Goal: Task Accomplishment & Management: Manage account settings

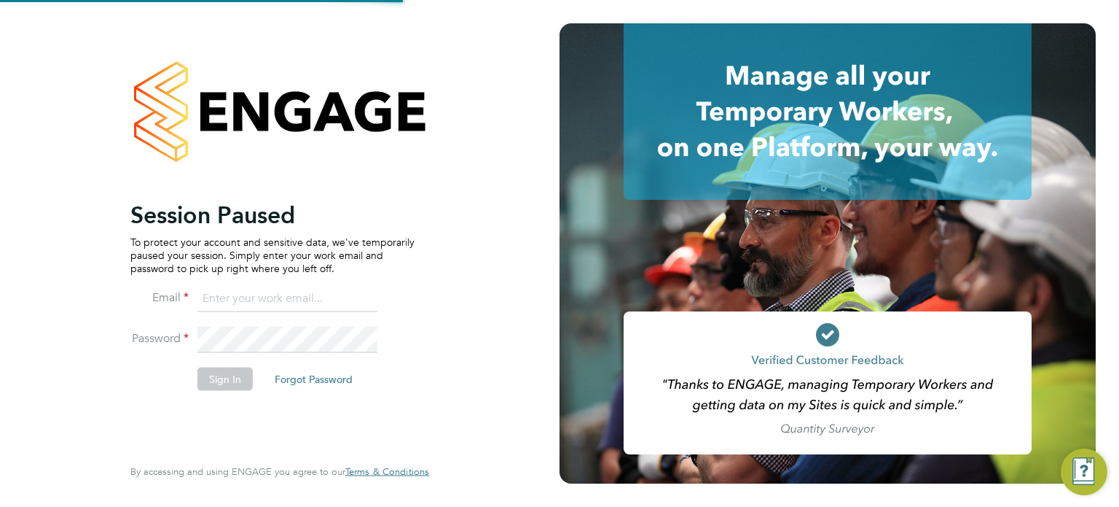
type input "[PERSON_NAME][EMAIL_ADDRESS][PERSON_NAME][DOMAIN_NAME]"
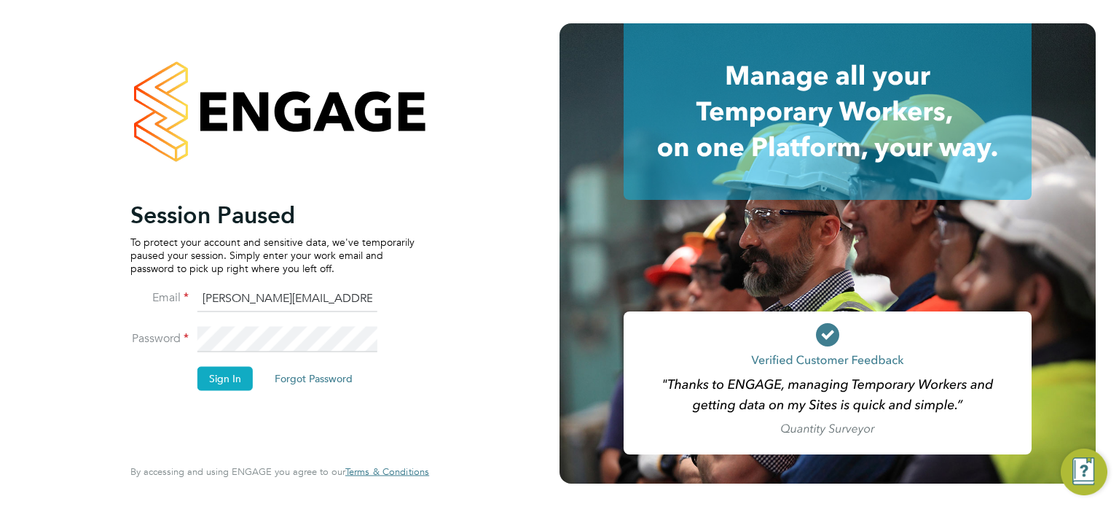
click at [227, 378] on button "Sign In" at bounding box center [225, 378] width 55 height 23
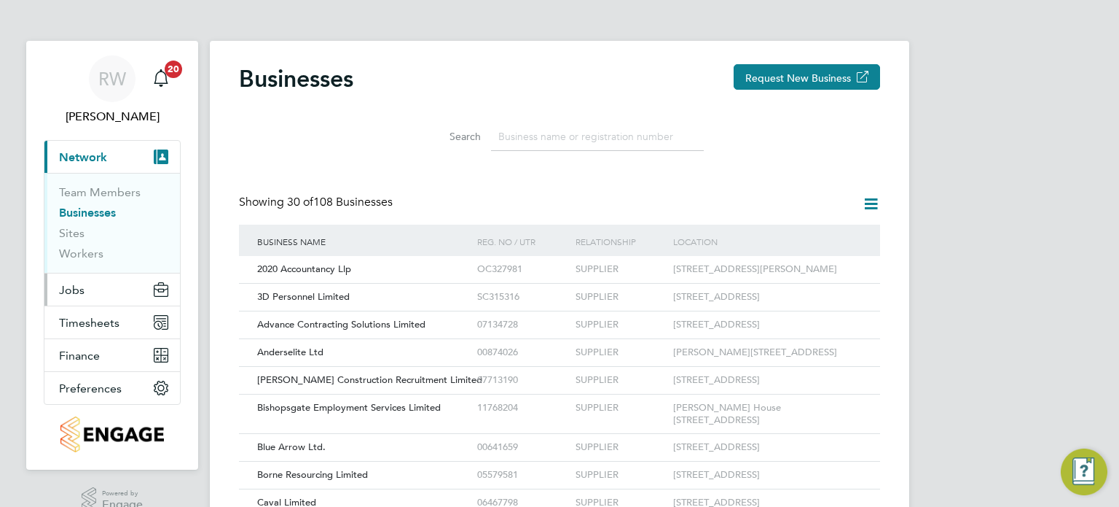
click at [70, 288] on span "Jobs" at bounding box center [72, 290] width 26 height 14
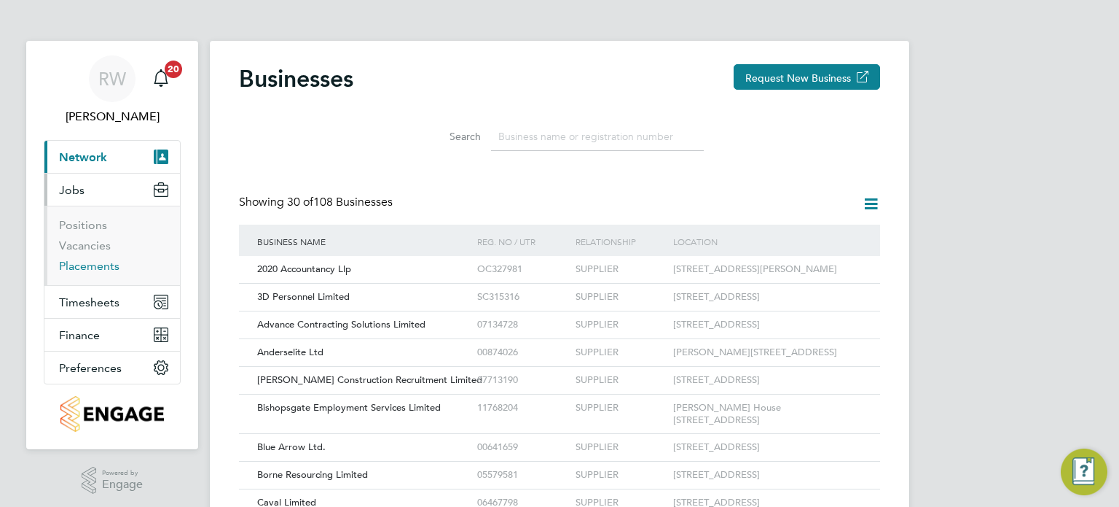
click at [87, 263] on link "Placements" at bounding box center [89, 266] width 60 height 14
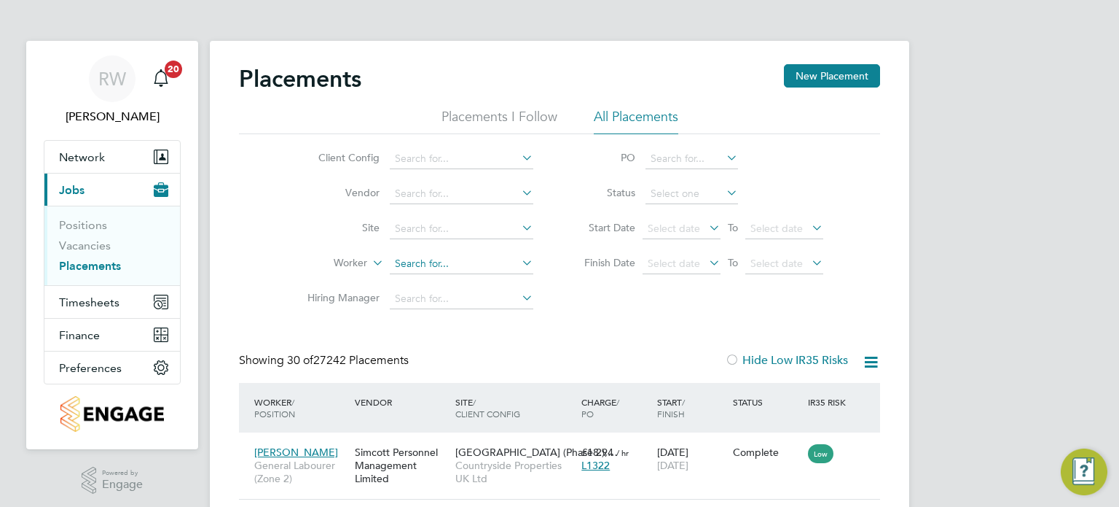
click at [417, 259] on input at bounding box center [462, 264] width 144 height 20
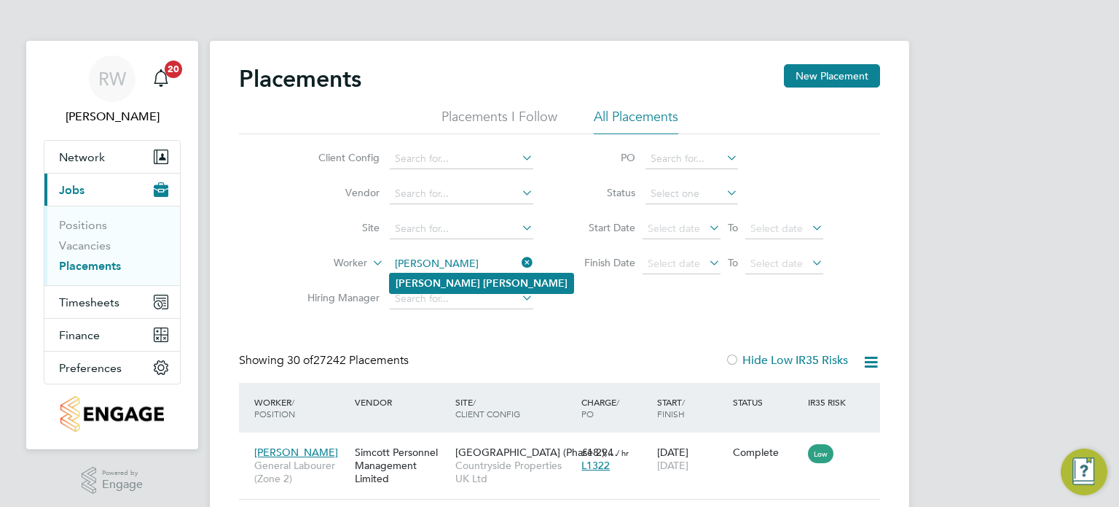
click at [483, 282] on b "Barrow" at bounding box center [525, 283] width 85 height 12
type input "David Barrow"
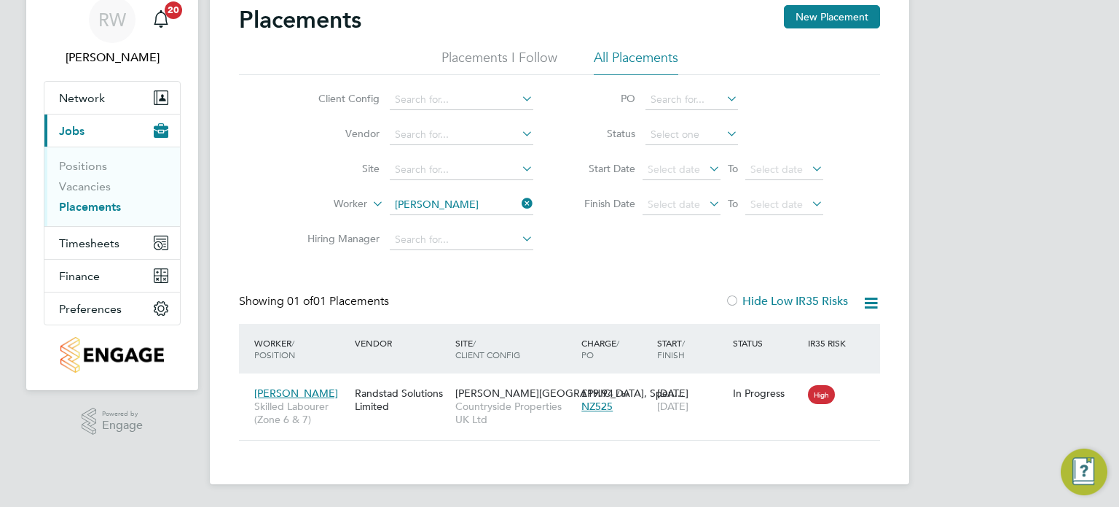
click at [519, 203] on icon at bounding box center [519, 203] width 0 height 20
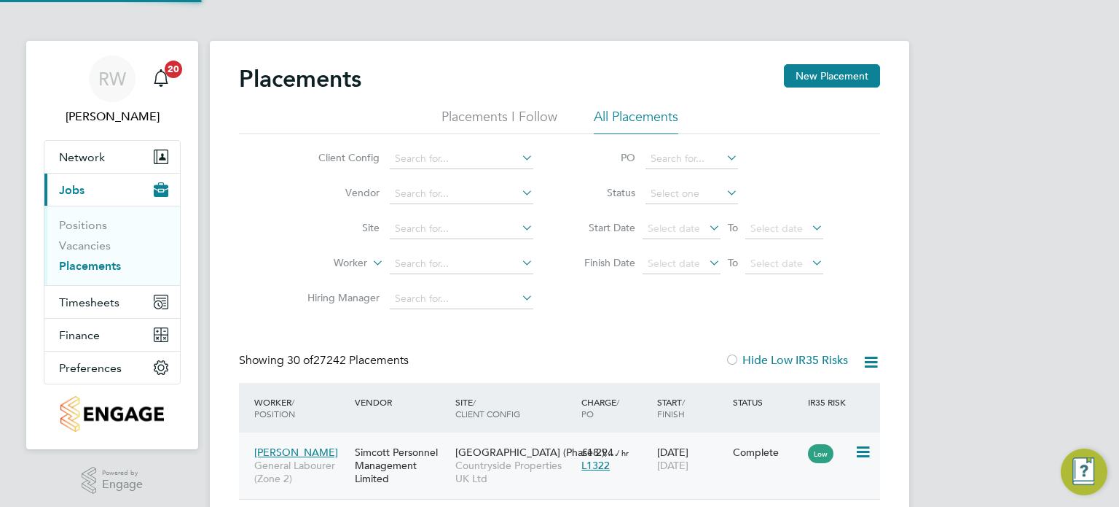
scroll to position [7, 7]
click at [402, 260] on input at bounding box center [462, 264] width 144 height 20
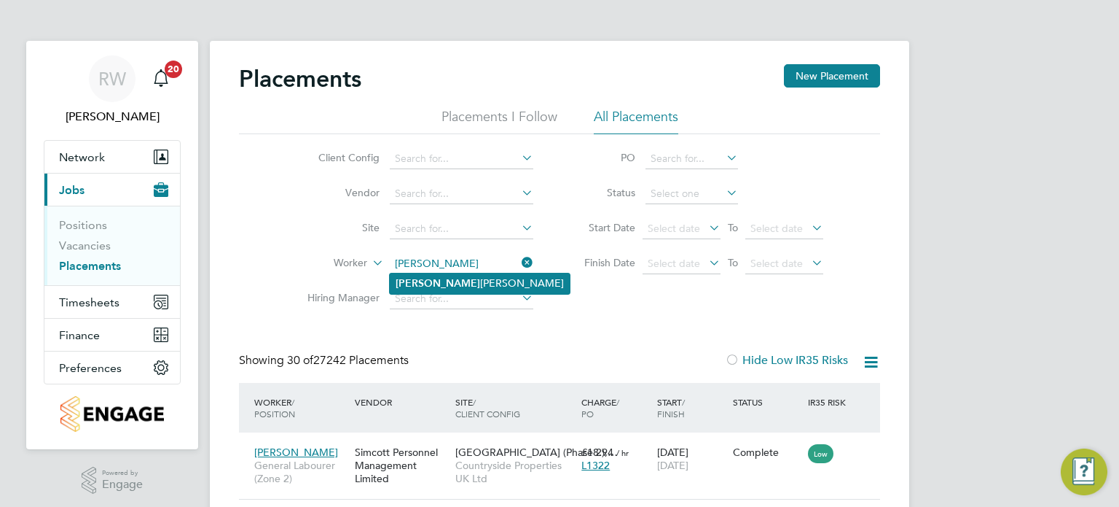
click at [443, 276] on li "Shanea ce Whitehouse-Brown" at bounding box center [480, 283] width 180 height 20
type input "Shaneace Whitehouse-Brown"
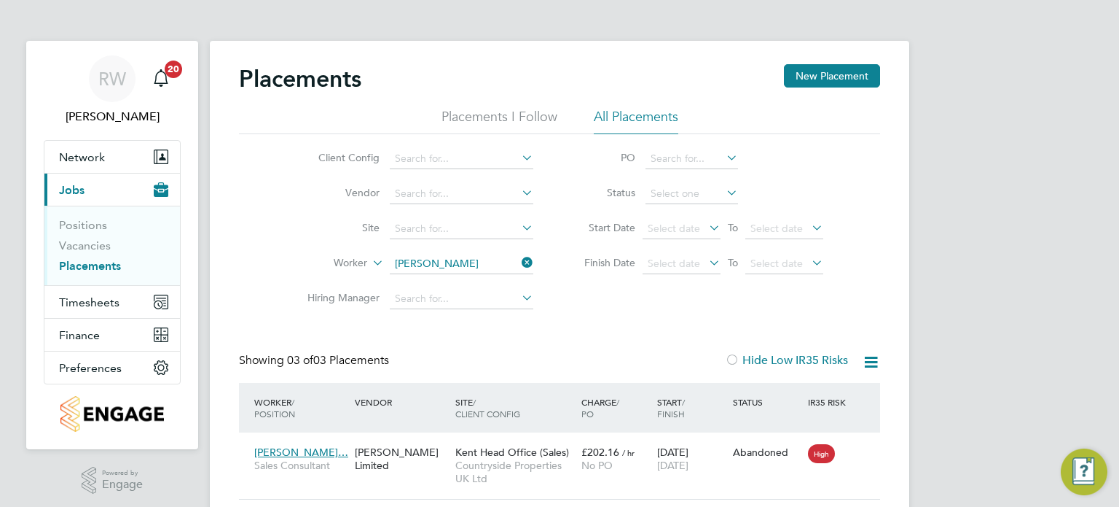
scroll to position [192, 0]
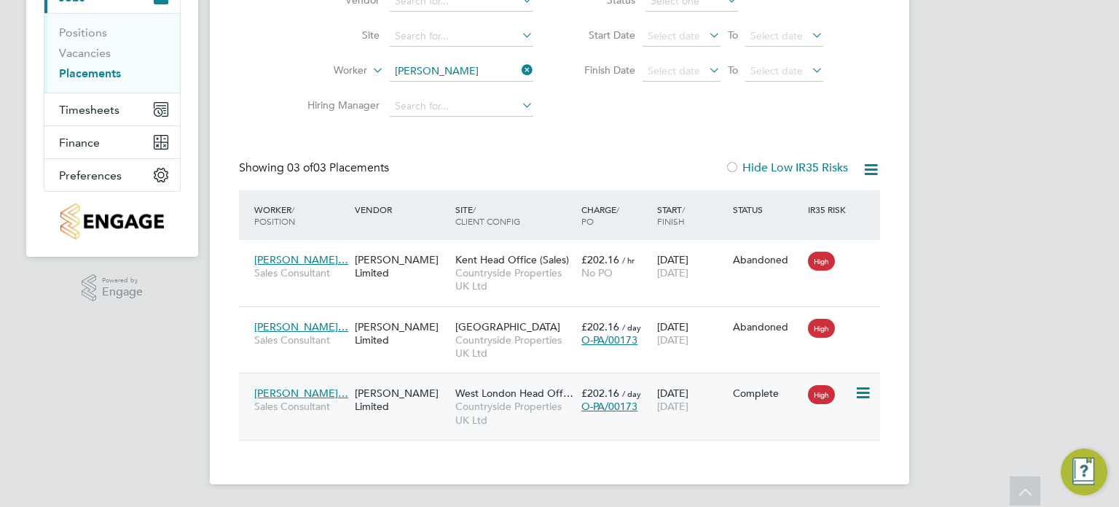
click at [507, 404] on span "Countryside Properties UK Ltd" at bounding box center [515, 412] width 119 height 26
click at [551, 407] on span "Countryside Properties UK Ltd" at bounding box center [515, 412] width 119 height 26
click at [94, 106] on span "Timesheets" at bounding box center [89, 110] width 60 height 14
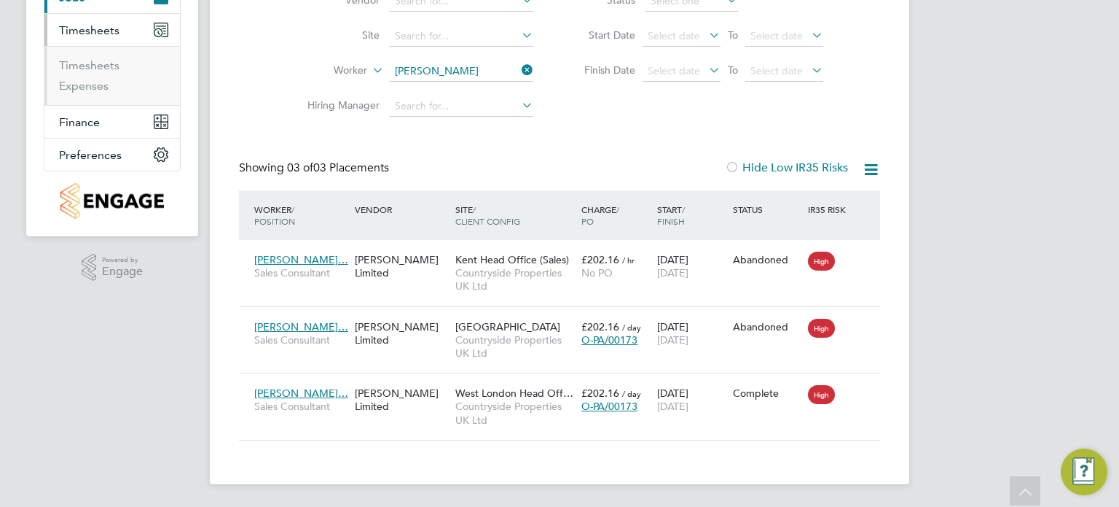
scroll to position [173, 0]
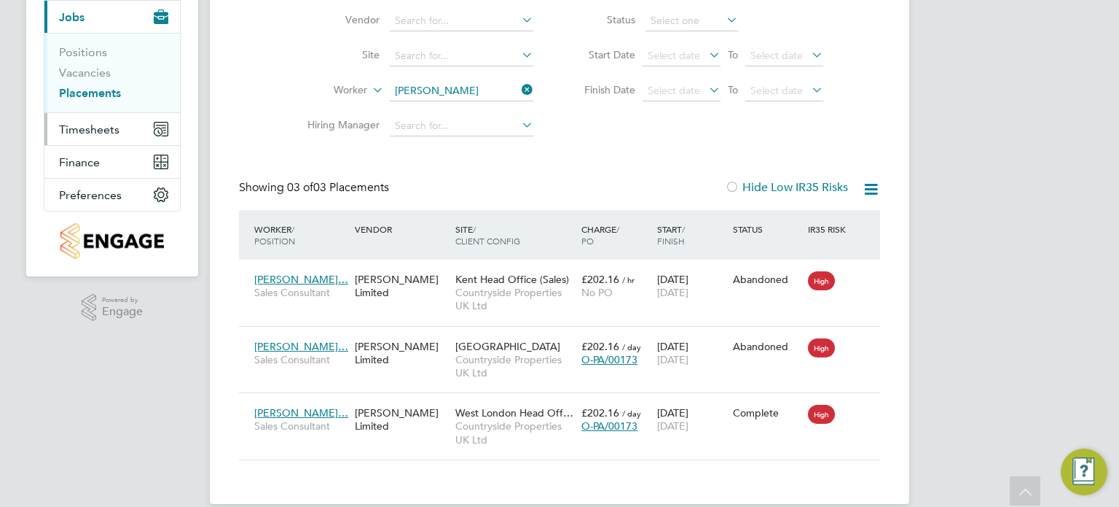
click at [98, 123] on span "Timesheets" at bounding box center [89, 129] width 60 height 14
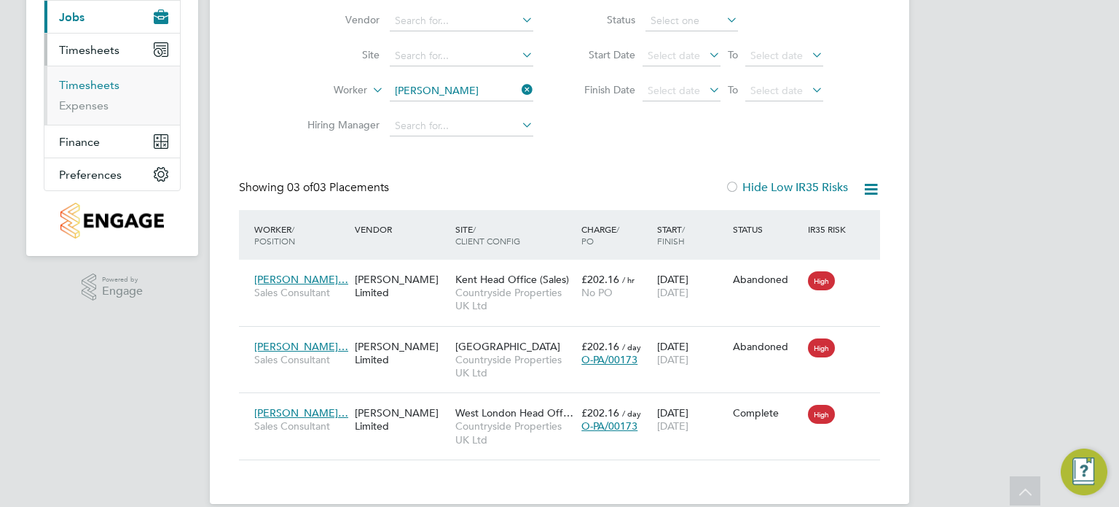
click at [99, 79] on link "Timesheets" at bounding box center [89, 85] width 60 height 14
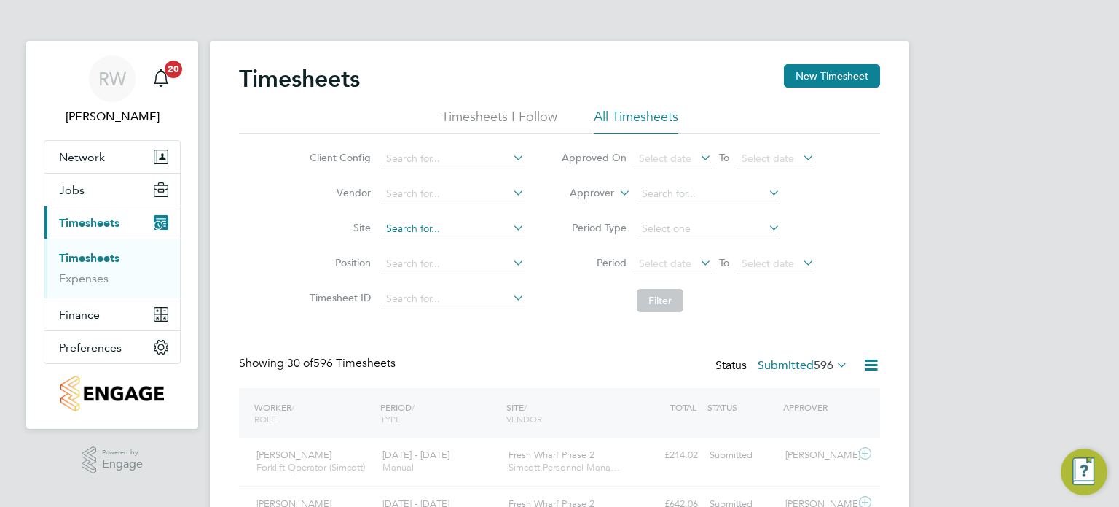
scroll to position [36, 127]
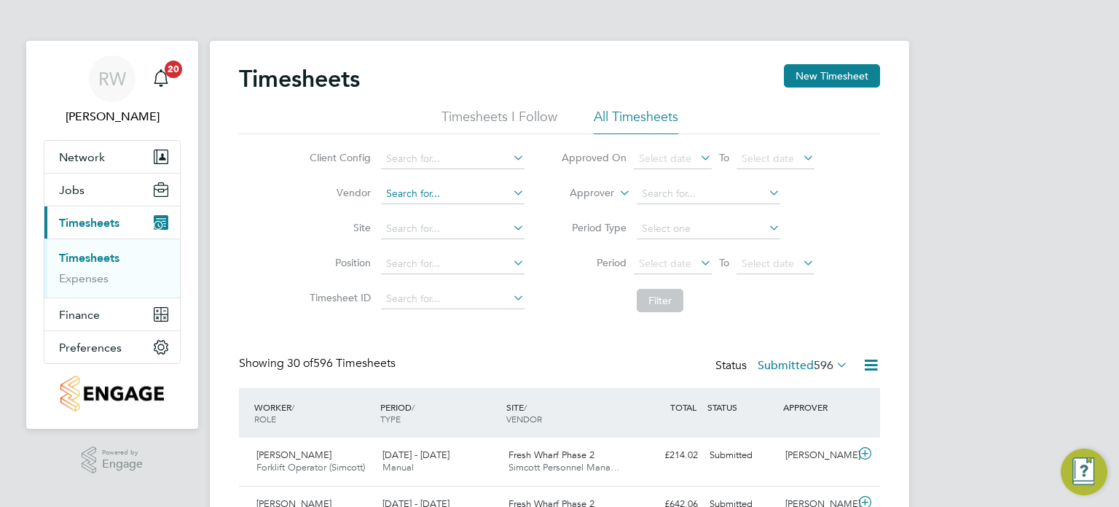
click at [433, 190] on input at bounding box center [453, 194] width 144 height 20
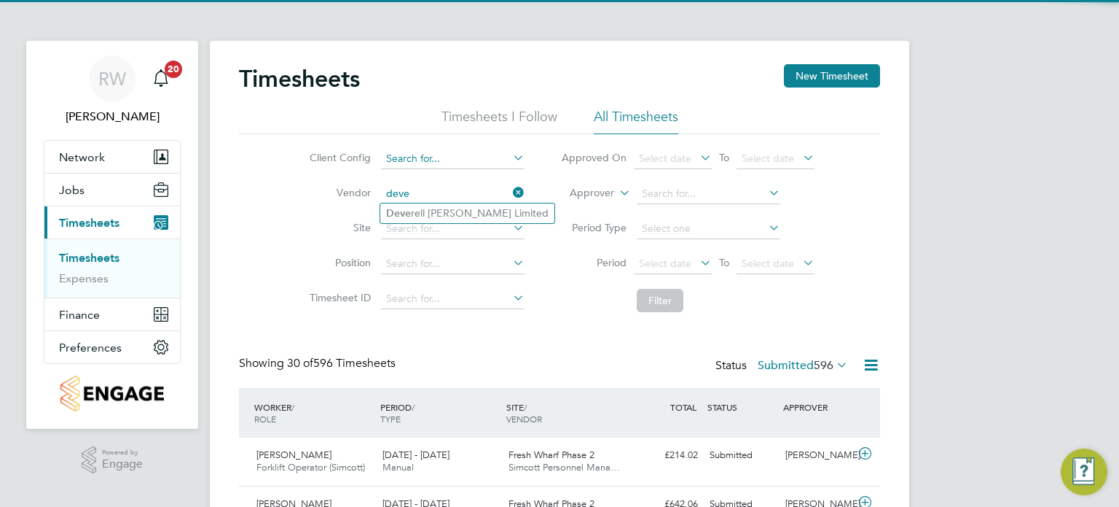
type input "deve"
click at [434, 157] on input at bounding box center [453, 159] width 144 height 20
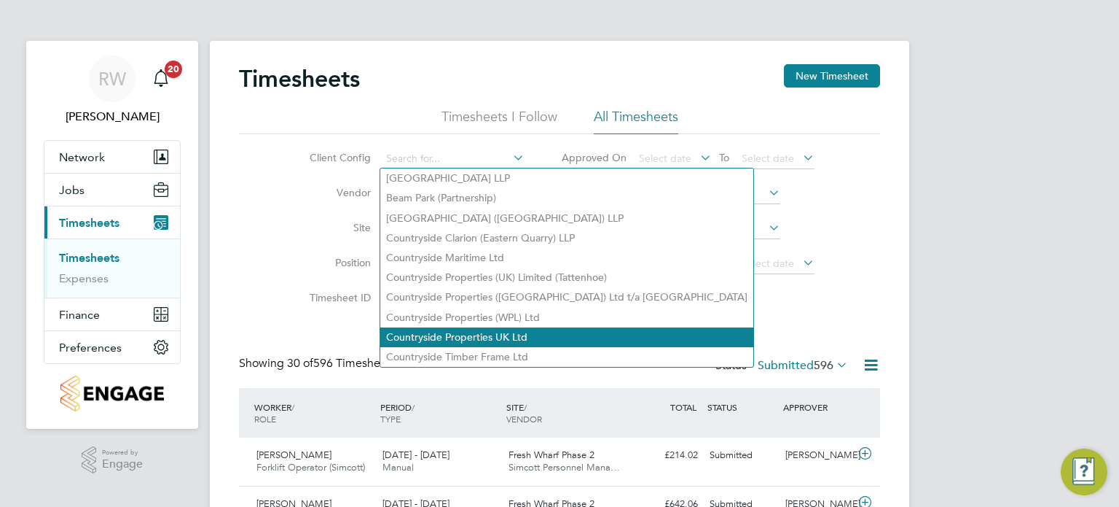
click at [453, 329] on li "Countryside Properties UK Ltd" at bounding box center [566, 337] width 373 height 20
type input "Countryside Properties UK Ltd"
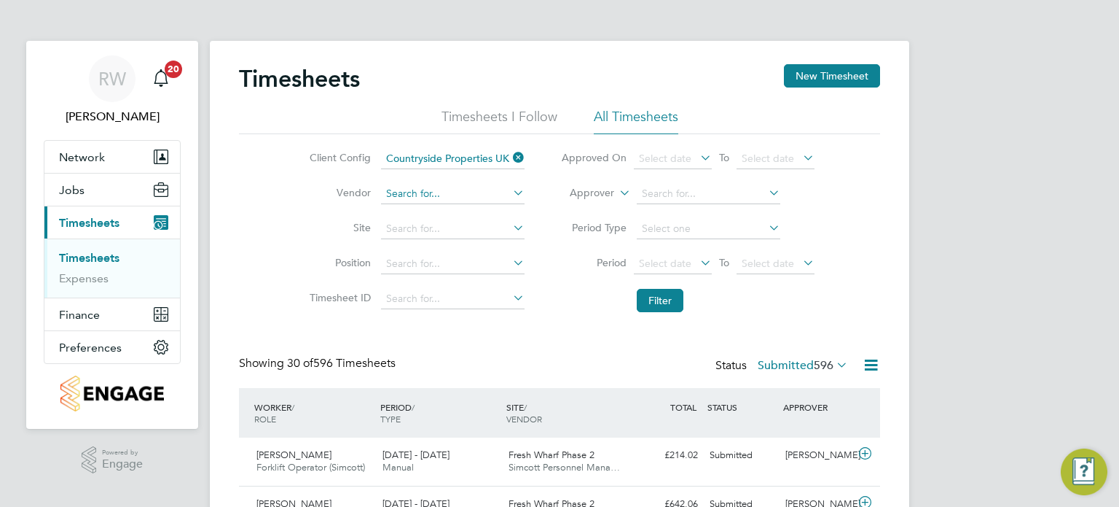
click at [417, 199] on input at bounding box center [453, 194] width 144 height 20
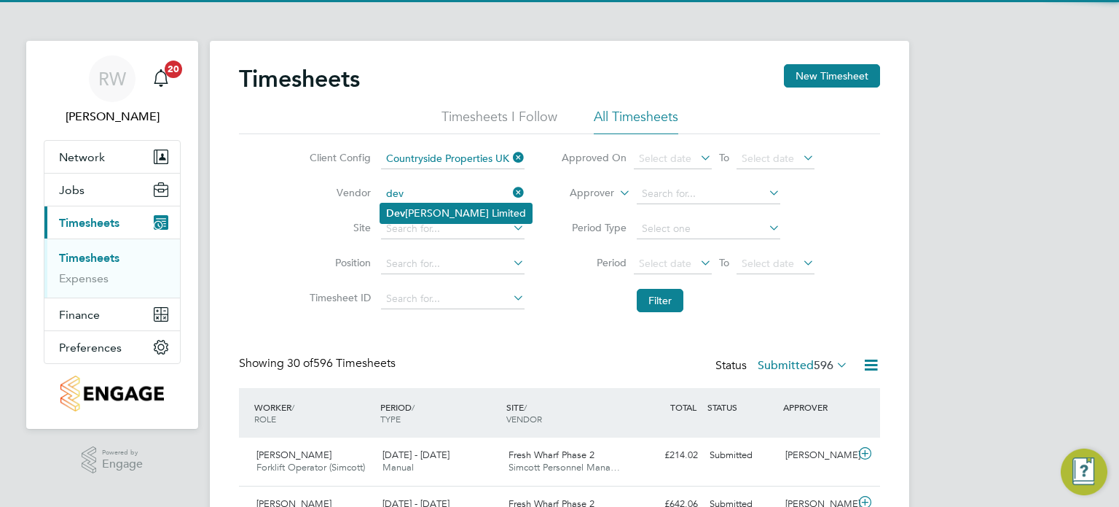
click at [422, 211] on li "Dev erell Smith Limited" at bounding box center [456, 213] width 152 height 20
type input "[PERSON_NAME] Limited"
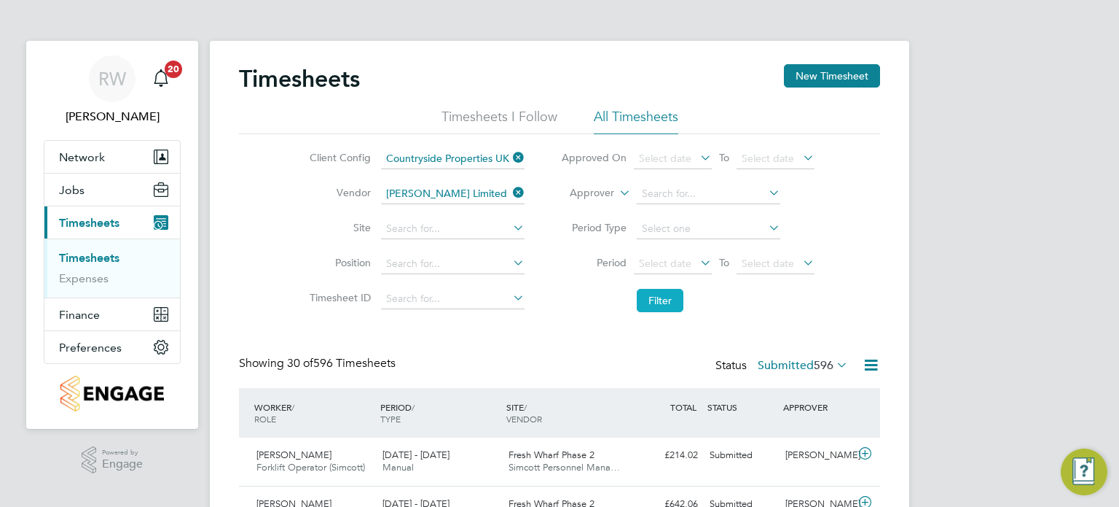
click at [662, 300] on button "Filter" at bounding box center [660, 300] width 47 height 23
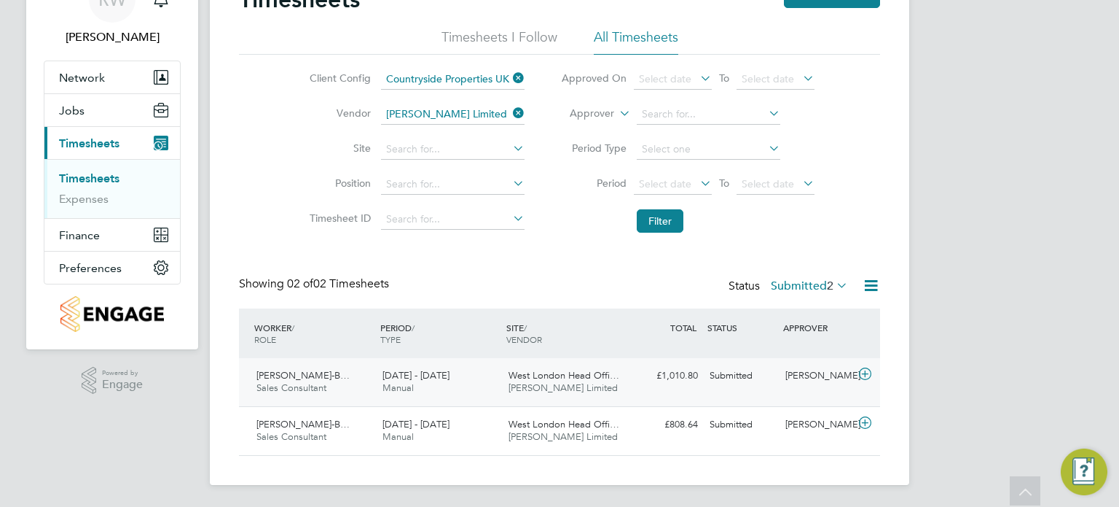
click at [566, 384] on span "[PERSON_NAME] Limited" at bounding box center [563, 387] width 109 height 12
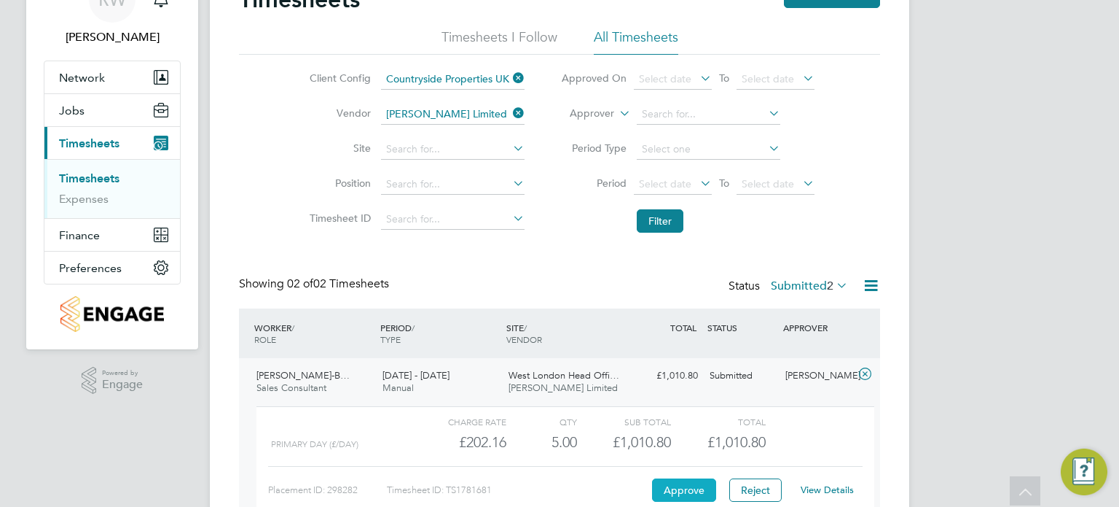
click at [673, 482] on button "Approve" at bounding box center [684, 489] width 64 height 23
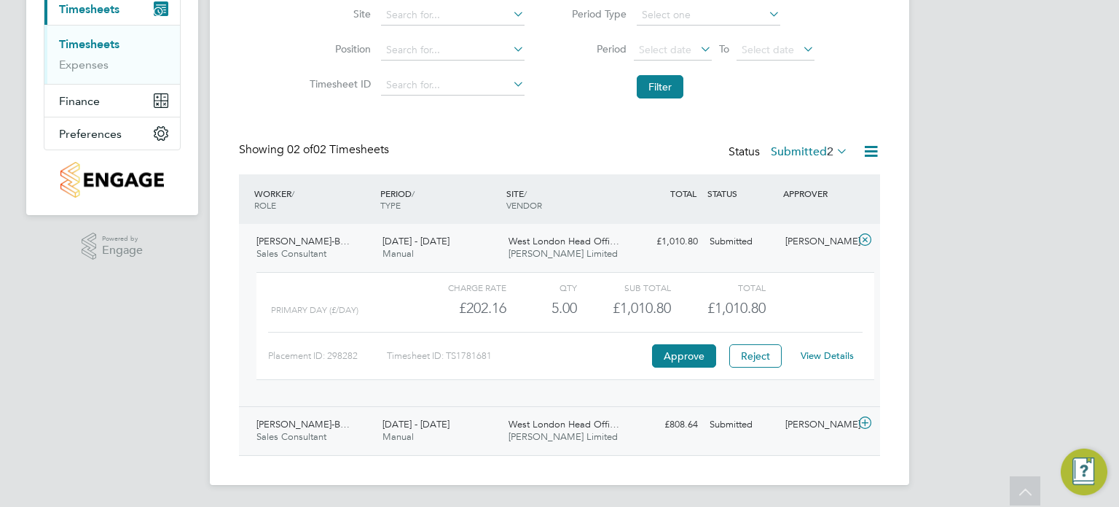
click at [576, 428] on span "West London Head Offi…" at bounding box center [564, 424] width 111 height 12
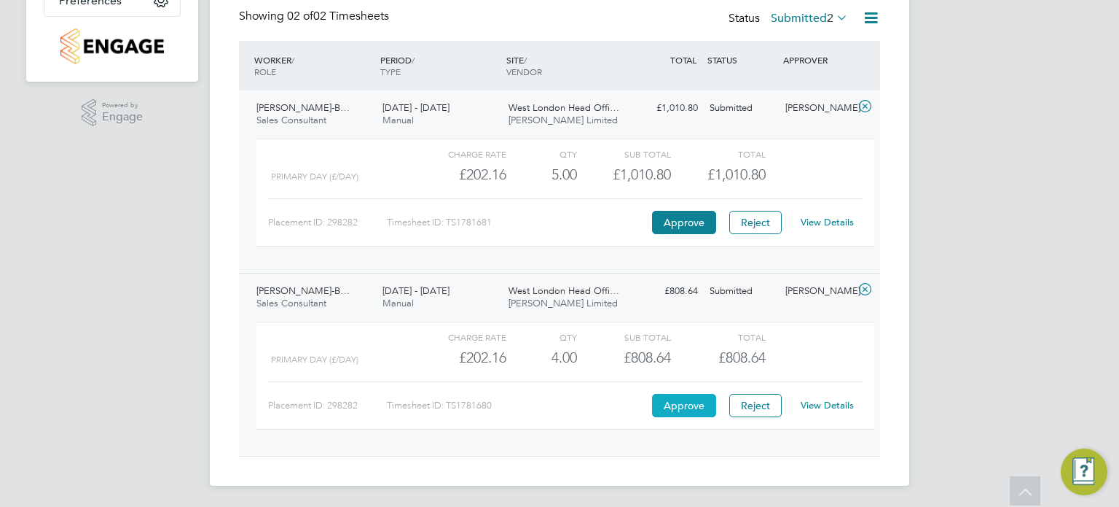
click at [675, 408] on button "Approve" at bounding box center [684, 405] width 64 height 23
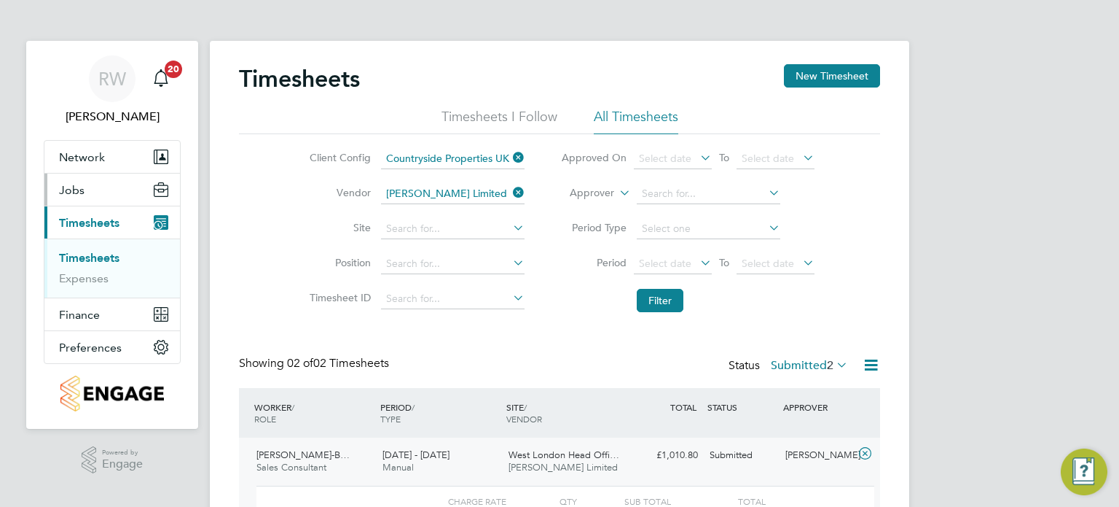
click at [70, 174] on button "Jobs" at bounding box center [112, 189] width 136 height 32
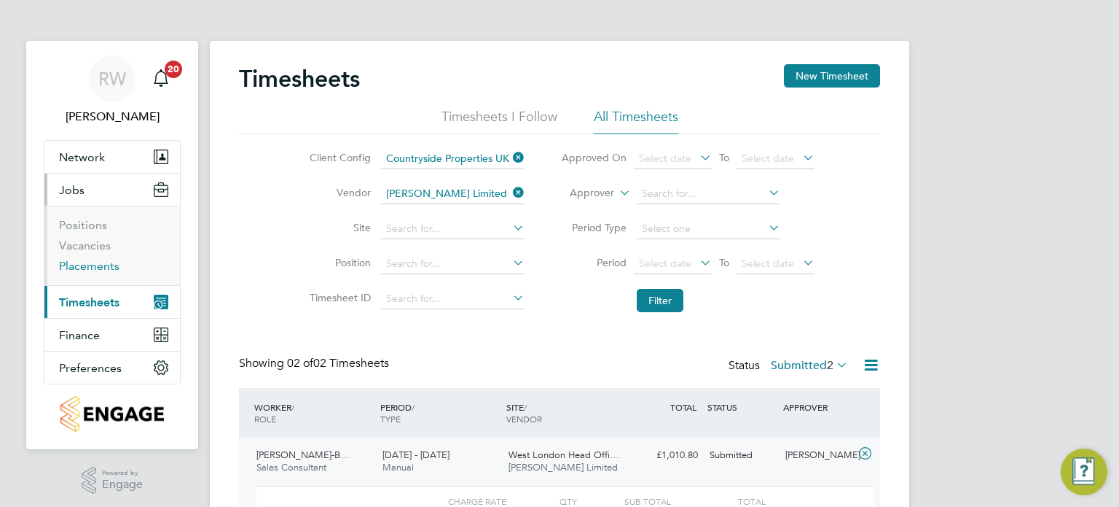
click at [87, 265] on link "Placements" at bounding box center [89, 266] width 60 height 14
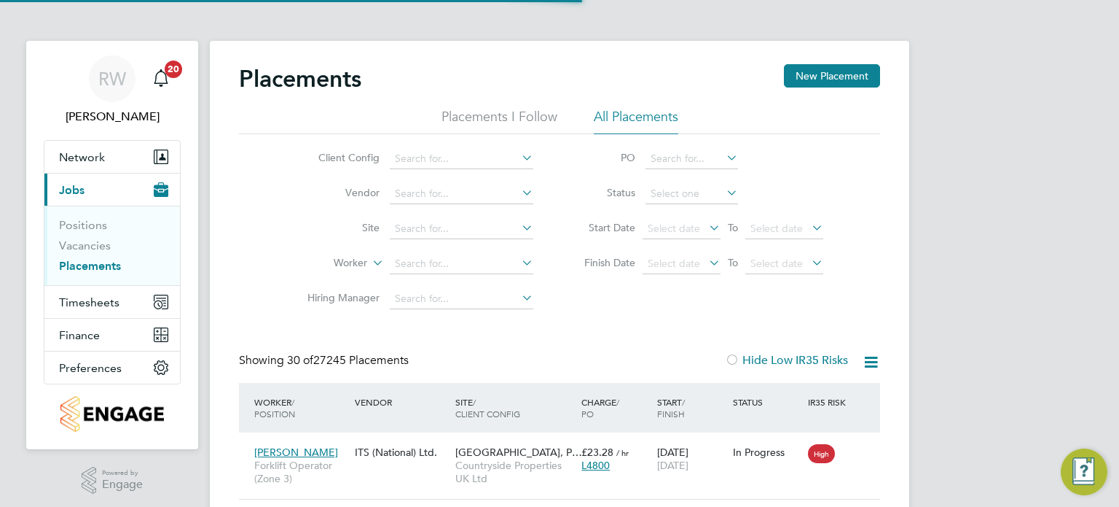
scroll to position [55, 127]
click at [425, 218] on li "Site" at bounding box center [415, 228] width 274 height 35
click at [426, 221] on input at bounding box center [462, 229] width 144 height 20
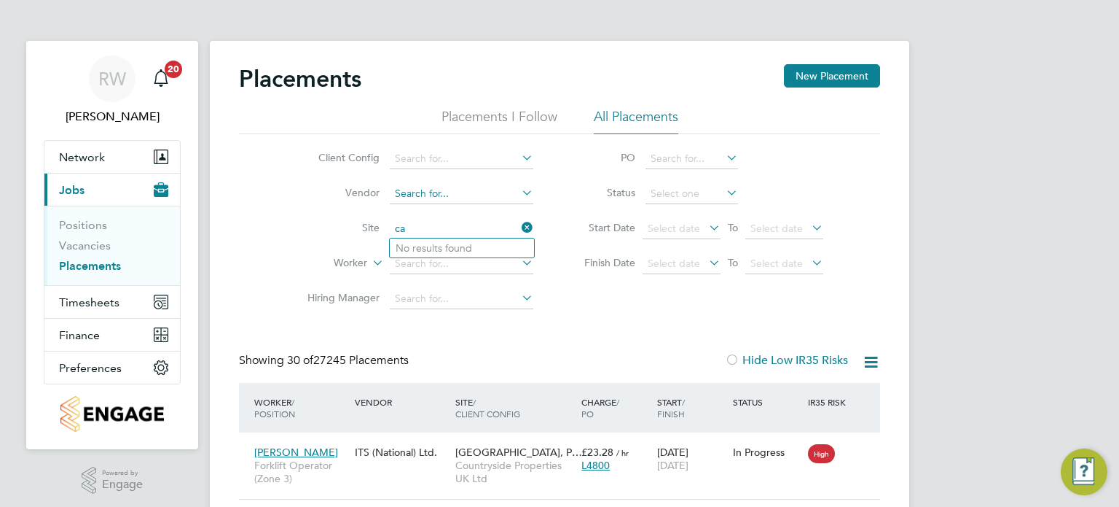
type input "c"
click at [477, 283] on li "Nuneaton (Callendar Farm)" at bounding box center [475, 287] width 170 height 20
type input "Nuneaton (Callendar Farm)"
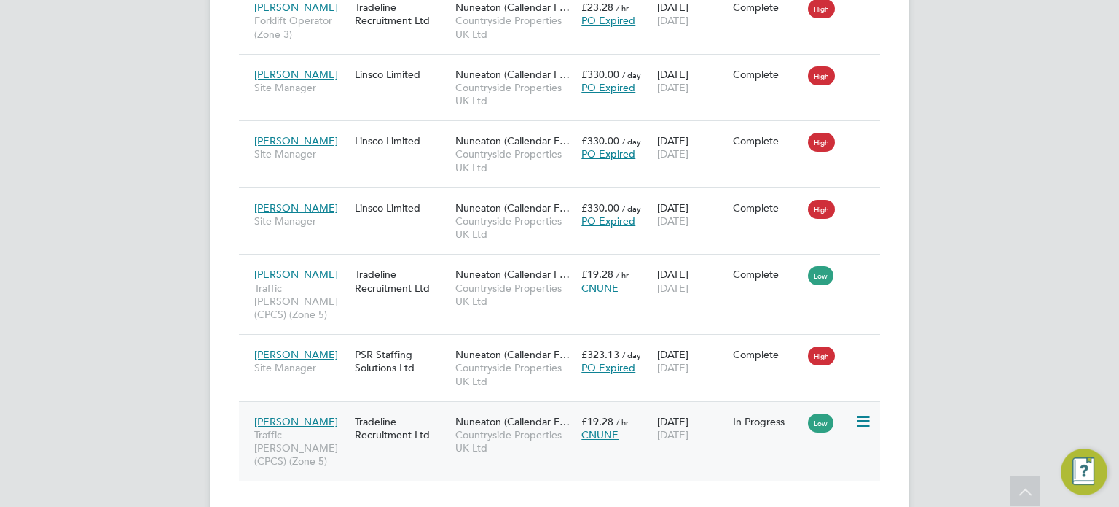
click at [501, 428] on span "Countryside Properties UK Ltd" at bounding box center [515, 441] width 119 height 26
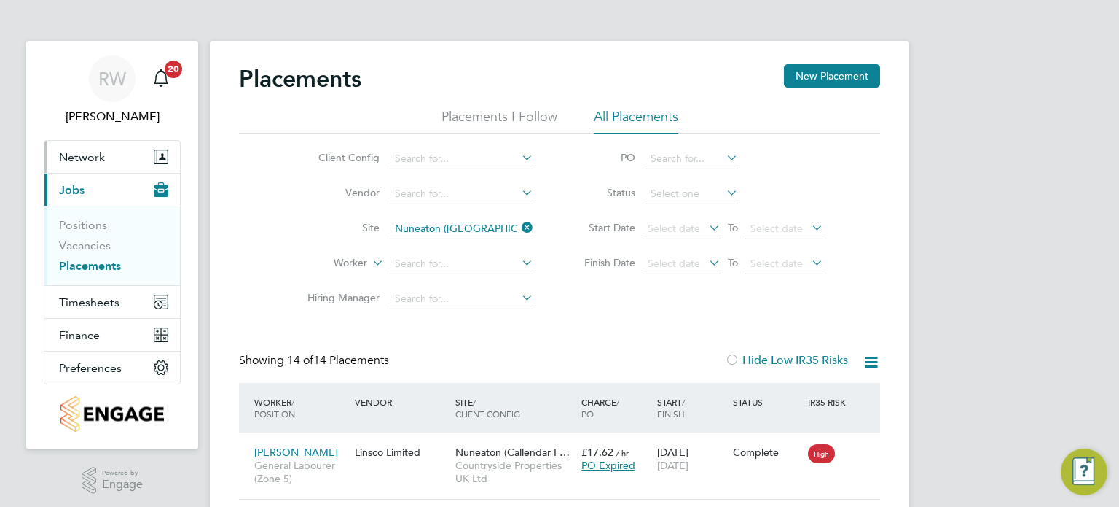
click at [90, 155] on span "Network" at bounding box center [82, 157] width 46 height 14
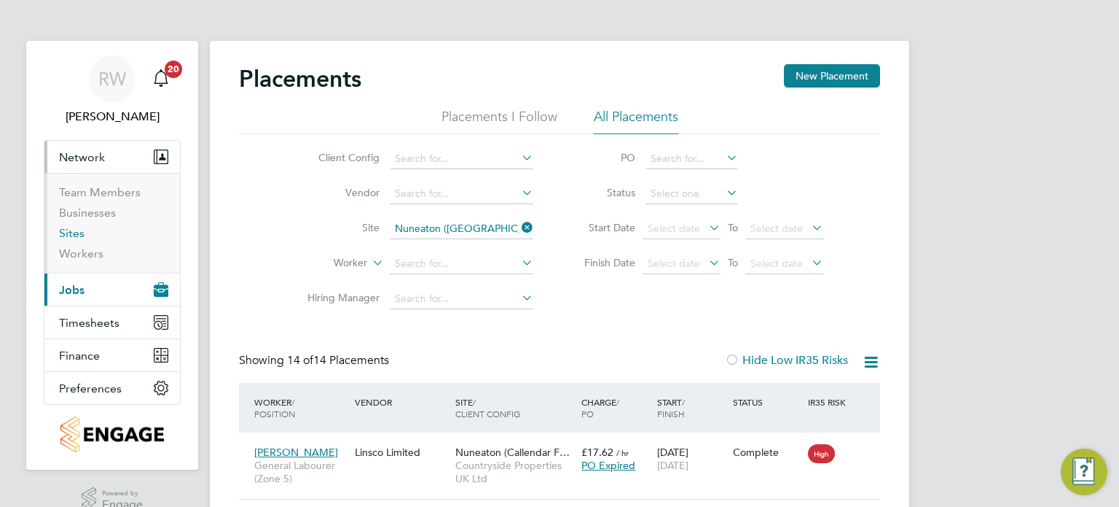
click at [76, 227] on link "Sites" at bounding box center [72, 233] width 26 height 14
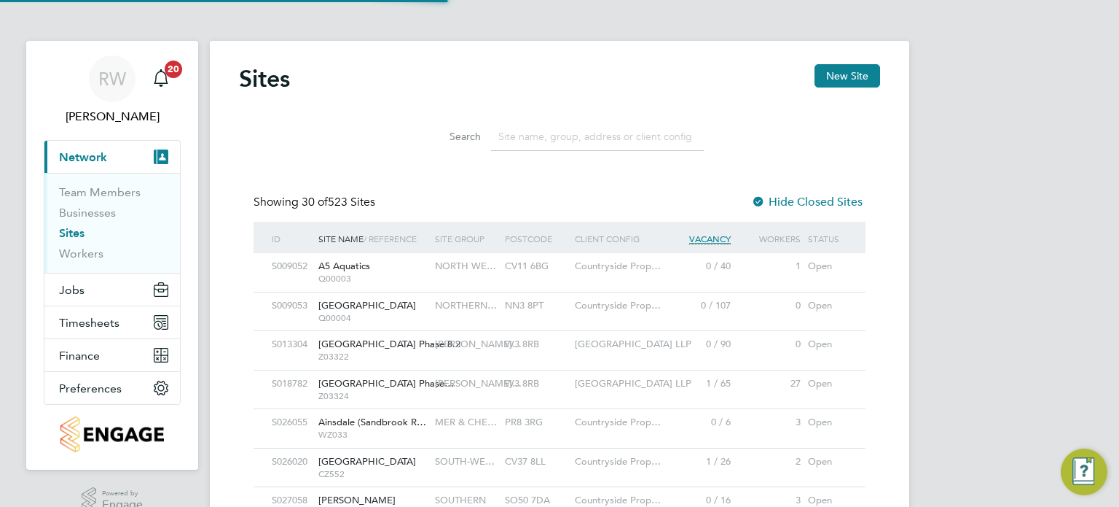
scroll to position [28, 71]
click at [536, 146] on input at bounding box center [597, 136] width 213 height 28
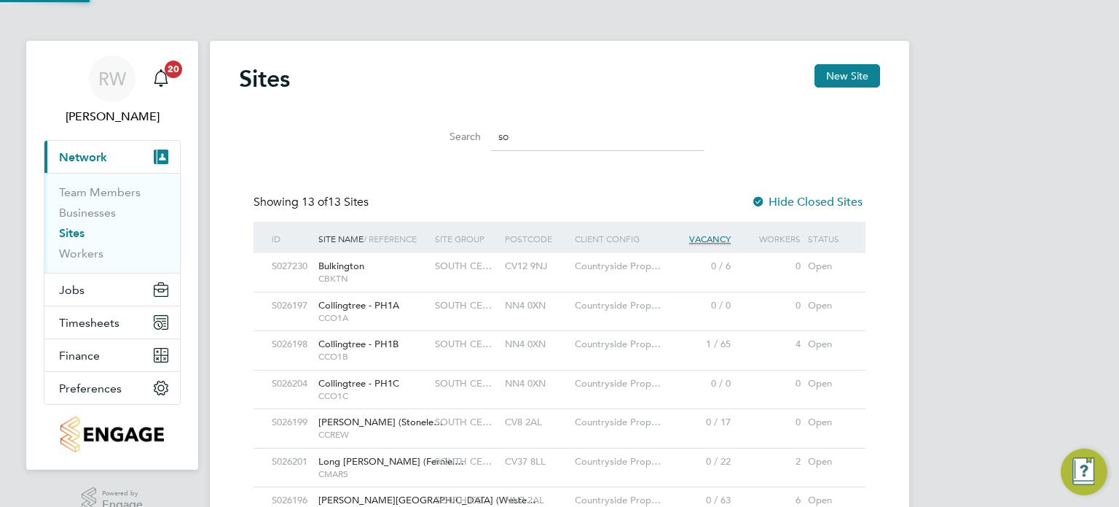
type input "s"
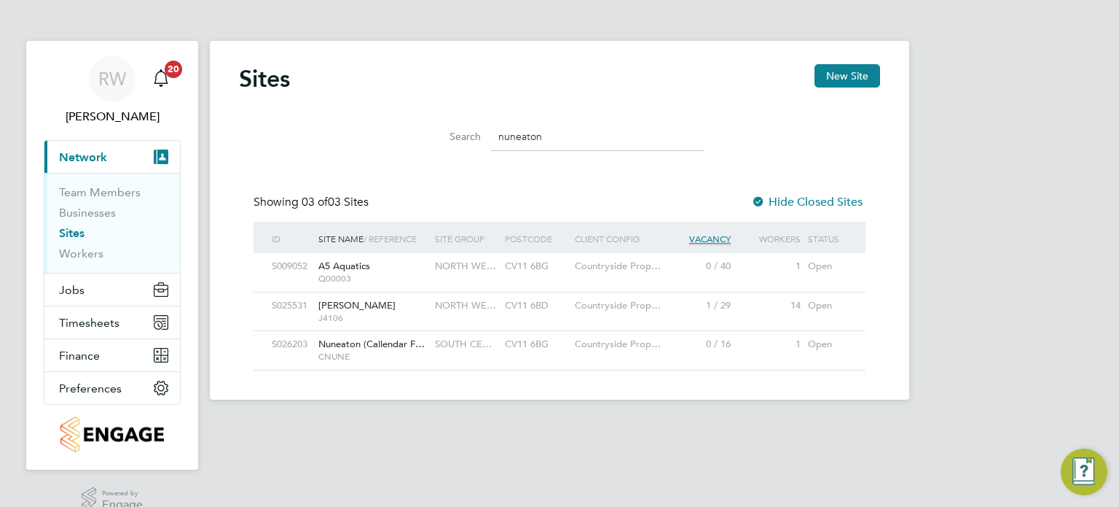
type input "nuneaton"
click at [478, 340] on span "SOUTH CE…" at bounding box center [463, 343] width 57 height 12
click at [60, 294] on span "Jobs" at bounding box center [72, 290] width 26 height 14
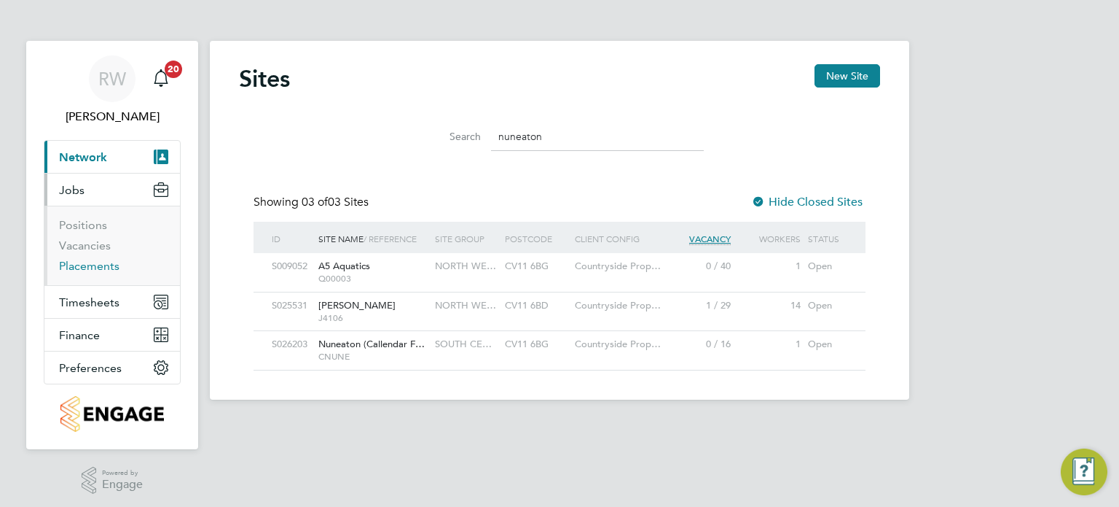
click at [98, 265] on link "Placements" at bounding box center [89, 266] width 60 height 14
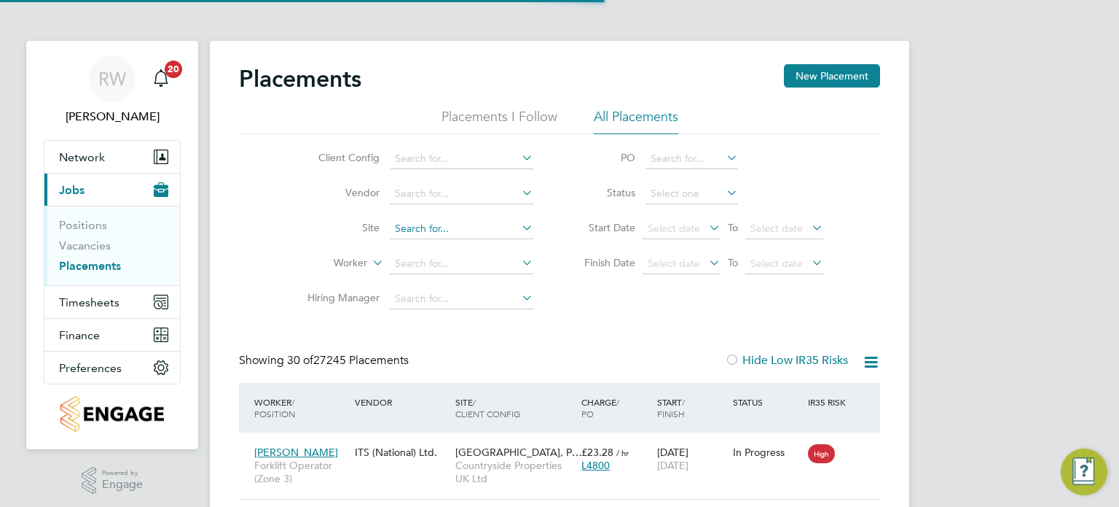
click at [433, 221] on input at bounding box center [462, 229] width 144 height 20
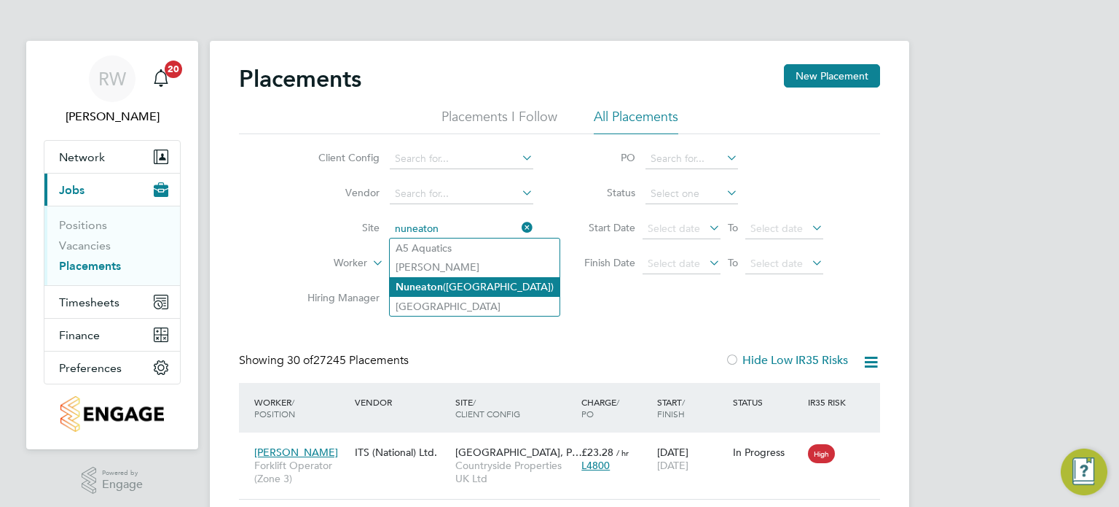
click at [450, 289] on li "Nuneaton (Callendar Farm)" at bounding box center [475, 287] width 170 height 20
type input "Nuneaton ([GEOGRAPHIC_DATA])"
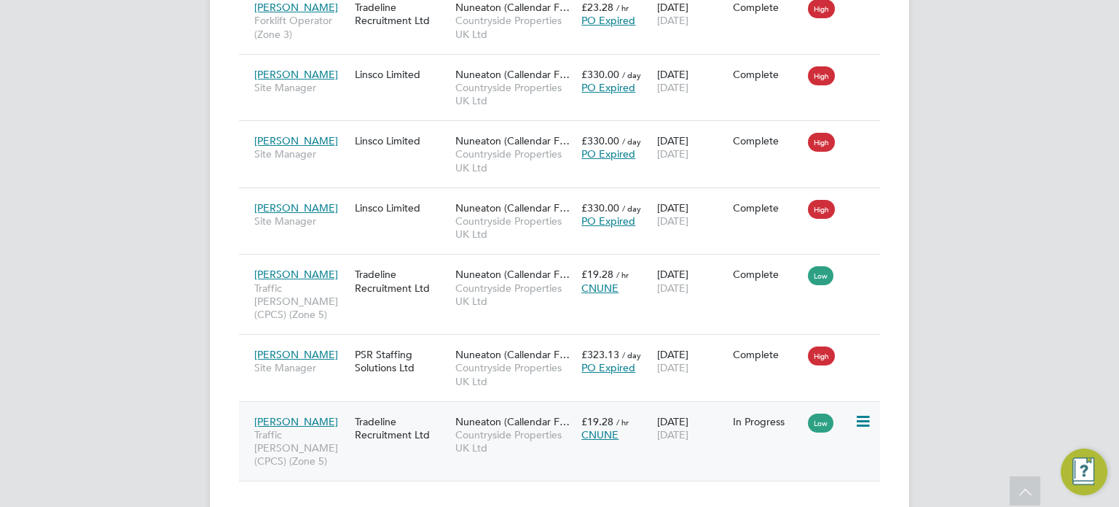
click at [533, 426] on div "Nuneaton (Callendar F… Countryside Properties UK Ltd" at bounding box center [515, 434] width 126 height 55
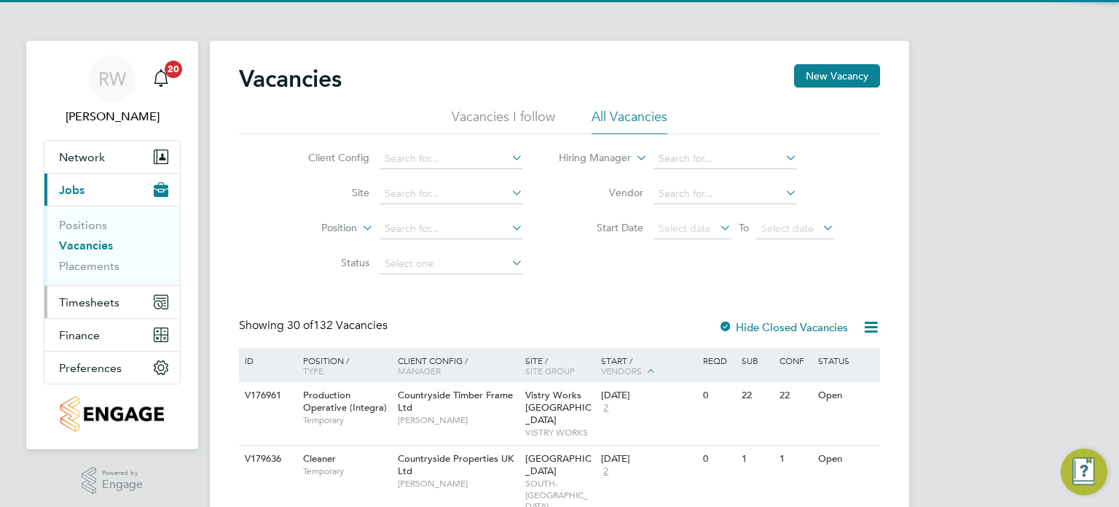
click at [87, 297] on span "Timesheets" at bounding box center [89, 302] width 60 height 14
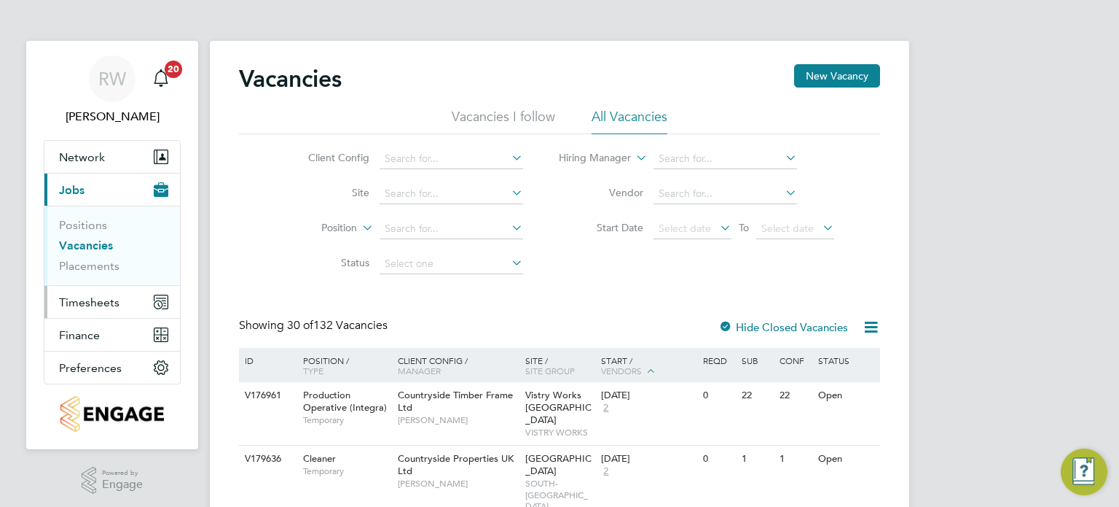
click at [101, 298] on span "Timesheets" at bounding box center [89, 302] width 60 height 14
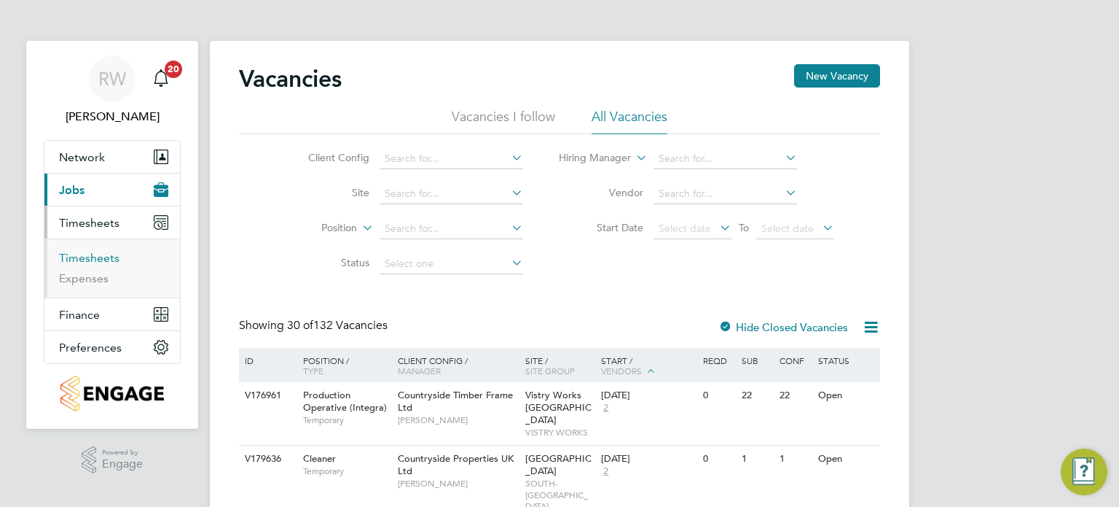
click at [105, 256] on link "Timesheets" at bounding box center [89, 258] width 60 height 14
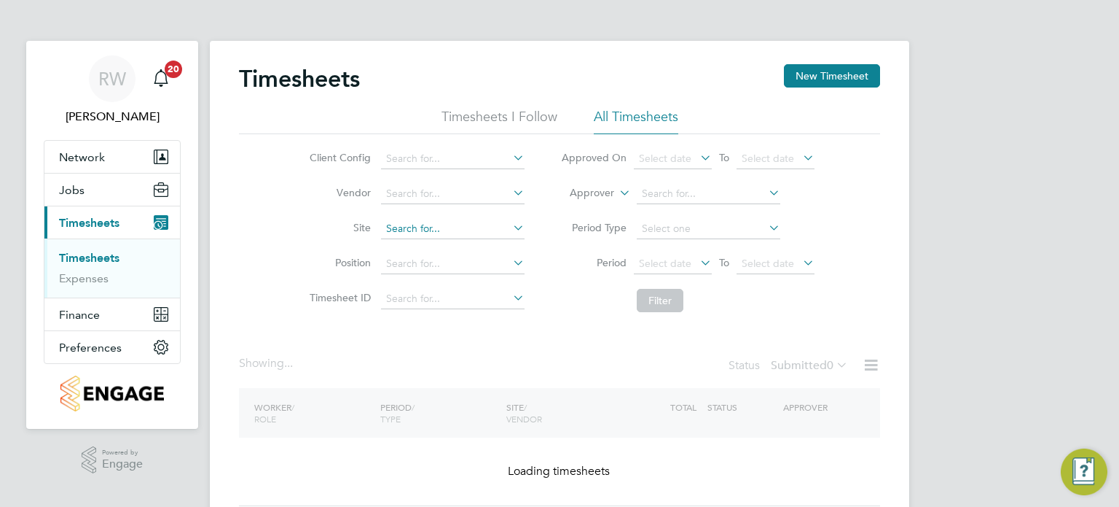
click at [434, 232] on input at bounding box center [453, 229] width 144 height 20
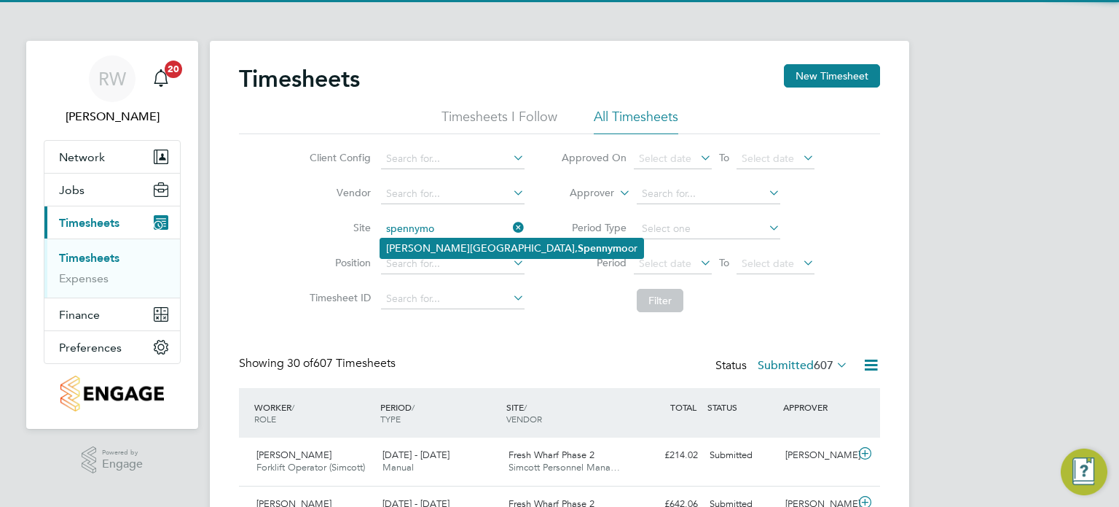
click at [435, 241] on li "Whitworth Road, Spennymo or" at bounding box center [511, 248] width 263 height 20
type input "Whitworth Road, Spennymoor"
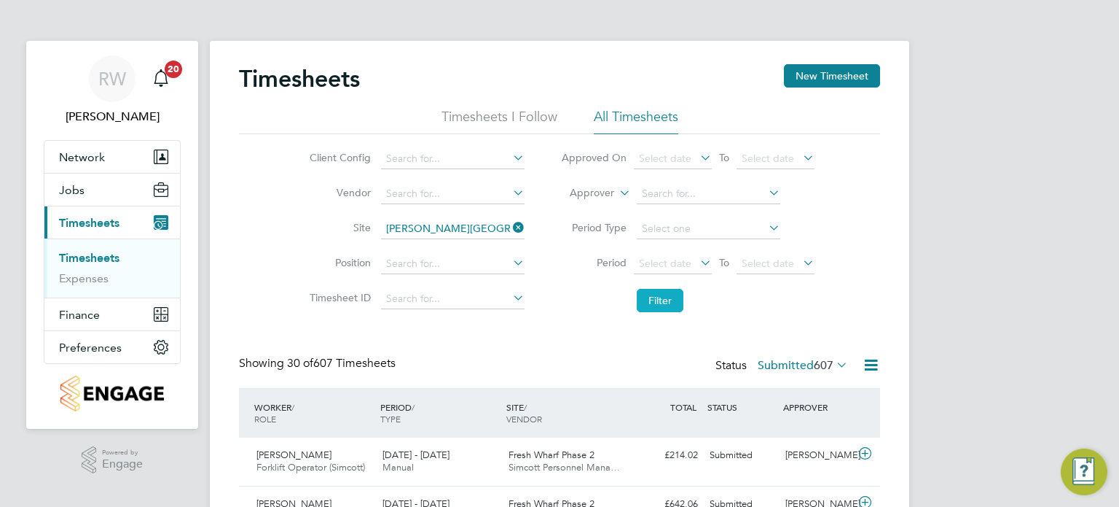
click at [668, 302] on button "Filter" at bounding box center [660, 300] width 47 height 23
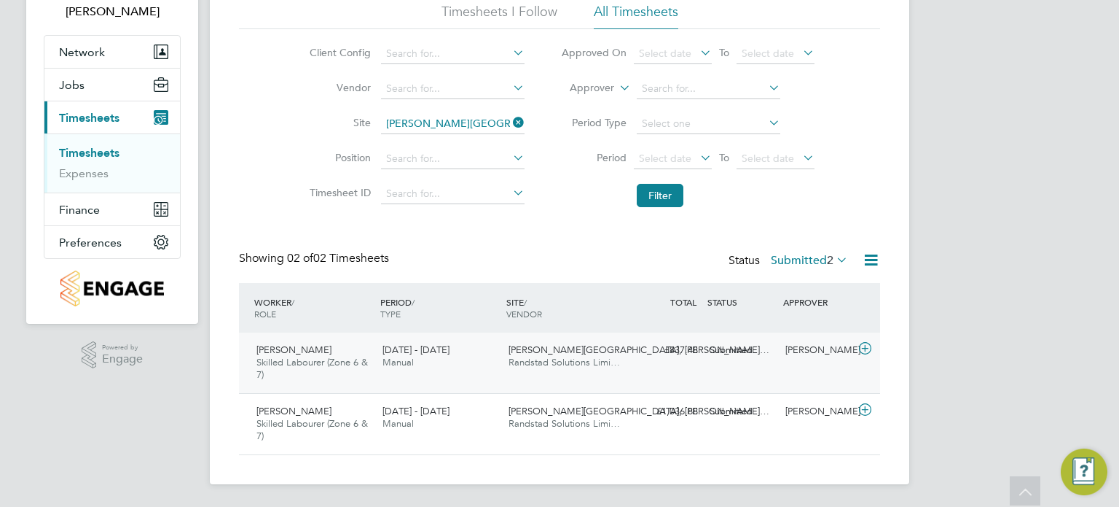
click at [504, 369] on div "Whitworth Road, Spenn… Randstad Solutions Limi…" at bounding box center [566, 356] width 126 height 36
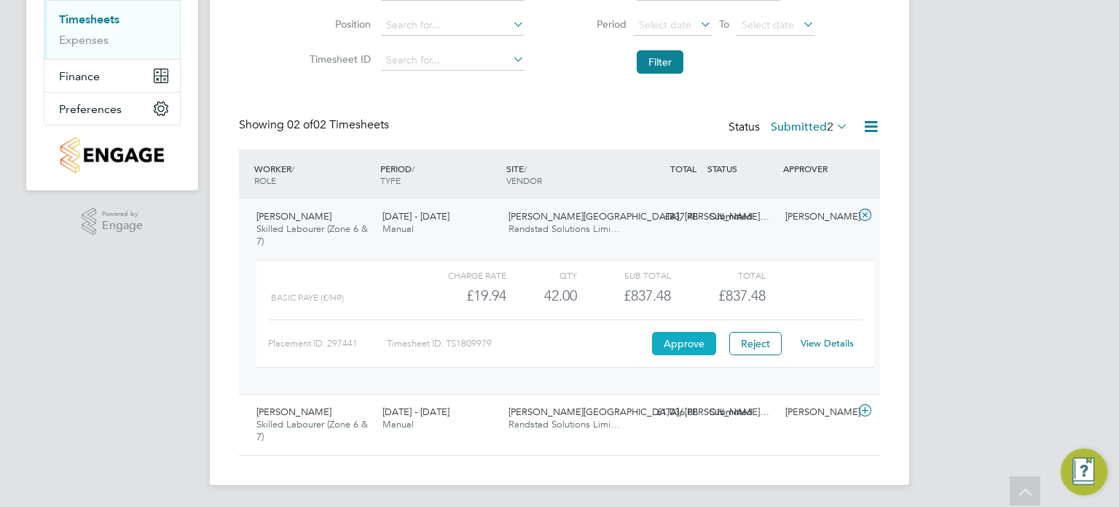
click at [692, 345] on button "Approve" at bounding box center [684, 343] width 64 height 23
click at [484, 418] on div "25 - 31 Aug 2025 Manual" at bounding box center [440, 418] width 126 height 36
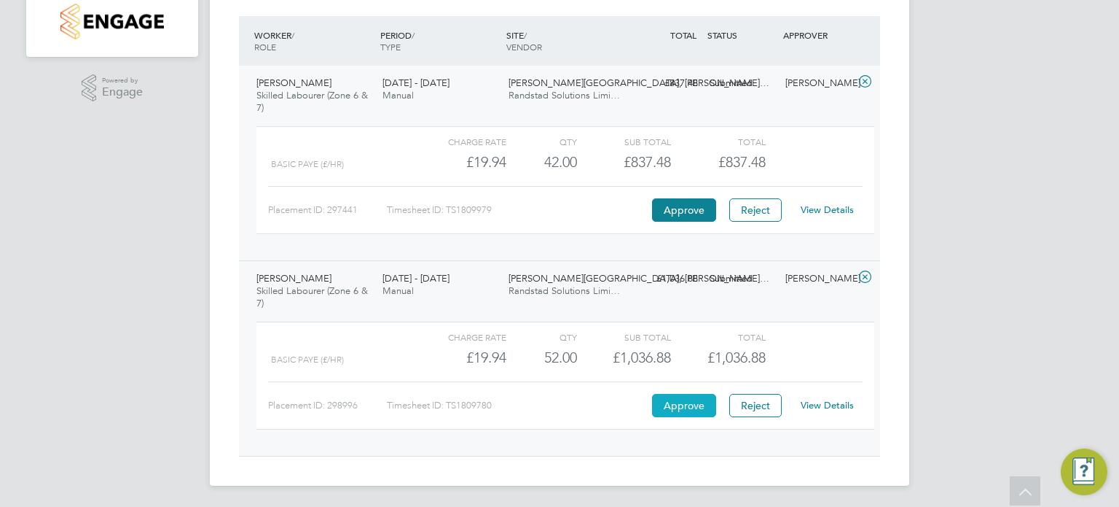
click at [670, 402] on button "Approve" at bounding box center [684, 405] width 64 height 23
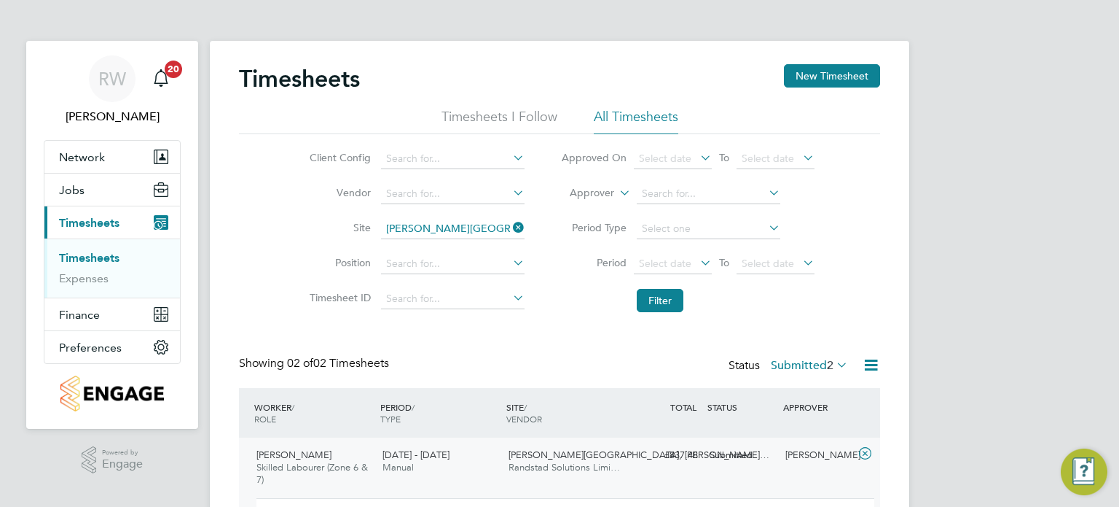
click at [510, 232] on icon at bounding box center [510, 227] width 0 height 20
click at [455, 224] on input at bounding box center [453, 229] width 144 height 20
click at [453, 376] on li "East London Head Office (Sales)" at bounding box center [495, 382] width 230 height 20
type input "East London Head Office (Sales)"
click at [665, 295] on button "Filter" at bounding box center [660, 300] width 47 height 23
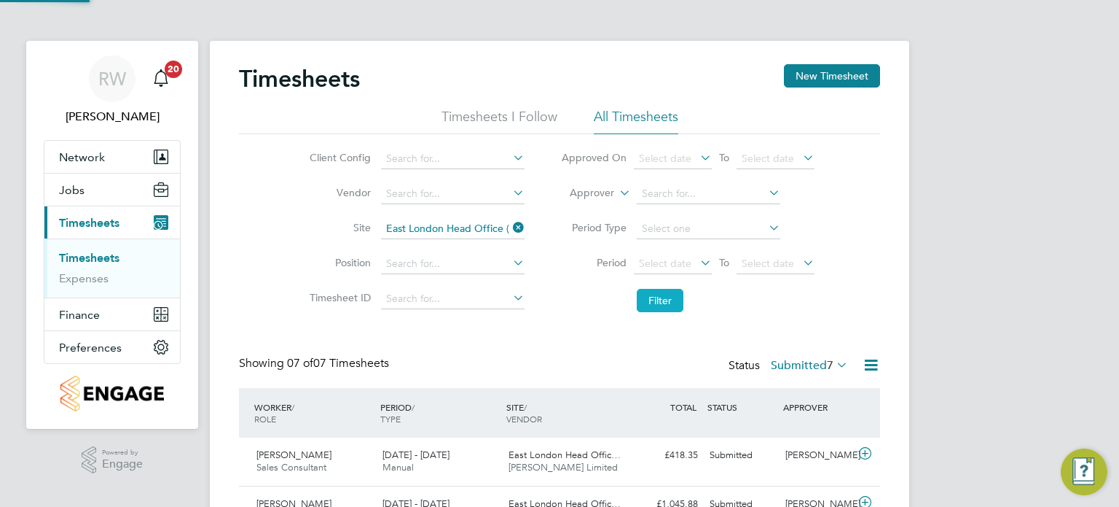
scroll to position [36, 127]
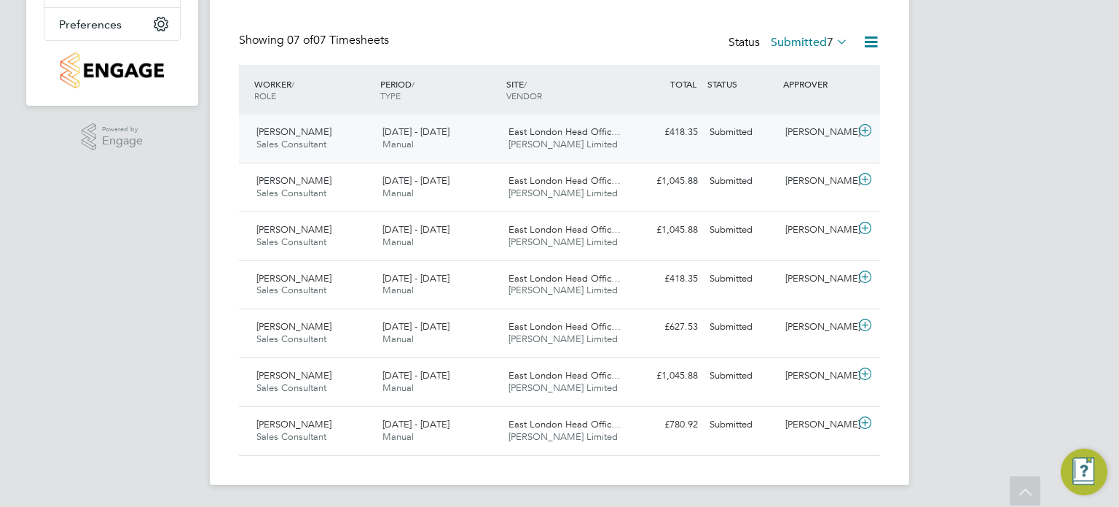
click at [615, 142] on div "East London Head Offic… Deverell Smith Limited" at bounding box center [566, 138] width 126 height 36
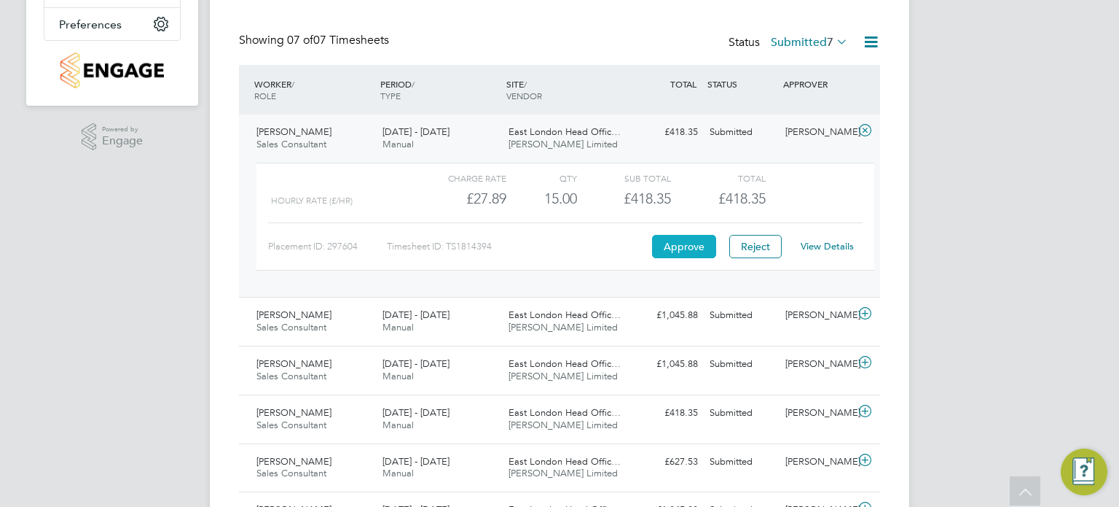
click at [682, 246] on button "Approve" at bounding box center [684, 246] width 64 height 23
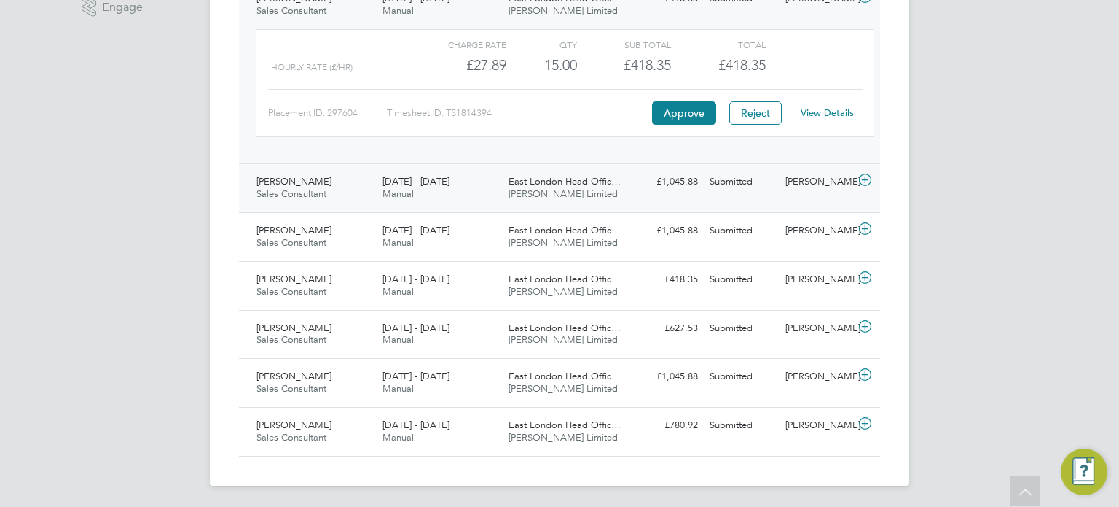
click at [566, 195] on span "Deverell Smith Limited" at bounding box center [563, 193] width 109 height 12
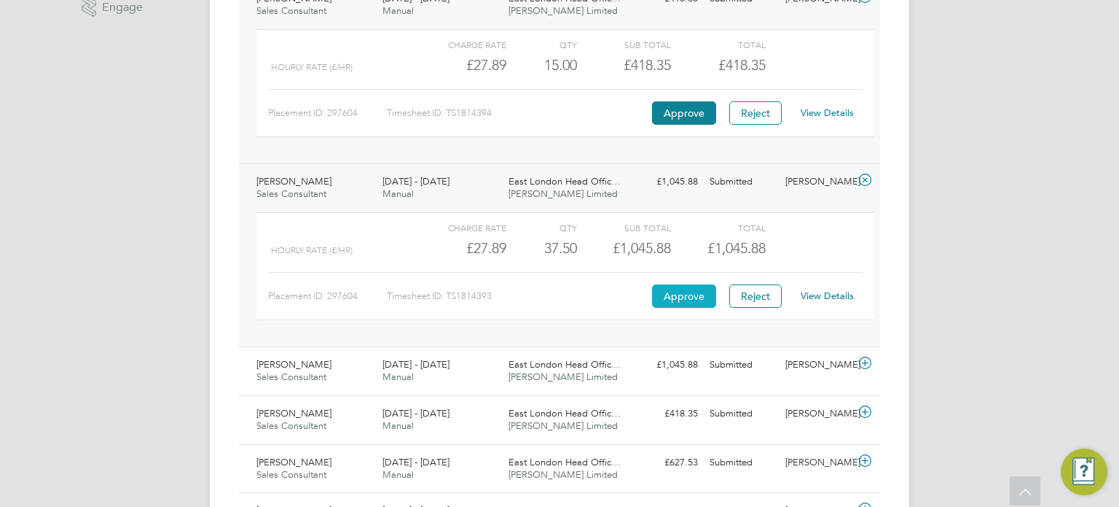
click at [670, 292] on button "Approve" at bounding box center [684, 295] width 64 height 23
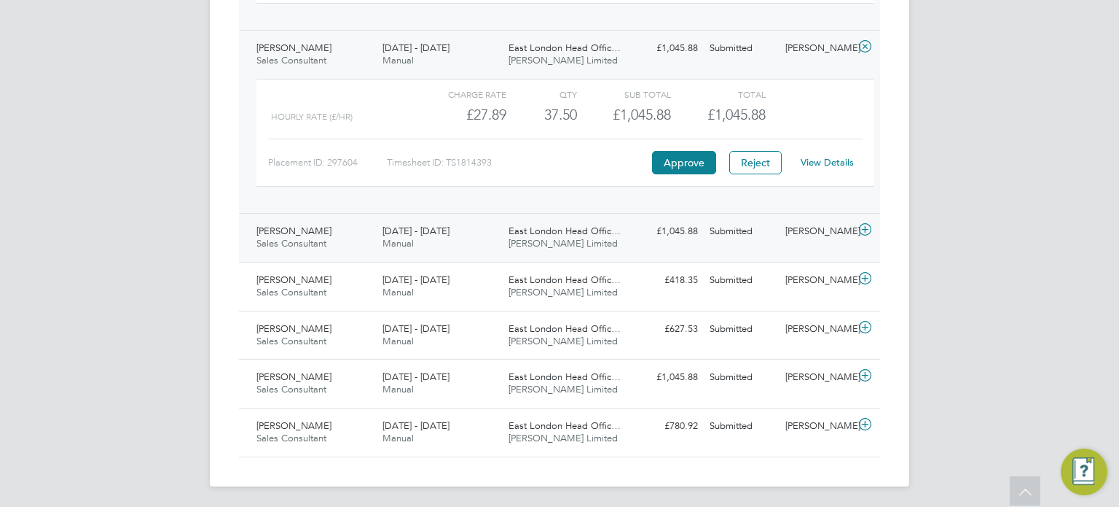
click at [617, 240] on div "East London Head Offic… Deverell Smith Limited" at bounding box center [566, 237] width 126 height 36
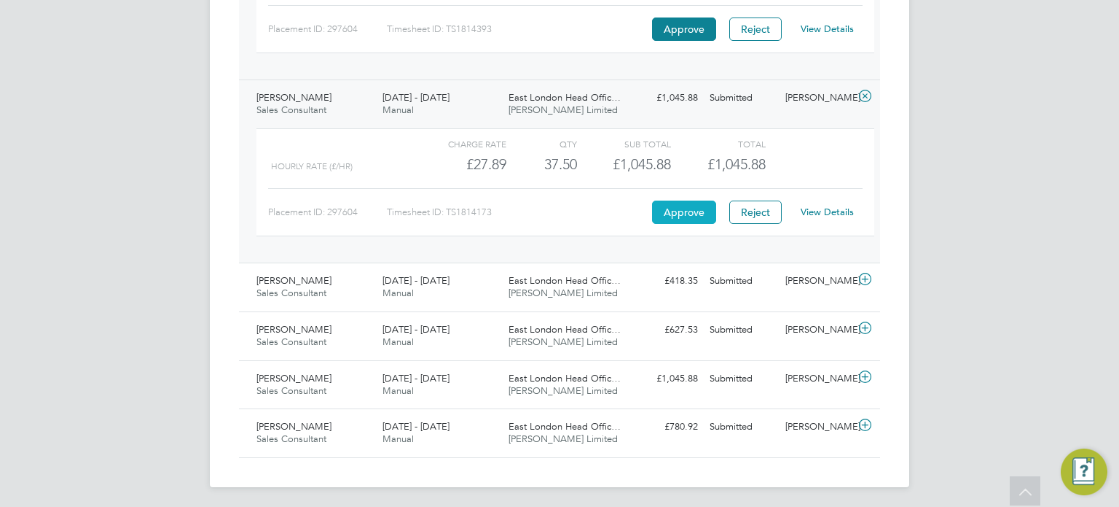
click at [681, 206] on button "Approve" at bounding box center [684, 211] width 64 height 23
click at [560, 298] on div "East London Head Offic… Deverell Smith Limited" at bounding box center [566, 287] width 126 height 36
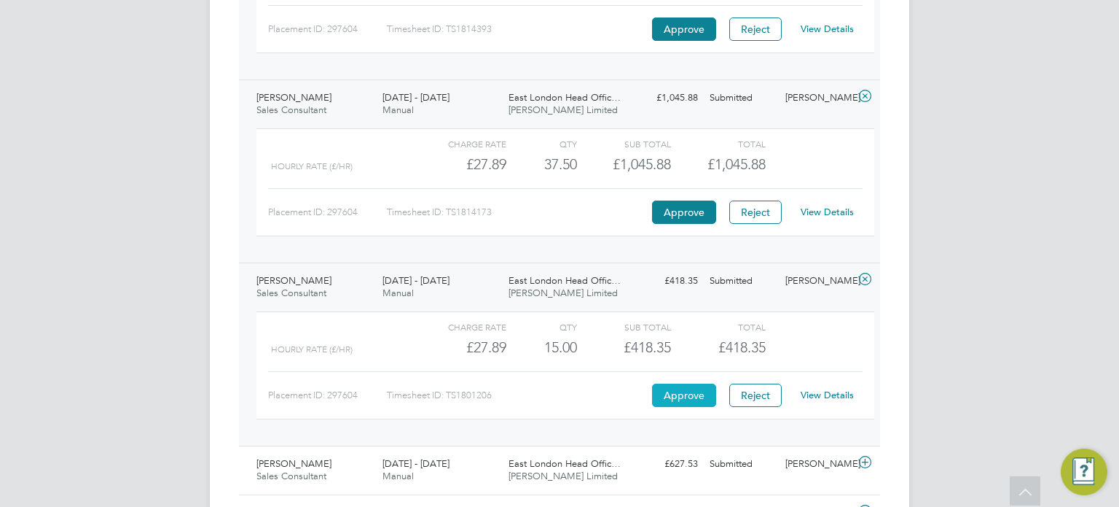
click at [689, 396] on button "Approve" at bounding box center [684, 394] width 64 height 23
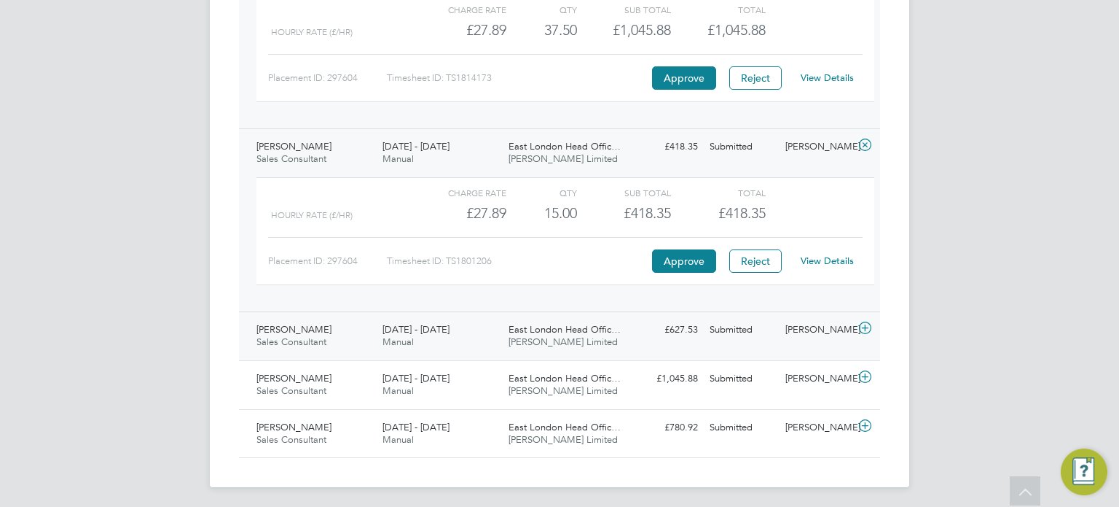
click at [528, 329] on span "East London Head Offic…" at bounding box center [565, 329] width 112 height 12
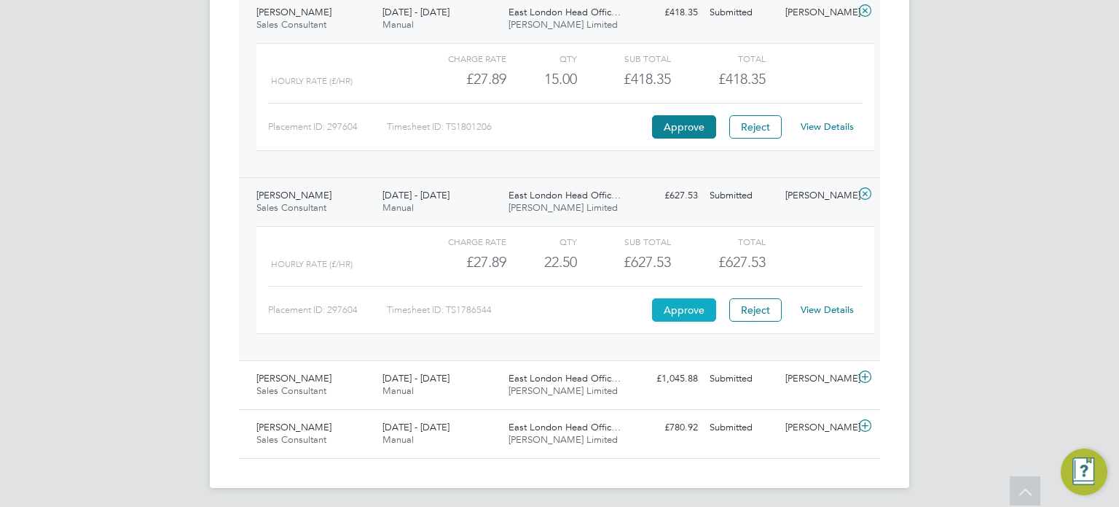
click at [684, 298] on button "Approve" at bounding box center [684, 309] width 64 height 23
click at [542, 384] on span "[PERSON_NAME] Limited" at bounding box center [563, 390] width 109 height 12
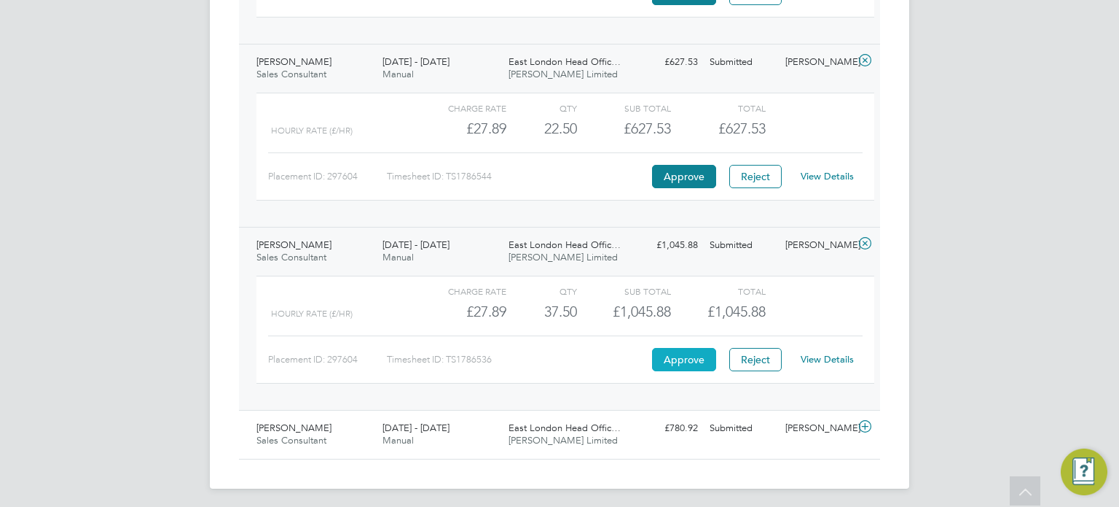
click at [681, 356] on button "Approve" at bounding box center [684, 359] width 64 height 23
click at [558, 442] on div "East London Head Offic… Deverell Smith Limited" at bounding box center [566, 435] width 126 height 36
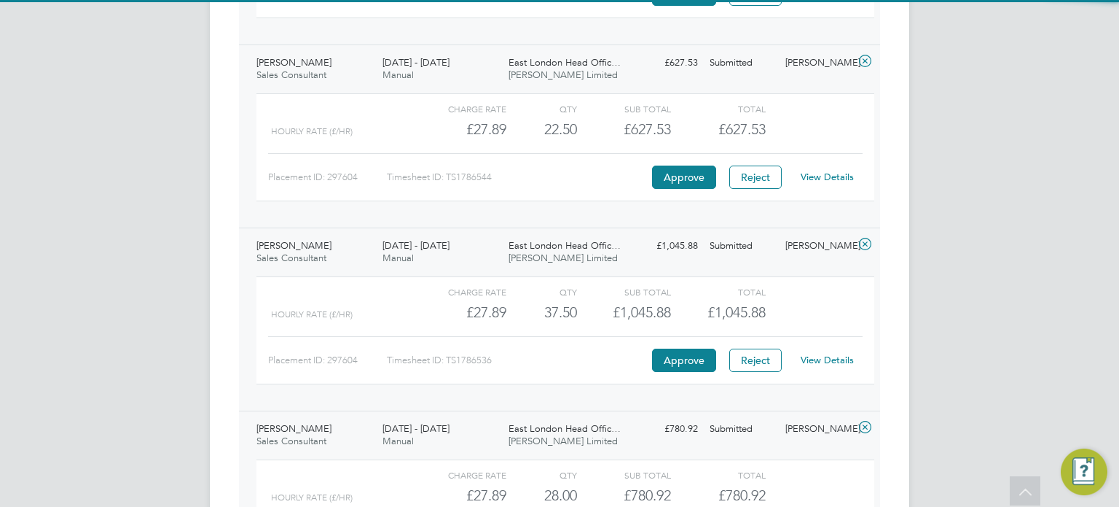
scroll to position [1258, 0]
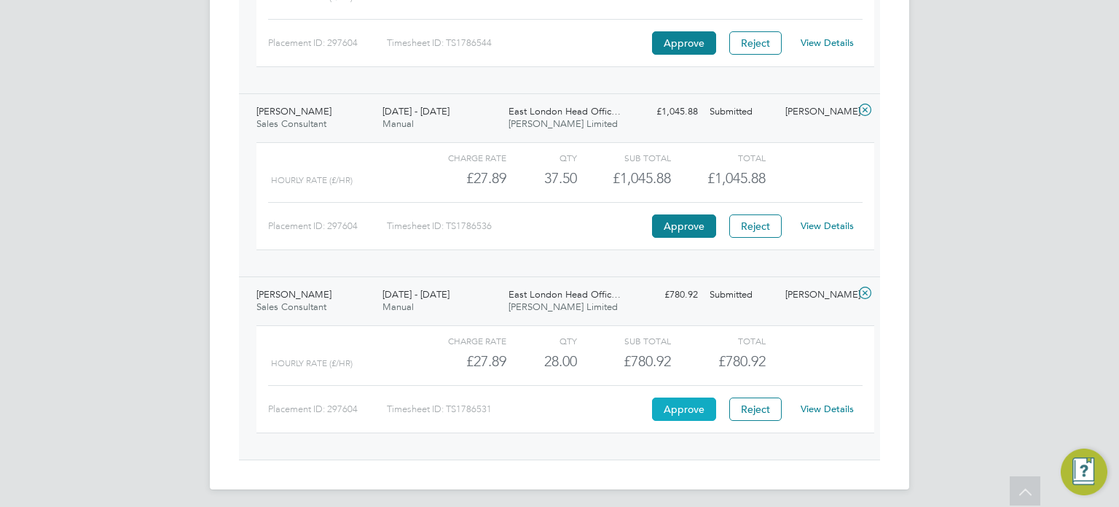
click at [678, 397] on button "Approve" at bounding box center [684, 408] width 64 height 23
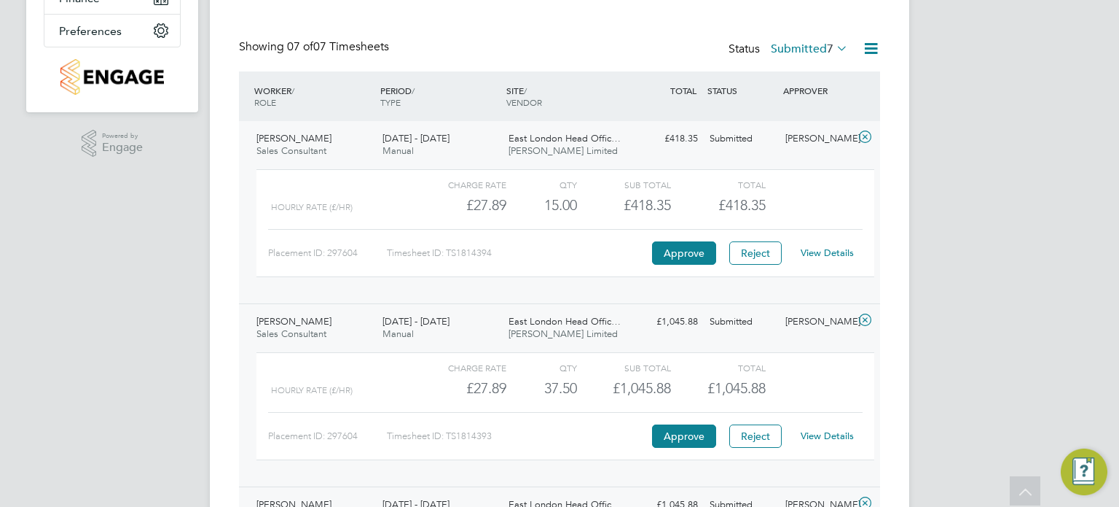
scroll to position [0, 0]
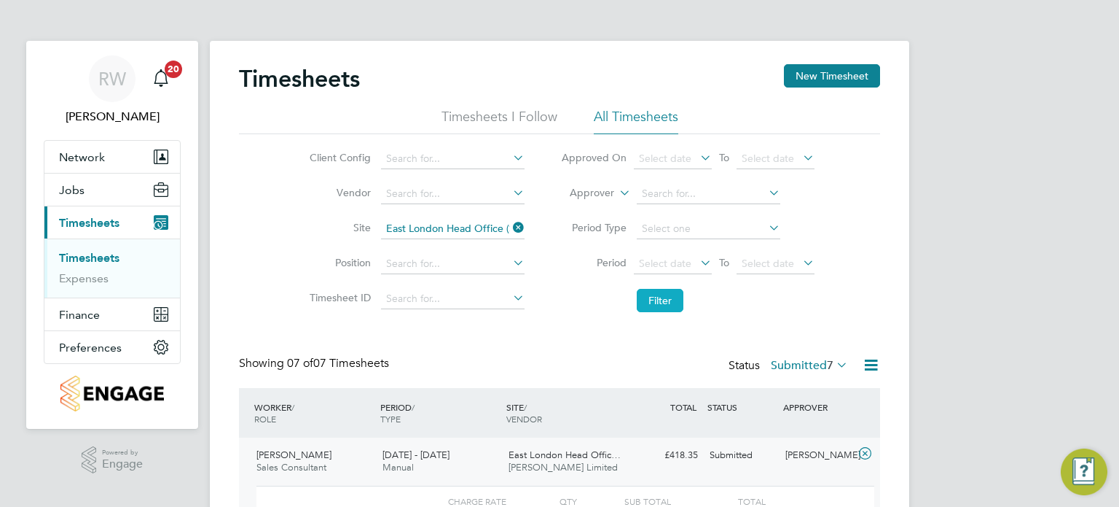
click at [652, 301] on button "Filter" at bounding box center [660, 300] width 47 height 23
click at [805, 362] on label "Submitted 7" at bounding box center [809, 365] width 77 height 15
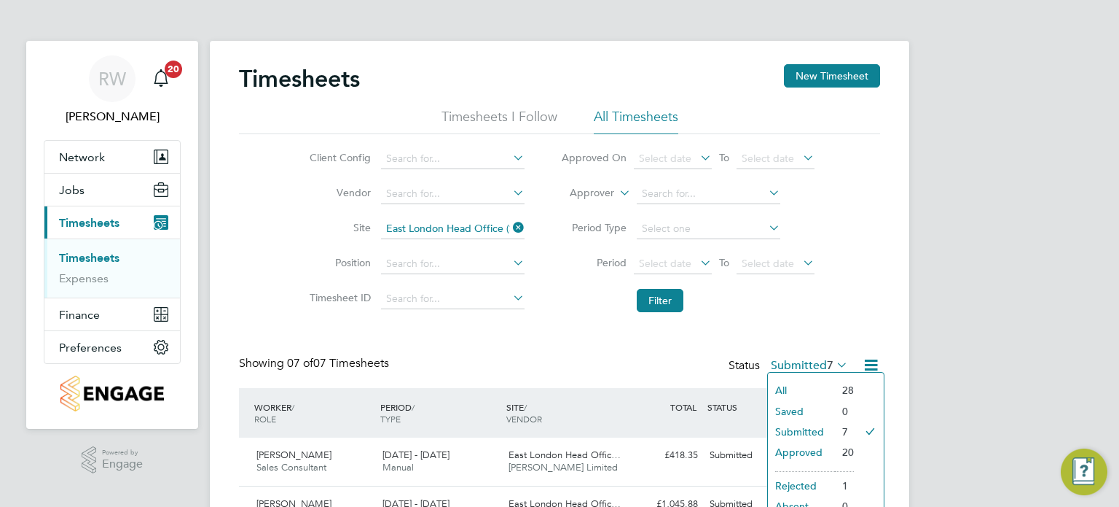
click at [790, 450] on li "Approved" at bounding box center [801, 452] width 67 height 20
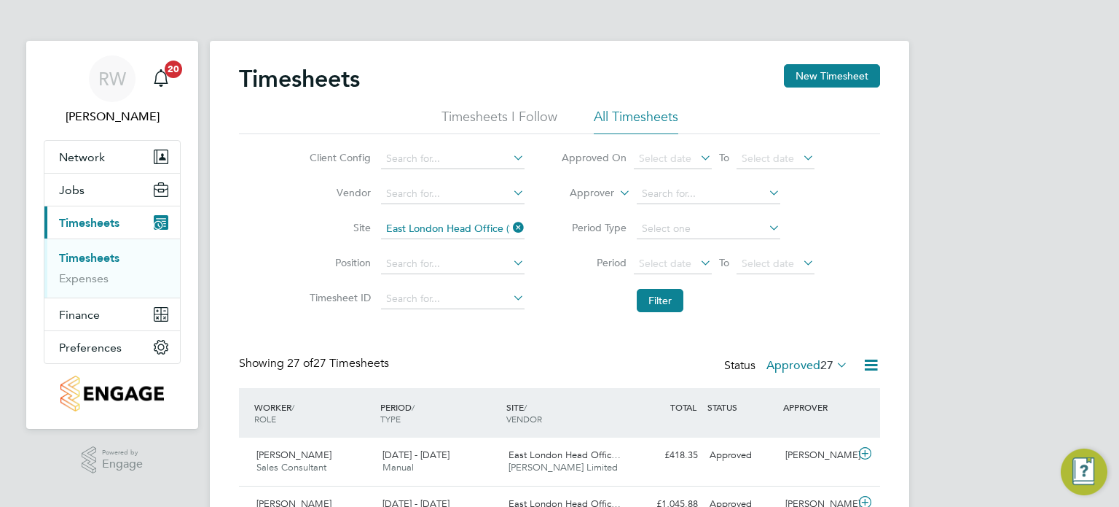
click at [807, 361] on label "Approved 27" at bounding box center [808, 365] width 82 height 15
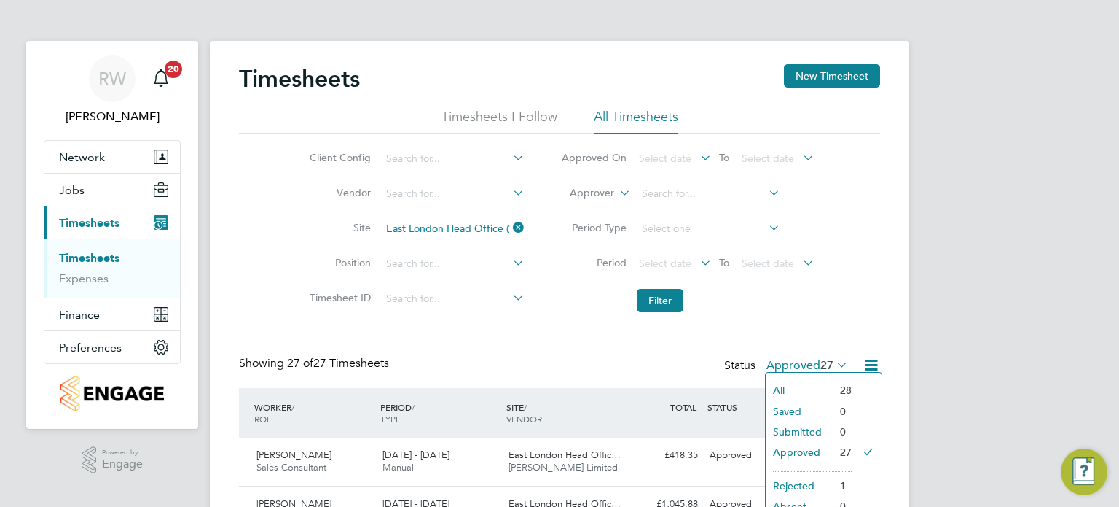
click at [510, 224] on icon at bounding box center [510, 227] width 0 height 20
click at [451, 235] on input at bounding box center [453, 229] width 144 height 20
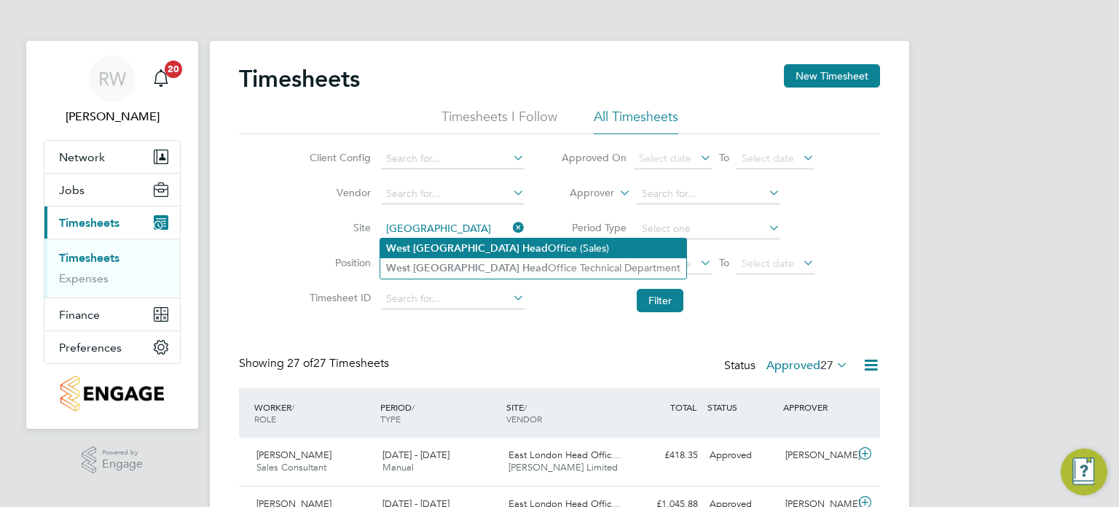
click at [523, 243] on b "Head" at bounding box center [536, 248] width 26 height 12
type input "West London Head Office (Sales)"
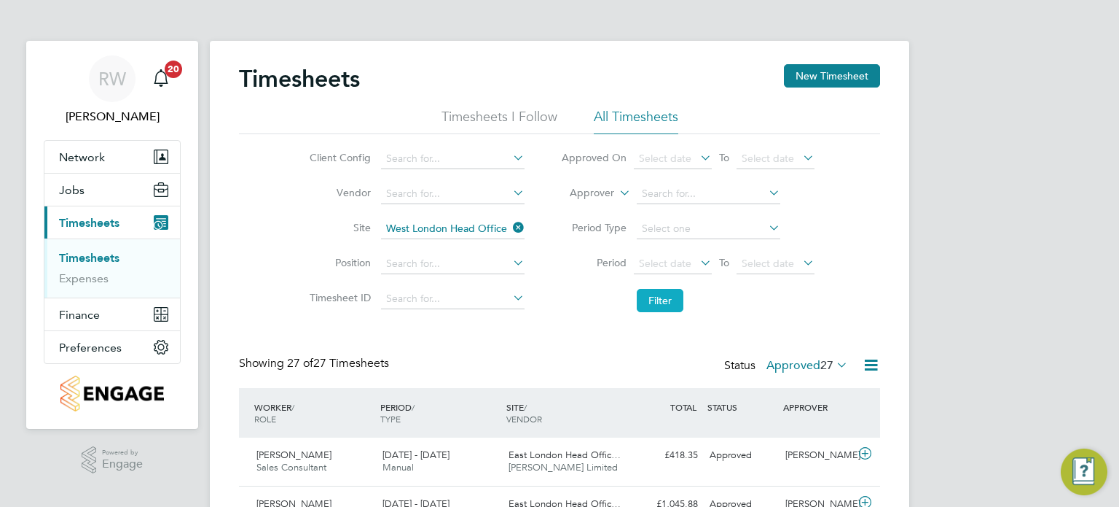
click at [654, 294] on button "Filter" at bounding box center [660, 300] width 47 height 23
click at [817, 367] on label "Approved 2" at bounding box center [810, 365] width 75 height 15
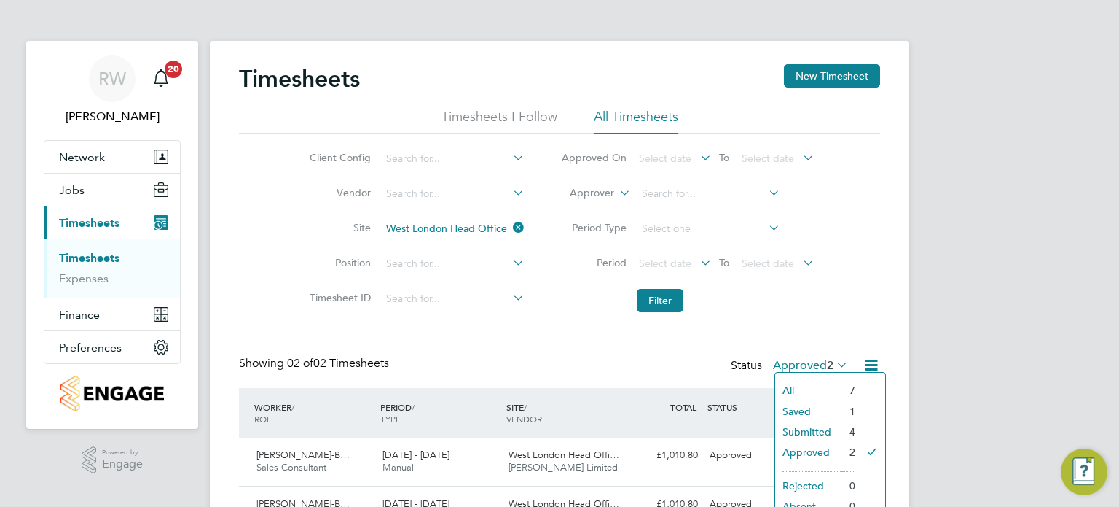
click at [810, 426] on li "Submitted" at bounding box center [808, 431] width 67 height 20
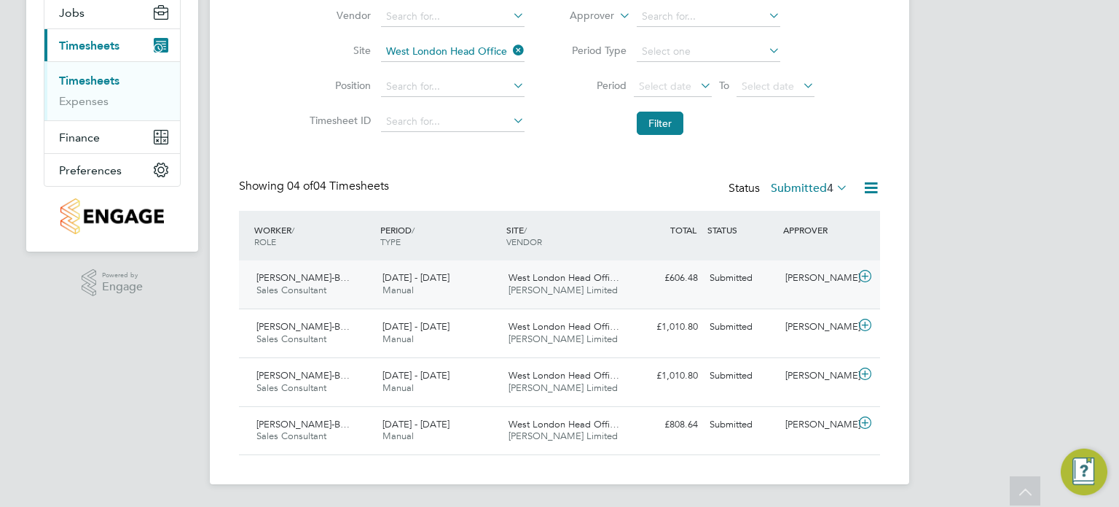
click at [580, 294] on span "Deverell Smith Limited" at bounding box center [563, 290] width 109 height 12
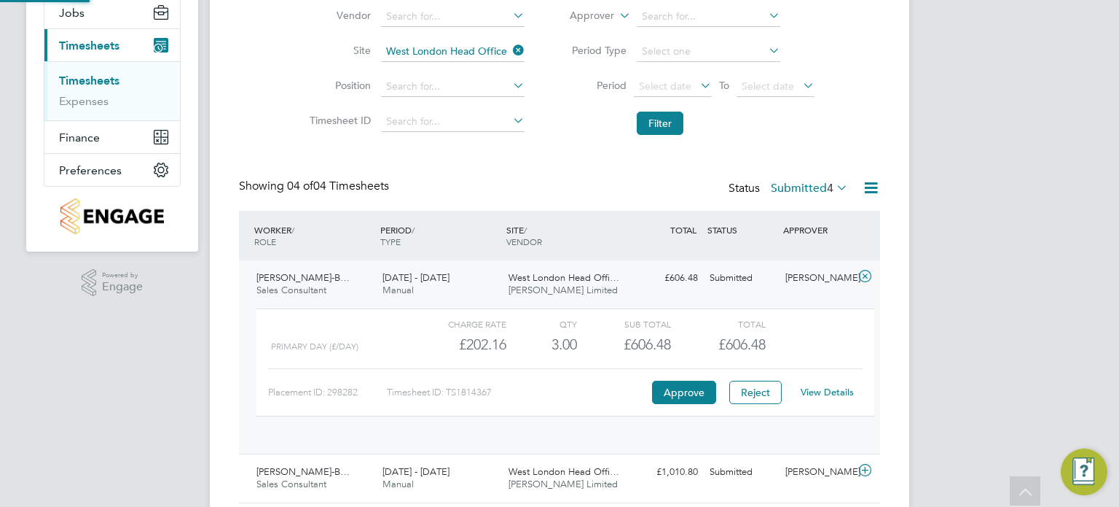
scroll to position [24, 141]
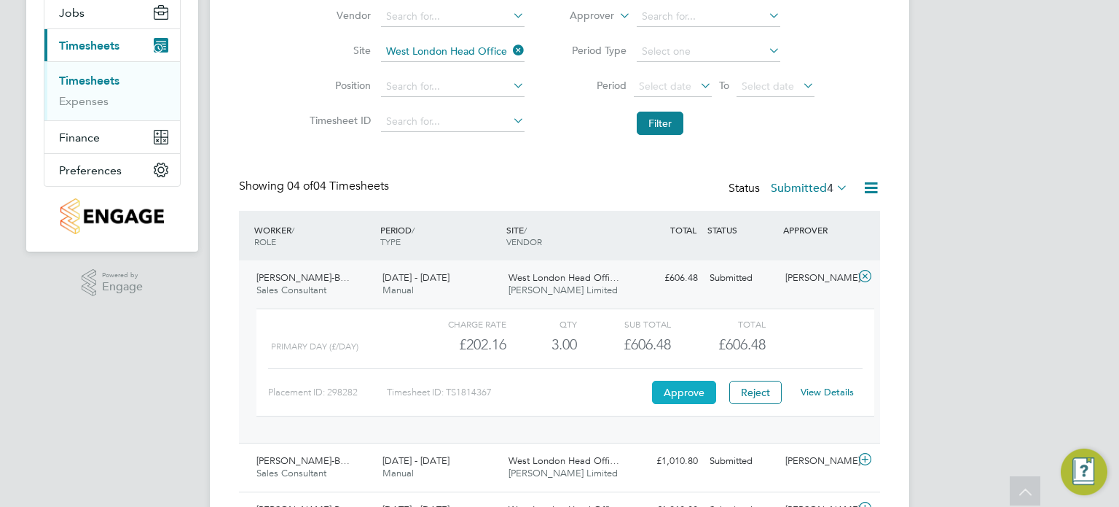
click at [707, 385] on button "Approve" at bounding box center [684, 391] width 64 height 23
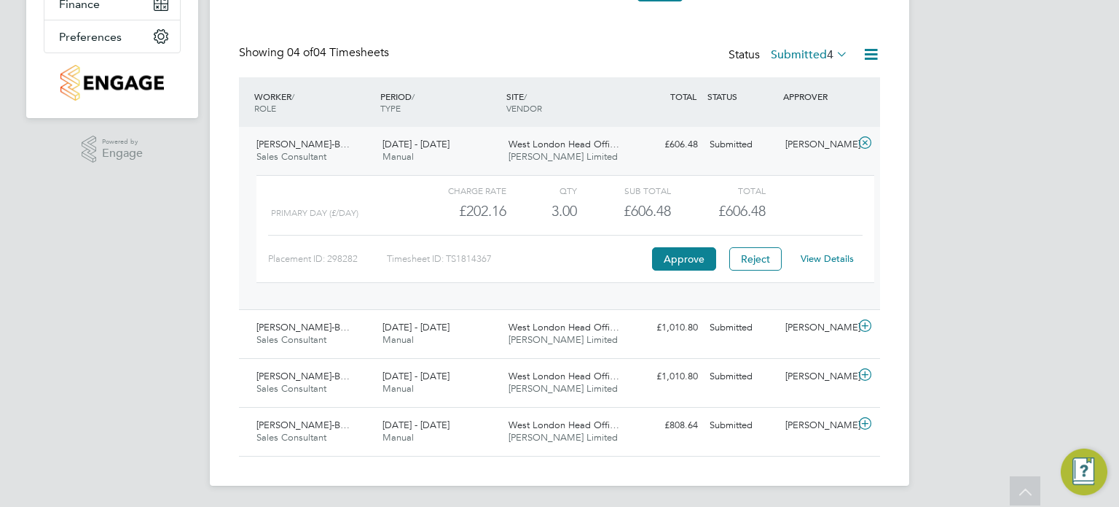
click at [522, 294] on div "Charge rate QTY Sub Total Total Primary Day (£/day) £202.16 3 3.00 3 £606.48 £6…" at bounding box center [566, 236] width 630 height 134
click at [520, 297] on div "Charge rate QTY Sub Total Total Primary Day (£/day) £202.16 3 3.00 3 £606.48 £6…" at bounding box center [566, 236] width 630 height 134
click at [519, 329] on span "West London Head Offi…" at bounding box center [564, 327] width 111 height 12
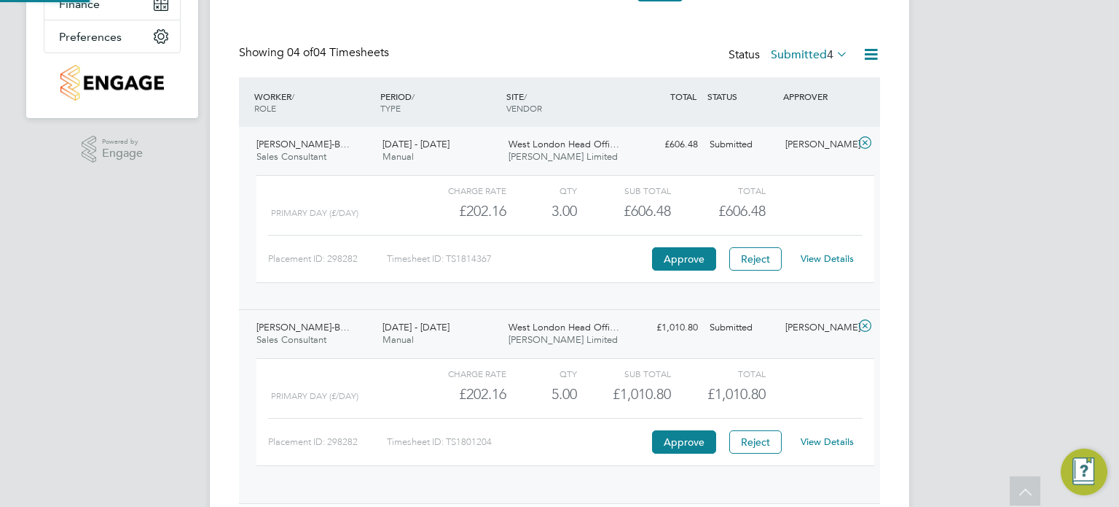
scroll to position [24, 141]
click at [658, 437] on button "Approve" at bounding box center [684, 441] width 64 height 23
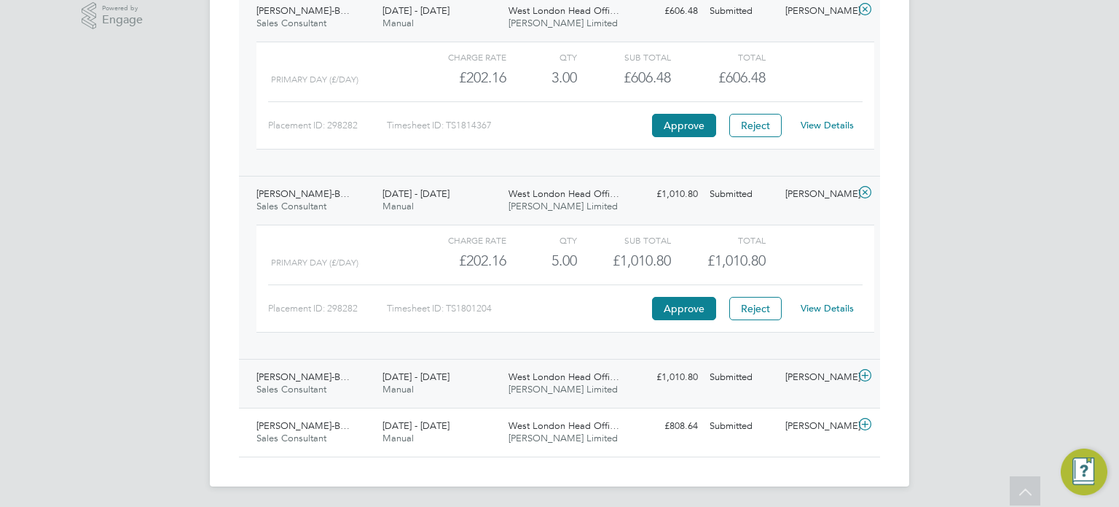
click at [579, 372] on span "West London Head Offi…" at bounding box center [564, 376] width 111 height 12
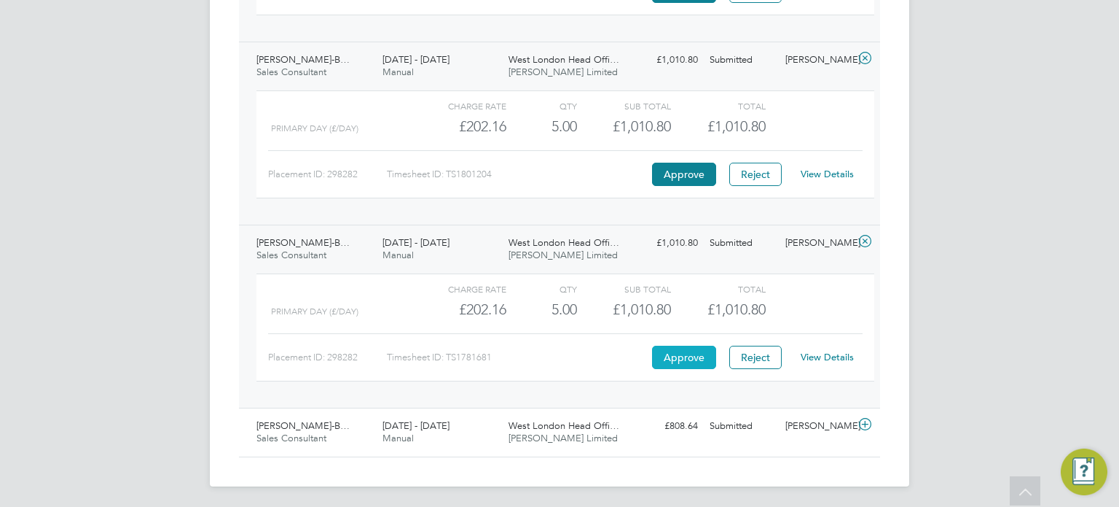
click at [659, 355] on button "Approve" at bounding box center [684, 356] width 64 height 23
click at [487, 422] on div "30 Jun - 6 Jul 2025 Manual" at bounding box center [440, 432] width 126 height 36
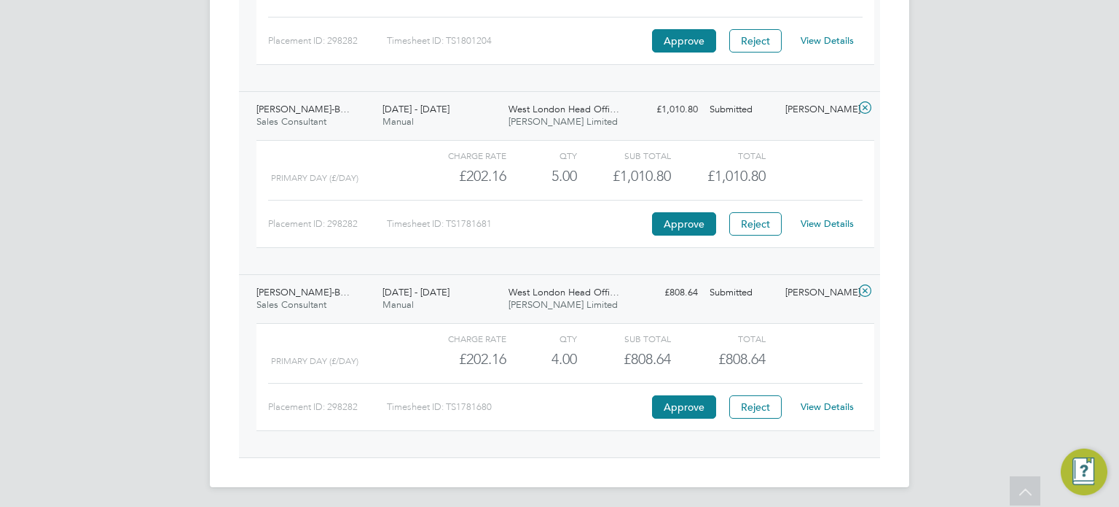
click at [684, 415] on div "Charge rate QTY Sub Total Total Primary Day (£/day) £202.16 4 4.00 4 £808.64 £8…" at bounding box center [566, 377] width 618 height 108
click at [689, 397] on button "Approve" at bounding box center [684, 406] width 64 height 23
click at [679, 404] on button "Approve" at bounding box center [684, 406] width 64 height 23
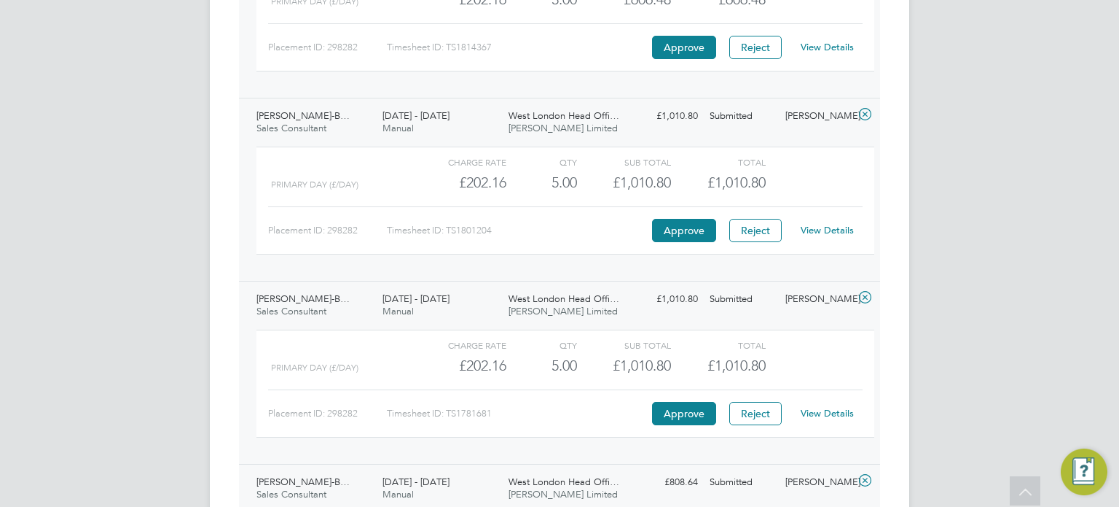
scroll to position [519, 0]
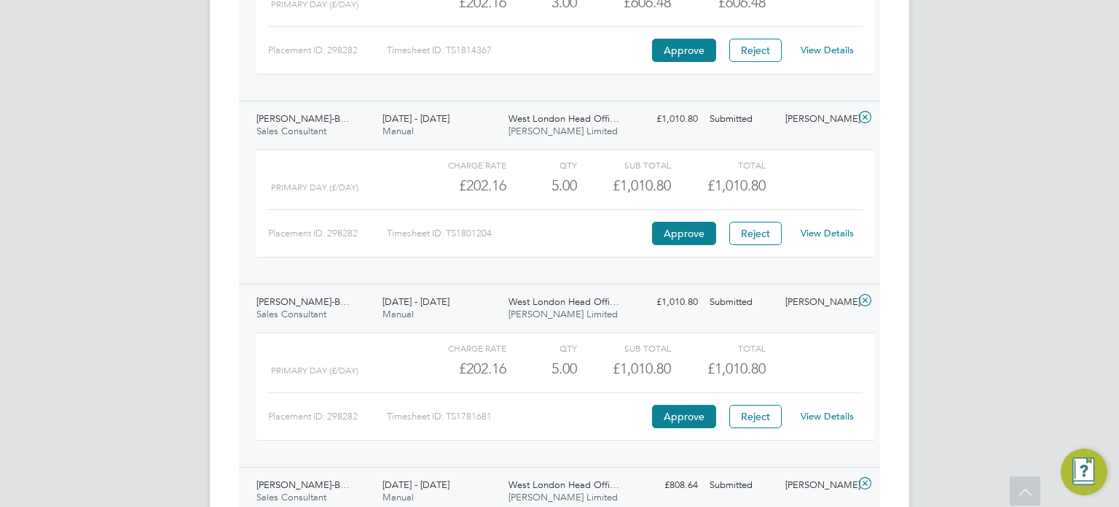
click at [822, 228] on link "View Details" at bounding box center [827, 233] width 53 height 12
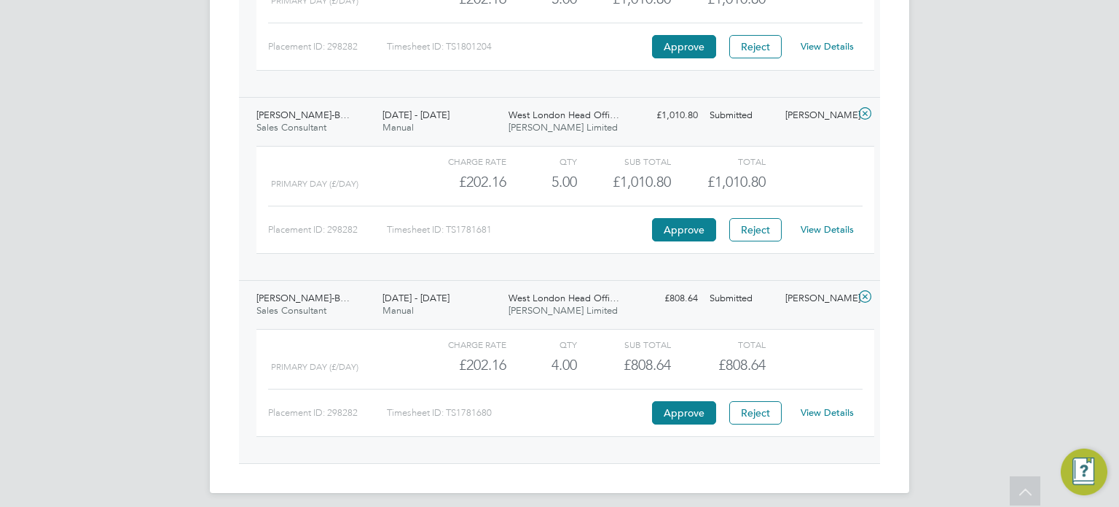
scroll to position [711, 0]
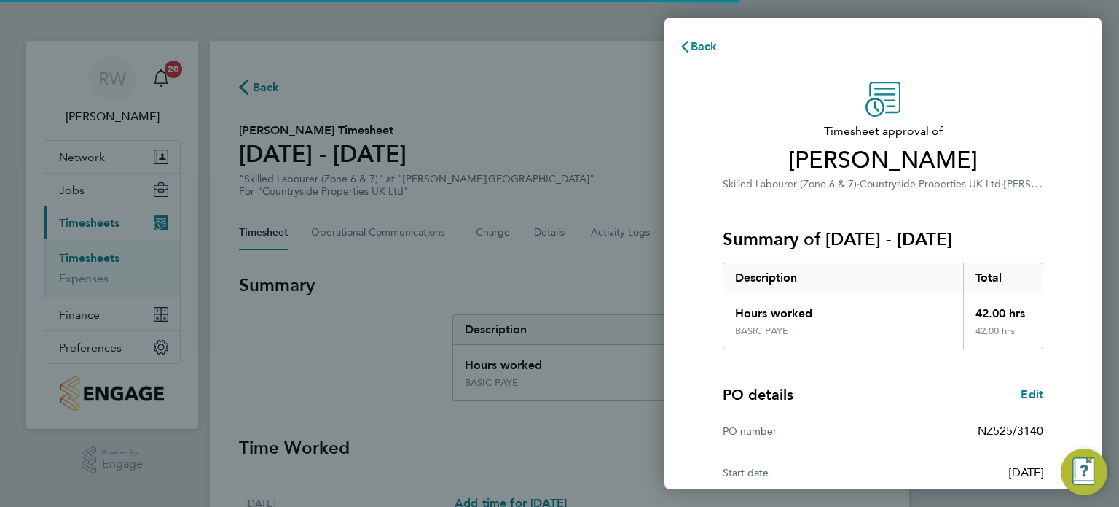
scroll to position [190, 0]
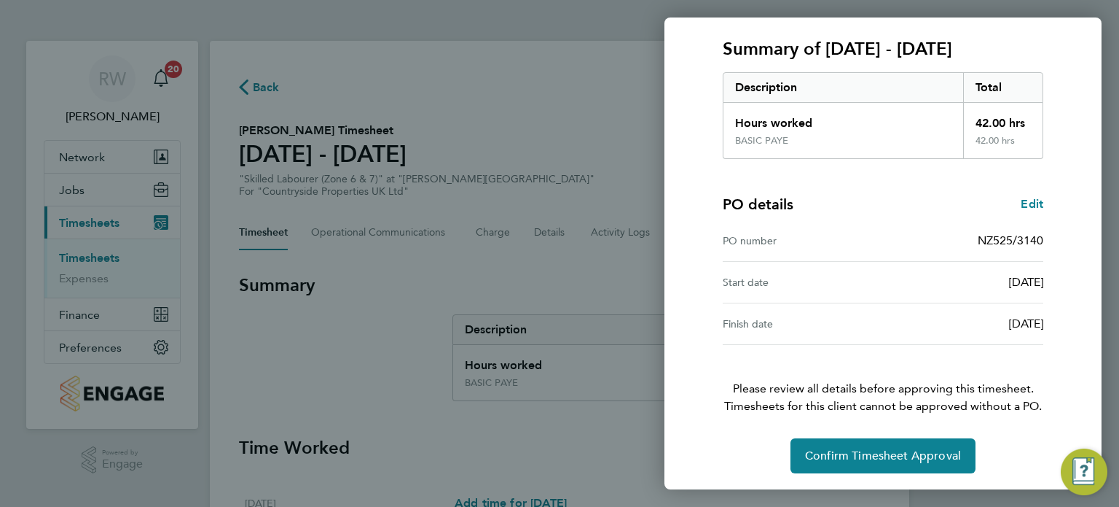
click at [832, 475] on div "Timesheet approval of Krzysztof Mielczarek Skilled Labourer (Zone 6 & 7) · Coun…" at bounding box center [883, 182] width 437 height 617
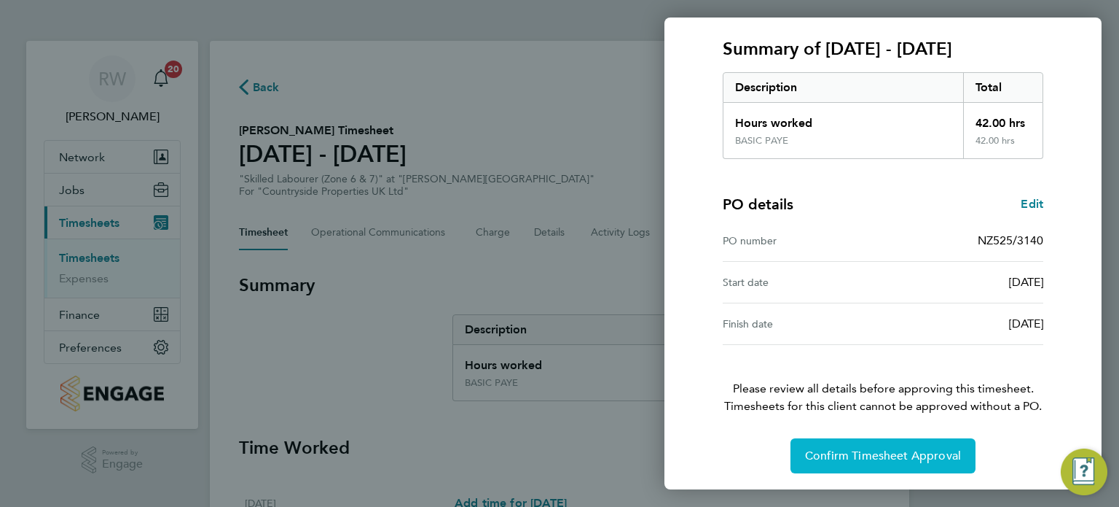
click at [840, 458] on span "Confirm Timesheet Approval" at bounding box center [883, 455] width 156 height 15
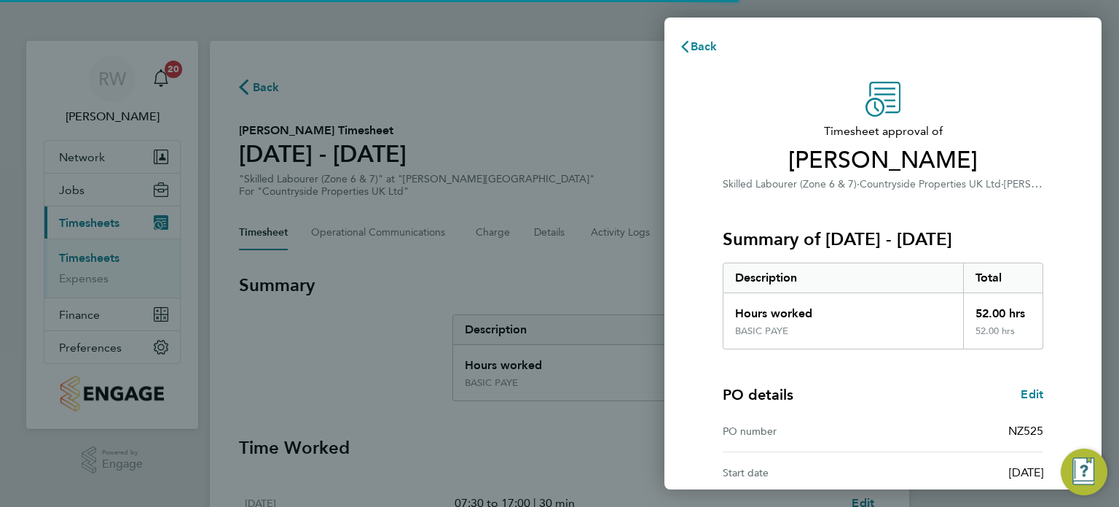
scroll to position [190, 0]
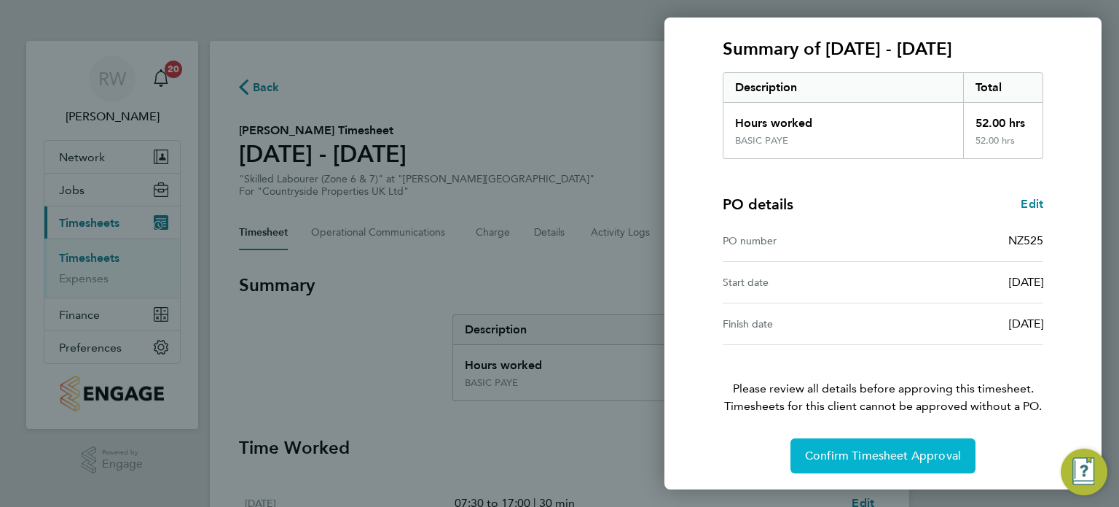
click at [803, 451] on button "Confirm Timesheet Approval" at bounding box center [883, 455] width 185 height 35
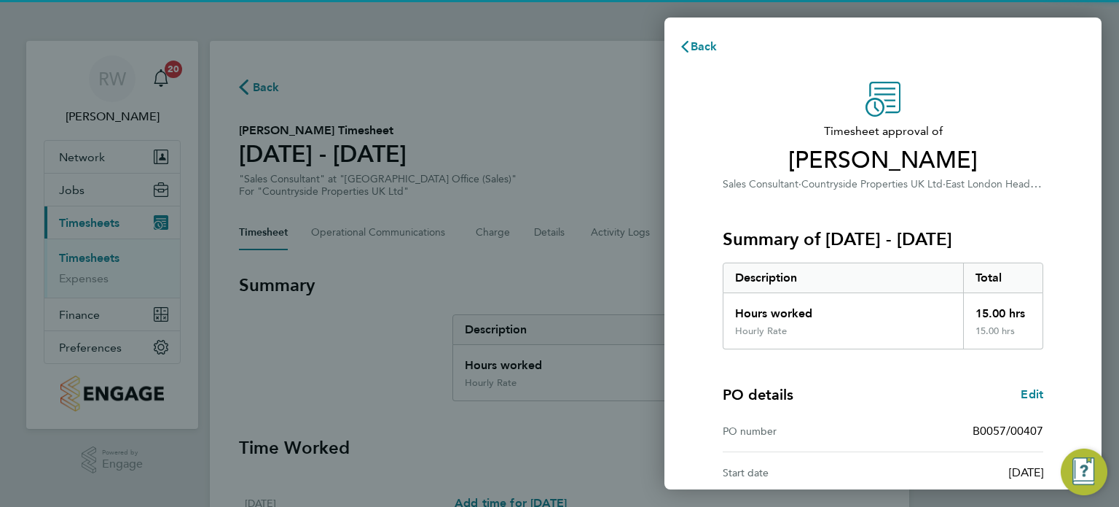
scroll to position [190, 0]
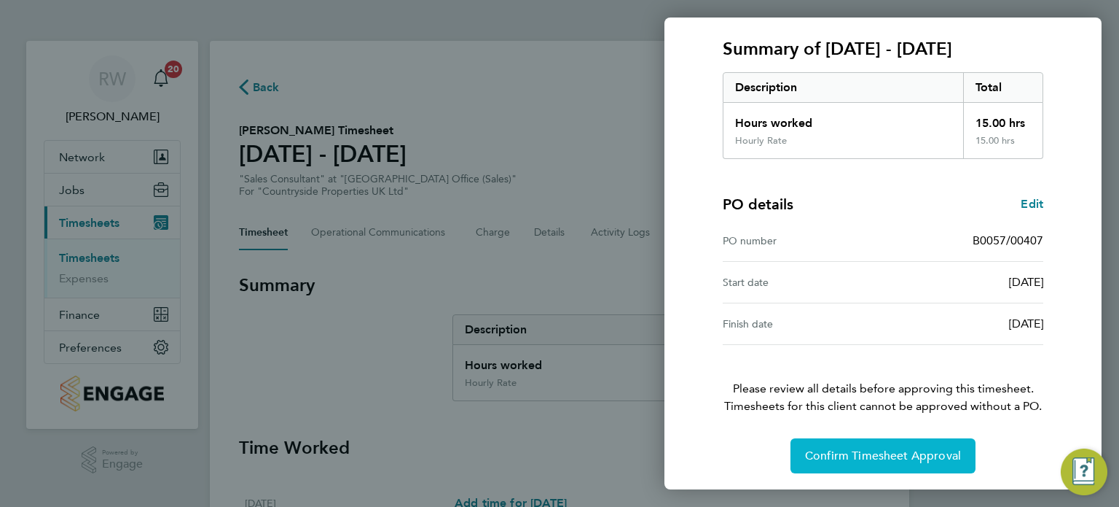
click at [831, 456] on span "Confirm Timesheet Approval" at bounding box center [883, 455] width 156 height 15
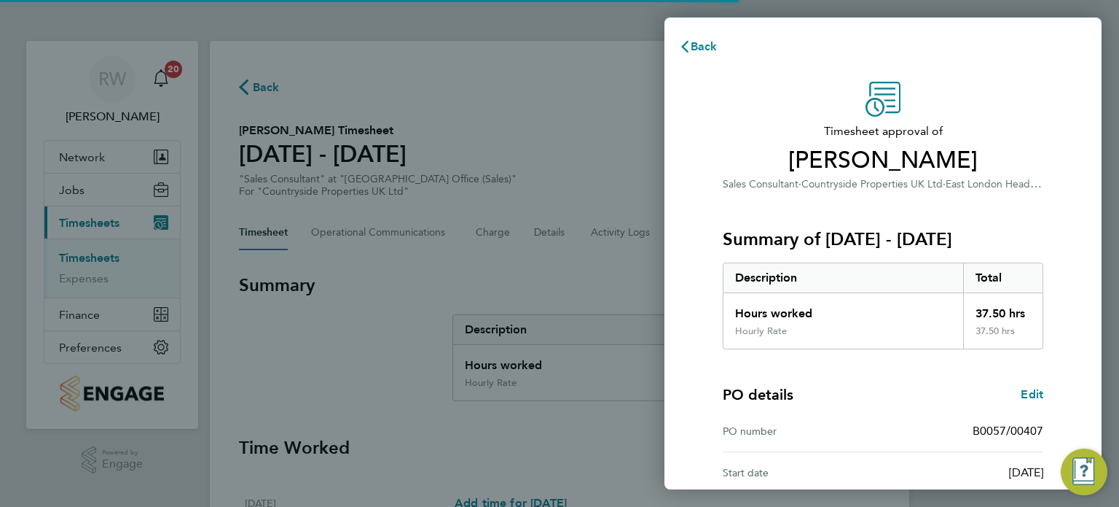
scroll to position [190, 0]
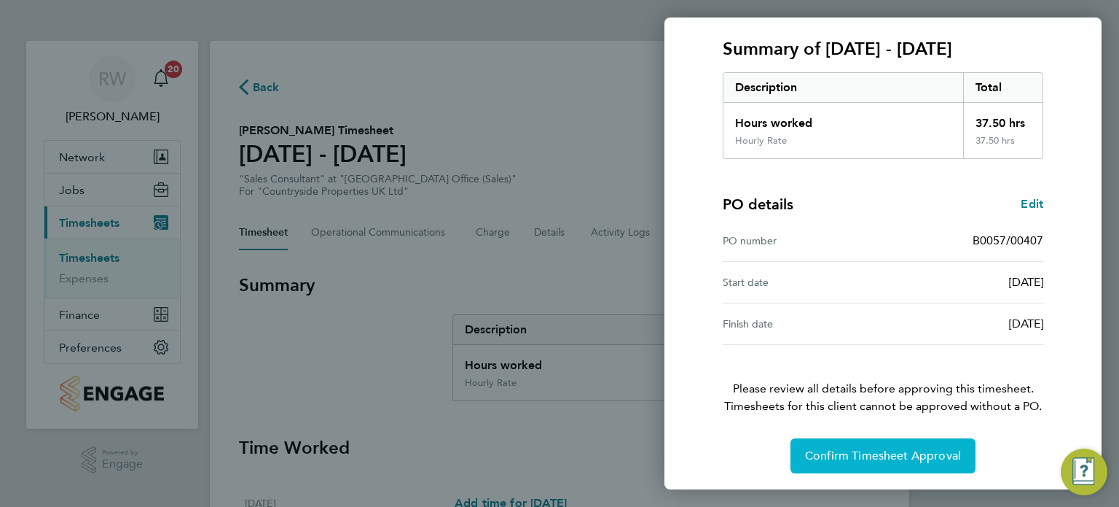
click at [859, 453] on span "Confirm Timesheet Approval" at bounding box center [883, 455] width 156 height 15
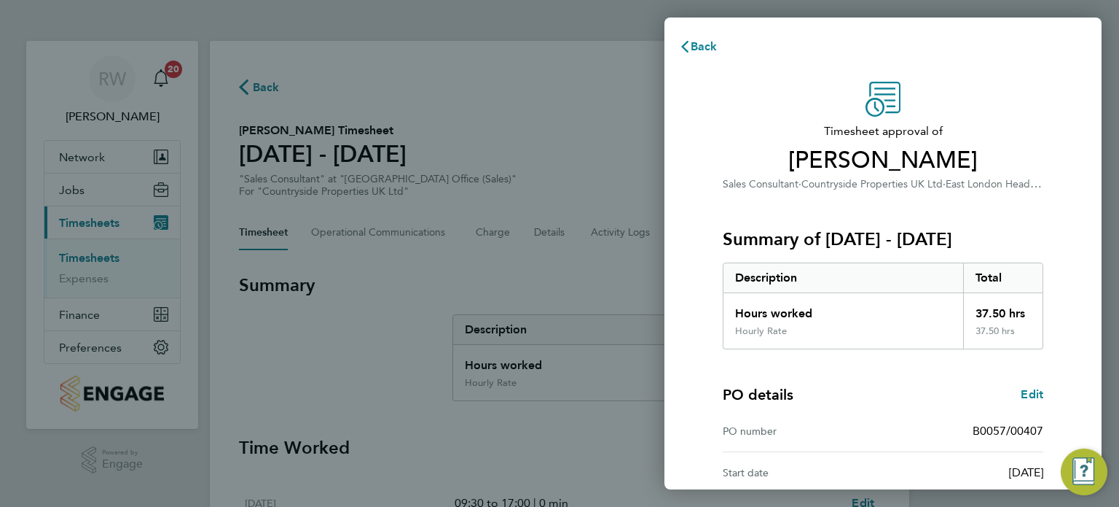
scroll to position [190, 0]
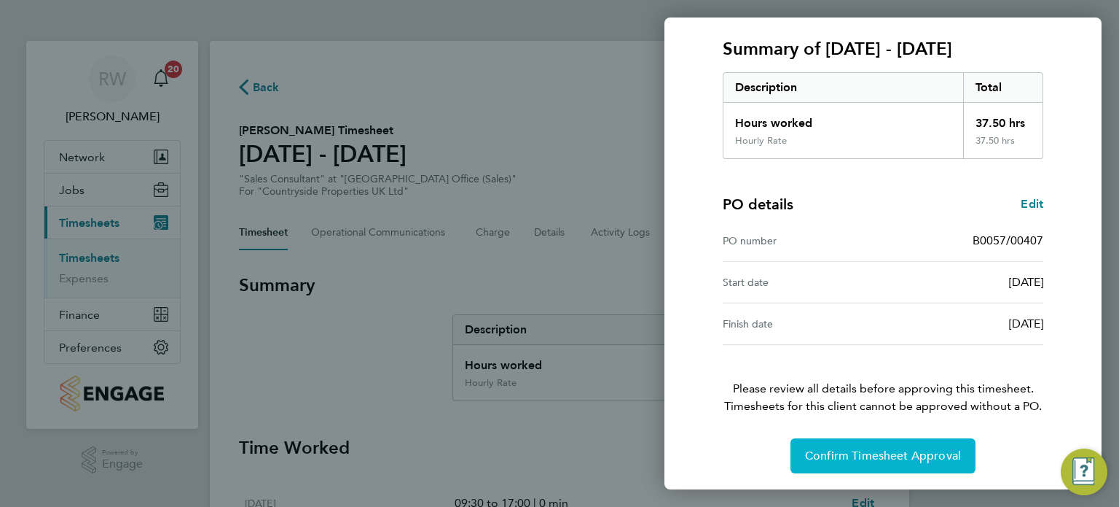
click at [868, 453] on span "Confirm Timesheet Approval" at bounding box center [883, 455] width 156 height 15
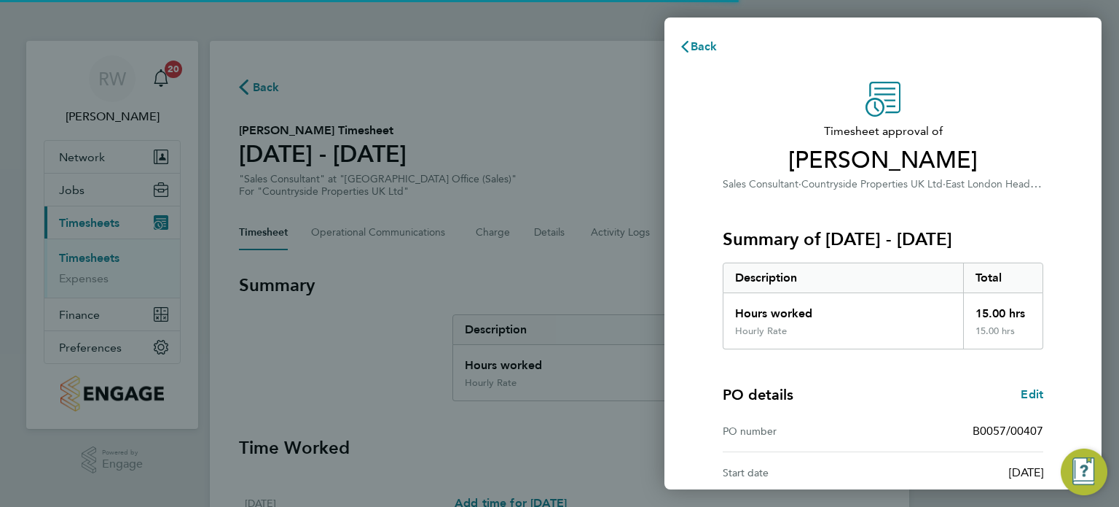
scroll to position [190, 0]
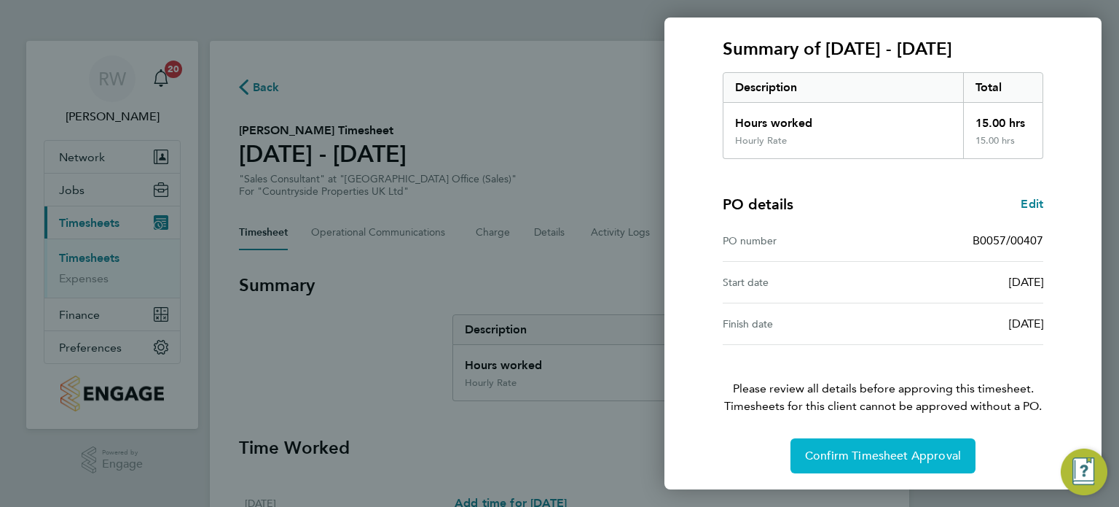
click at [837, 451] on span "Confirm Timesheet Approval" at bounding box center [883, 455] width 156 height 15
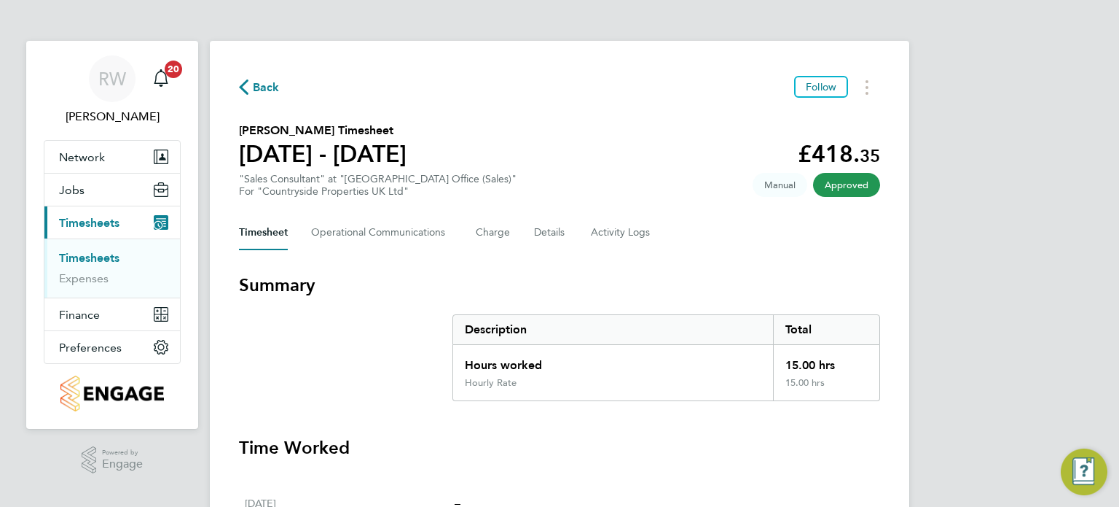
scroll to position [503, 0]
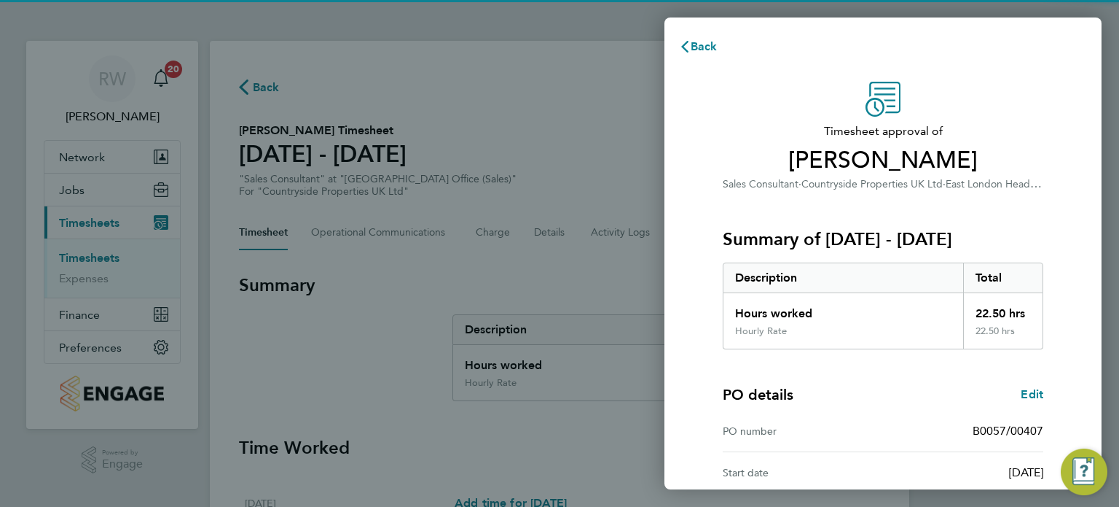
scroll to position [190, 0]
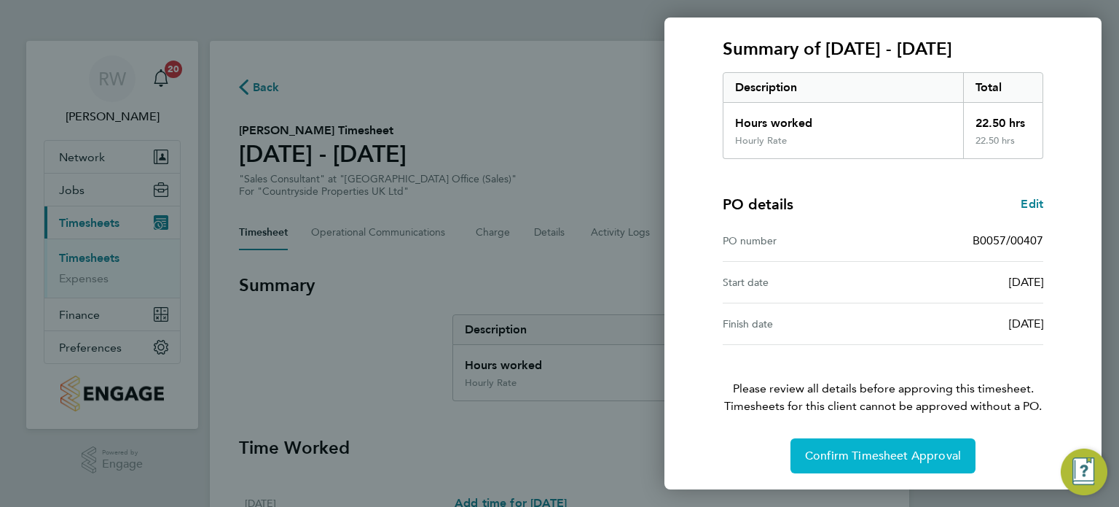
click at [858, 457] on span "Confirm Timesheet Approval" at bounding box center [883, 455] width 156 height 15
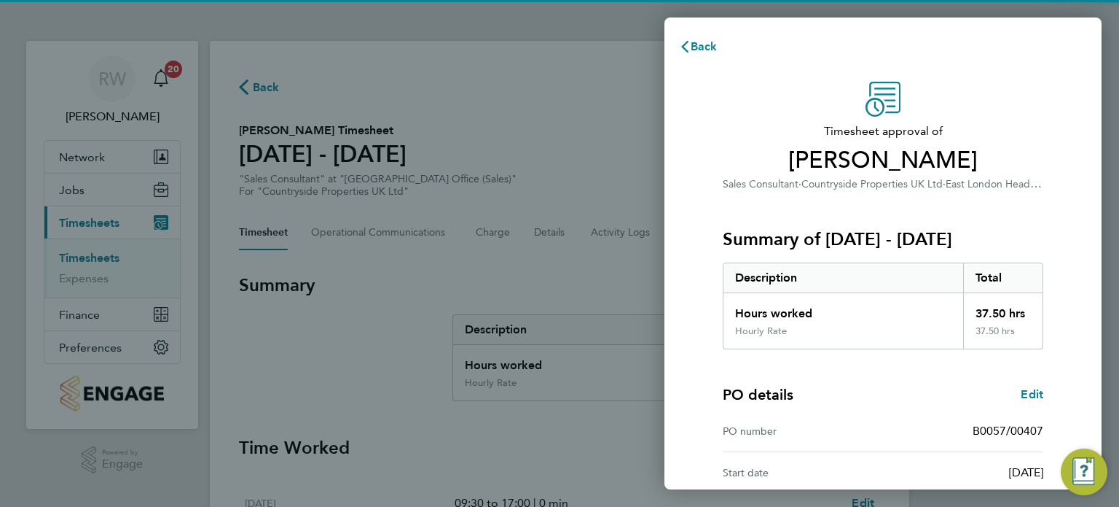
scroll to position [190, 0]
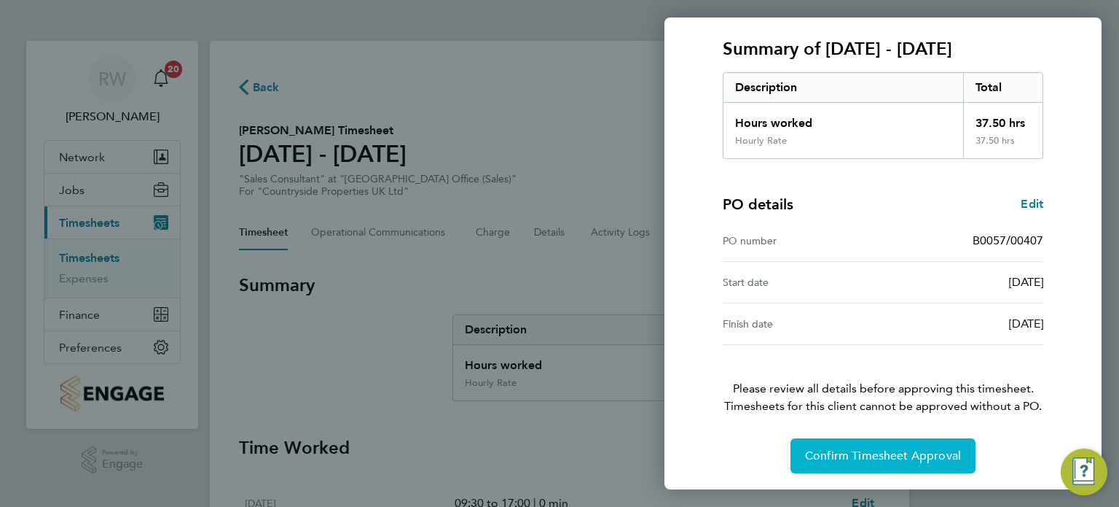
click at [859, 448] on span "Confirm Timesheet Approval" at bounding box center [883, 455] width 156 height 15
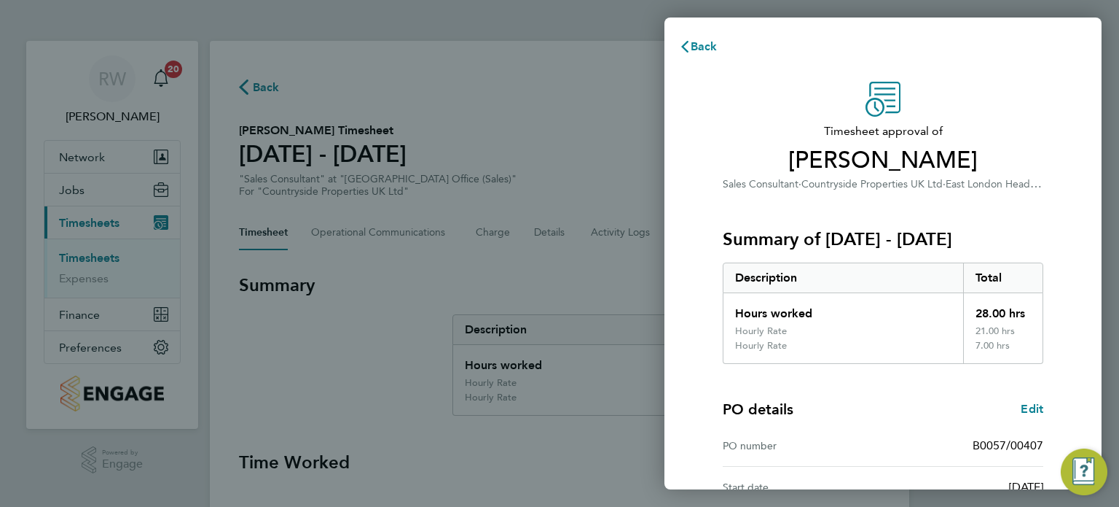
scroll to position [205, 0]
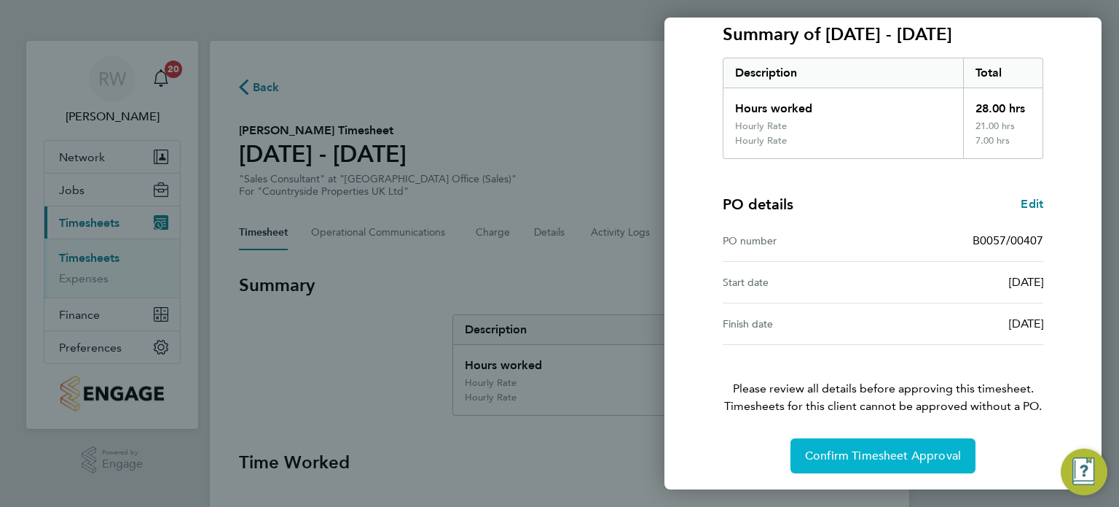
click at [856, 457] on span "Confirm Timesheet Approval" at bounding box center [883, 455] width 156 height 15
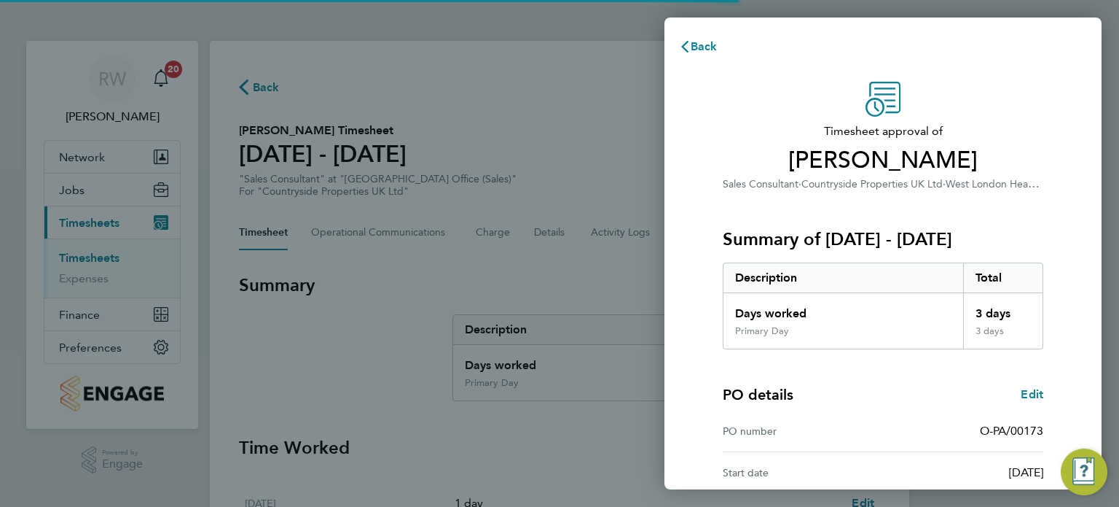
scroll to position [190, 0]
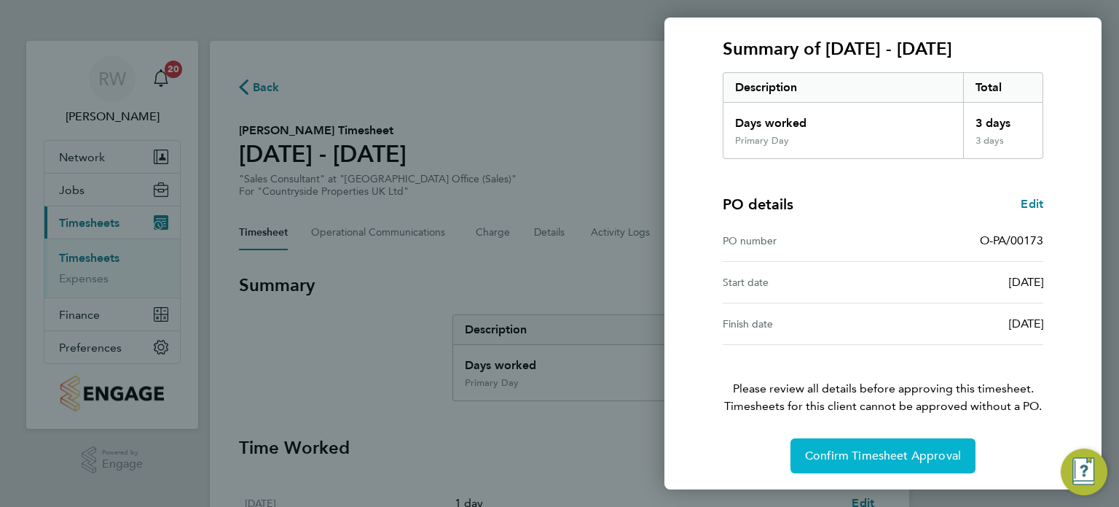
click at [808, 448] on span "Confirm Timesheet Approval" at bounding box center [883, 455] width 156 height 15
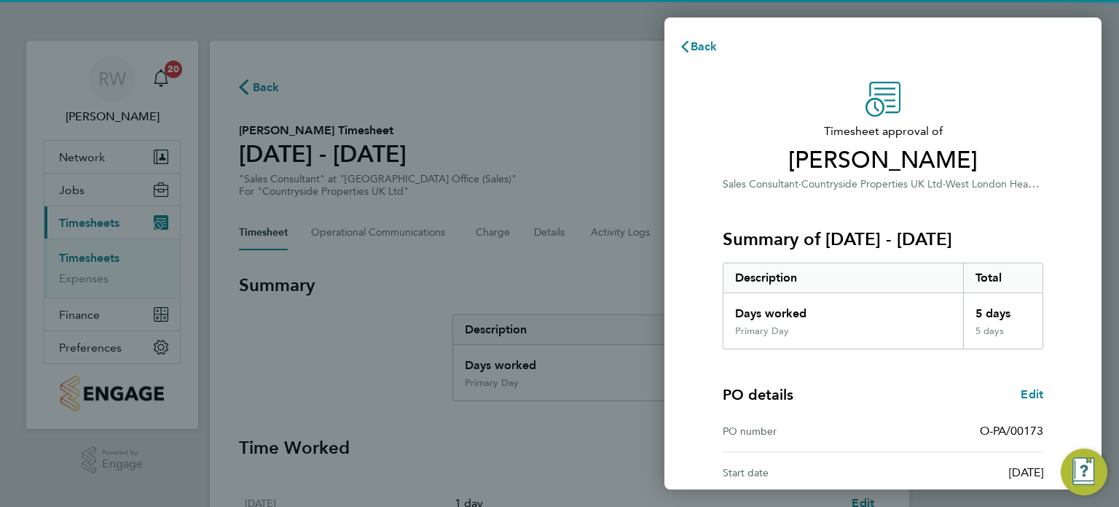
scroll to position [190, 0]
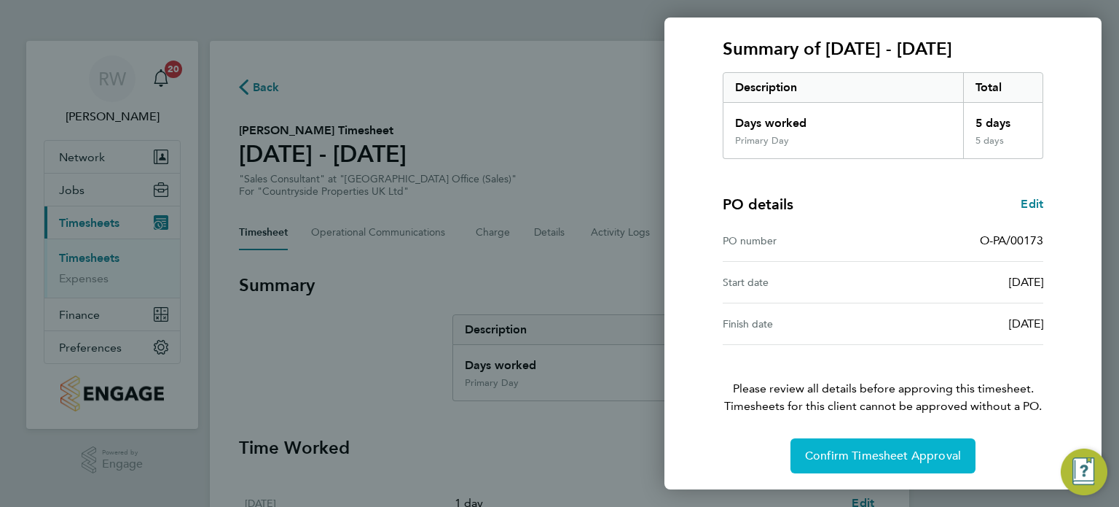
click at [830, 460] on span "Confirm Timesheet Approval" at bounding box center [883, 455] width 156 height 15
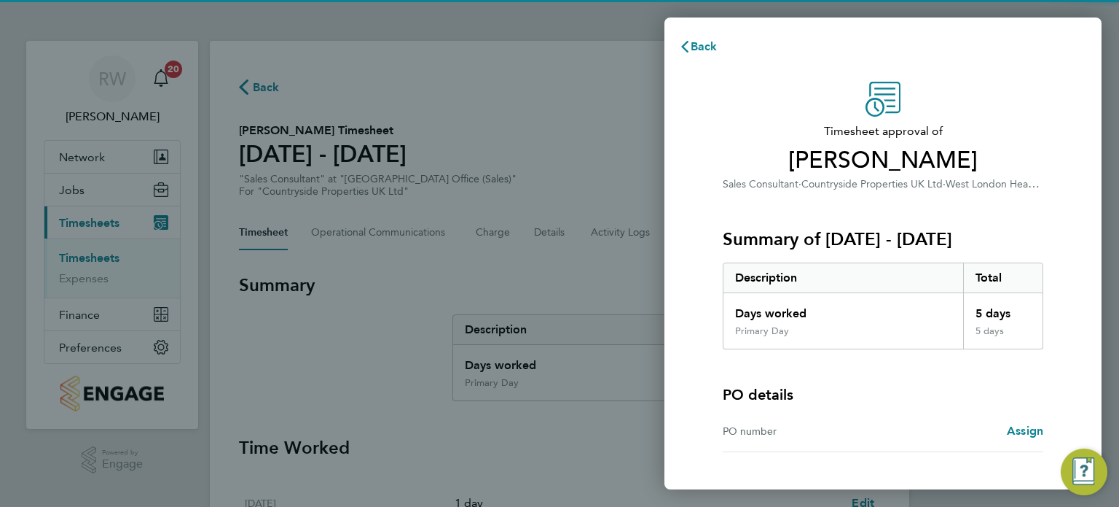
scroll to position [108, 0]
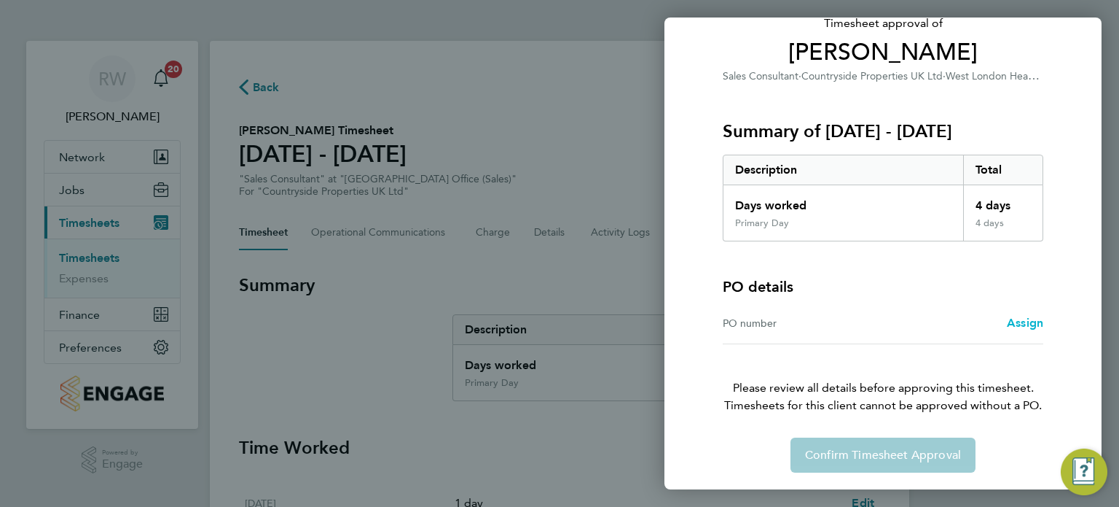
click at [1017, 320] on span "Assign" at bounding box center [1025, 323] width 36 height 14
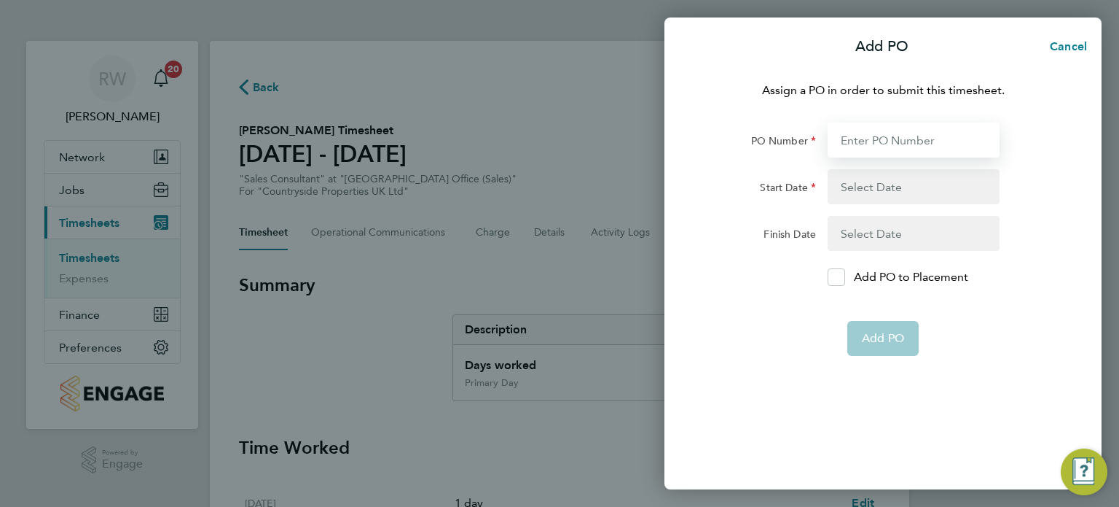
click at [883, 142] on input "PO Number" at bounding box center [914, 139] width 172 height 35
paste input "O-PA/00173"
type input "O-PA/00173"
click at [912, 179] on button "button" at bounding box center [914, 186] width 172 height 35
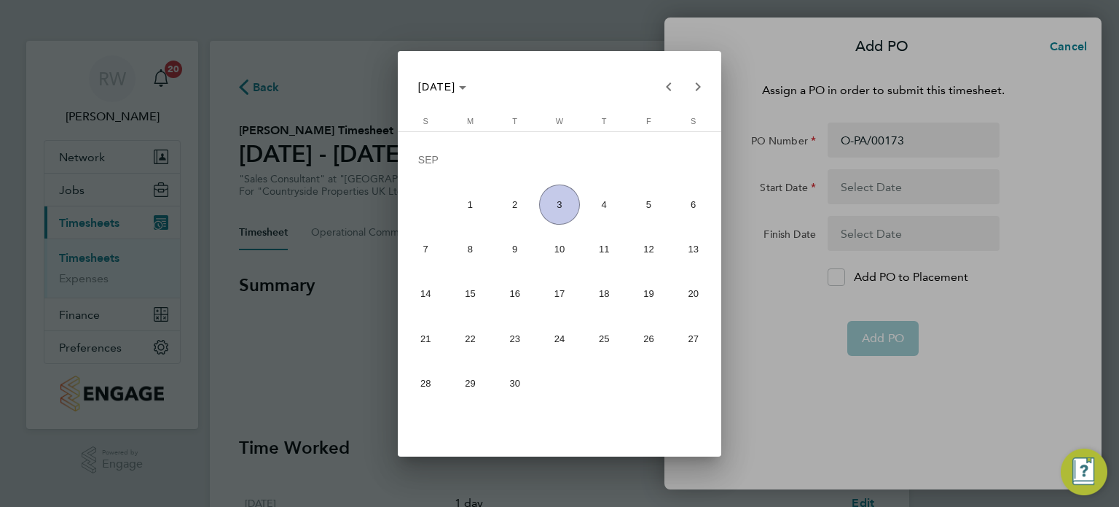
click at [1002, 262] on div at bounding box center [559, 253] width 1119 height 507
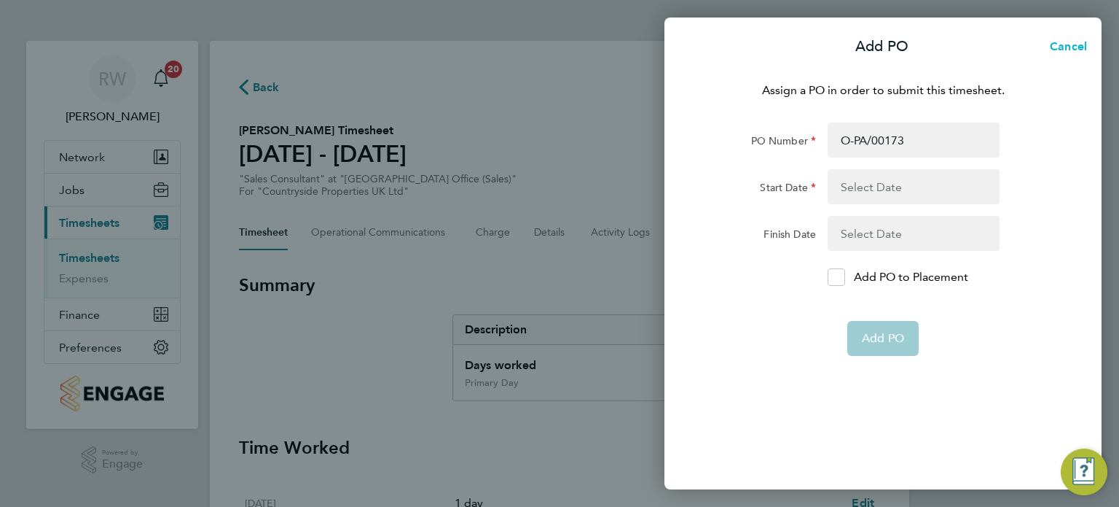
click at [1060, 45] on span "Cancel" at bounding box center [1067, 46] width 42 height 14
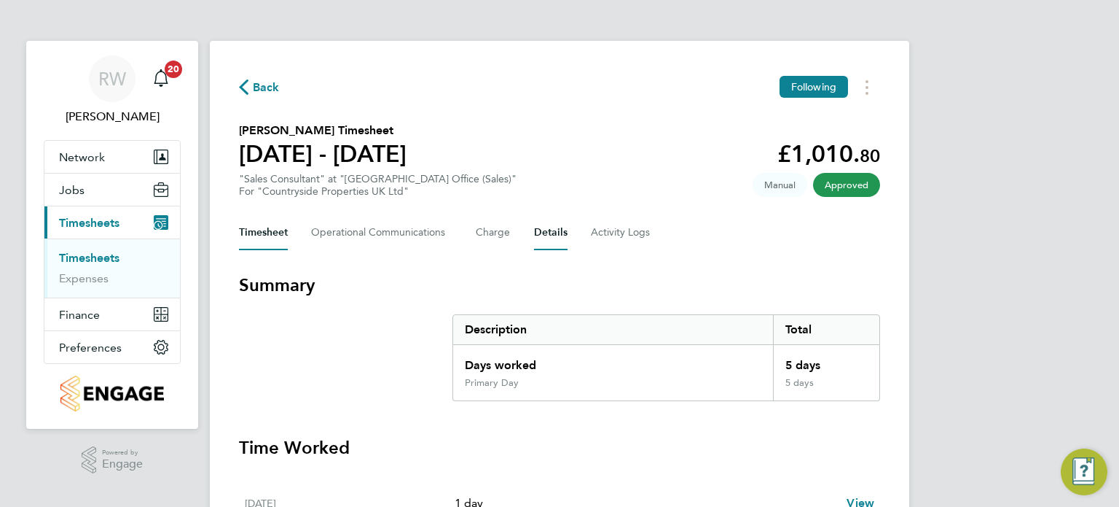
click at [536, 230] on button "Details" at bounding box center [551, 232] width 34 height 35
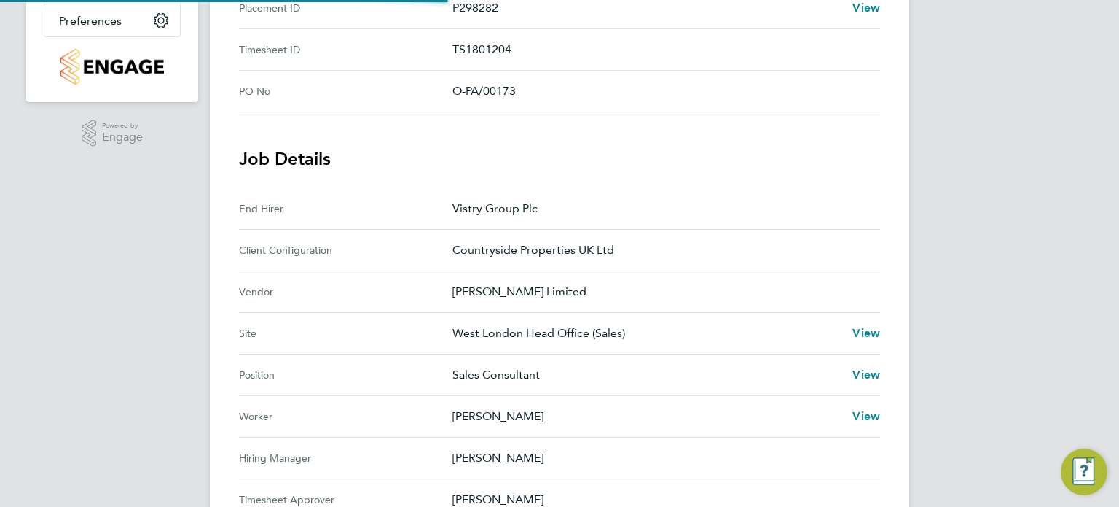
scroll to position [328, 0]
drag, startPoint x: 523, startPoint y: 87, endPoint x: 445, endPoint y: 83, distance: 77.3
click at [445, 83] on No "PO No O-PA/00173" at bounding box center [559, 90] width 641 height 42
copy No "O-PA/00173"
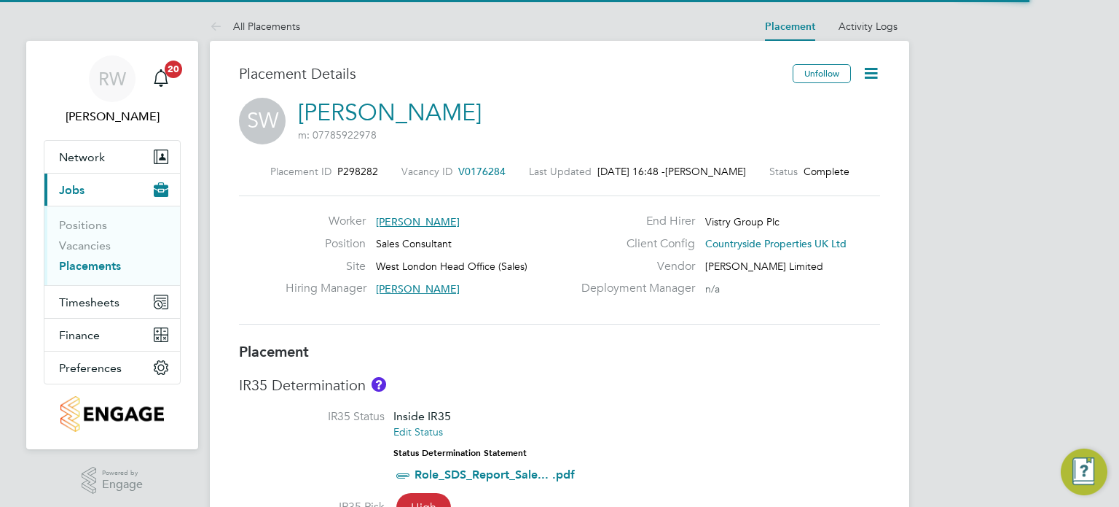
click at [869, 66] on icon at bounding box center [871, 73] width 18 height 18
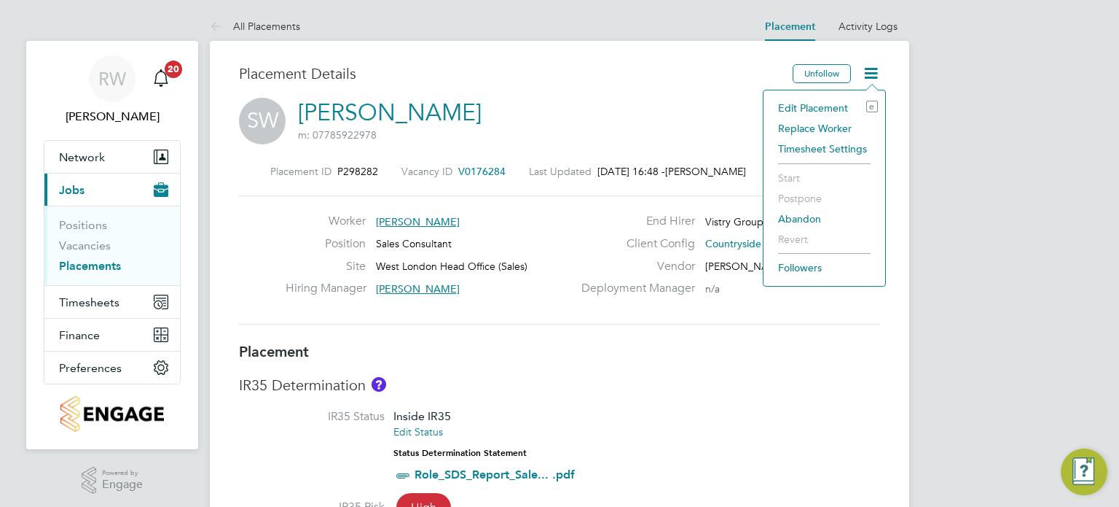
click at [830, 108] on li "Edit Placement e" at bounding box center [824, 108] width 107 height 20
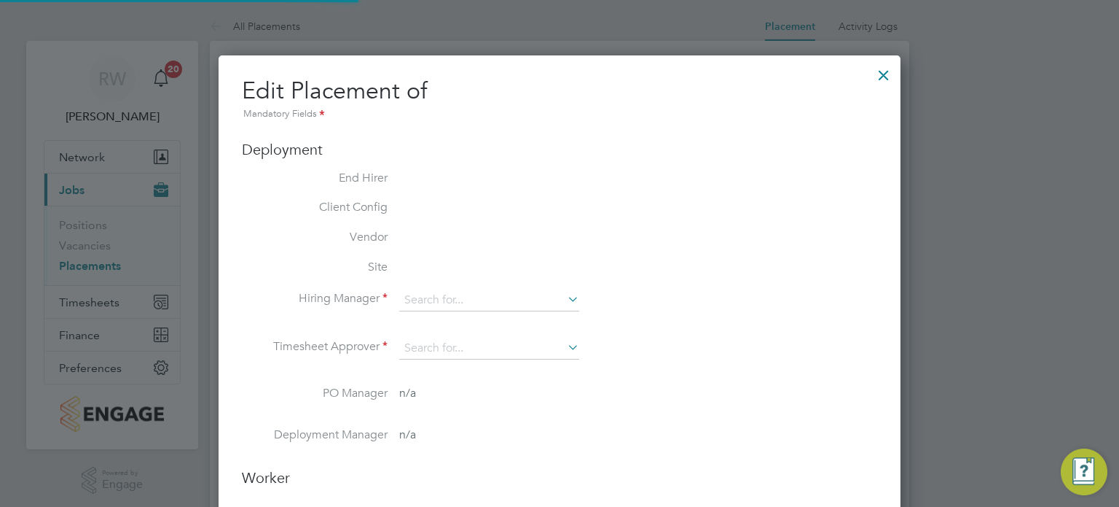
type input "[PERSON_NAME]"
type input "[DATE]"
type input "08:00"
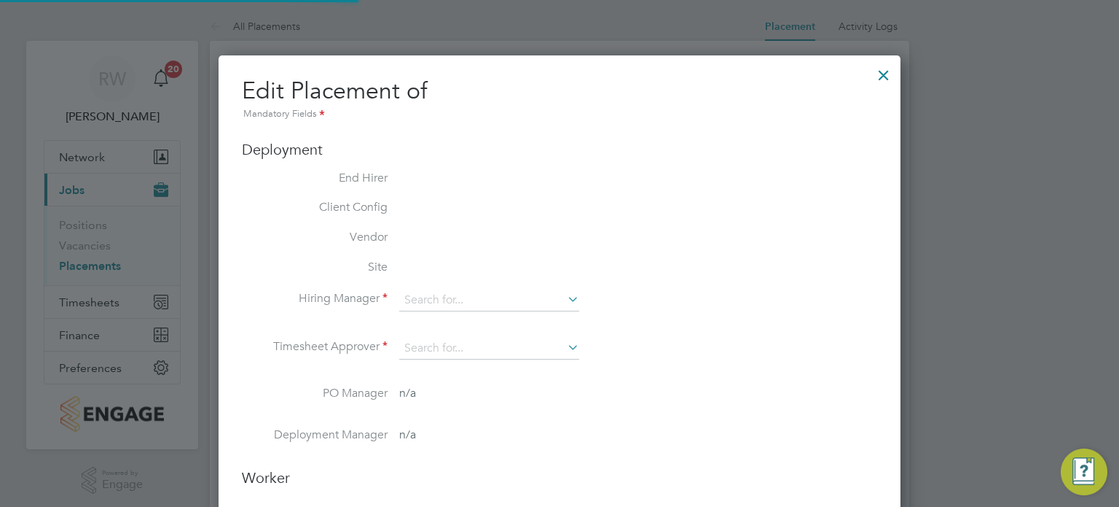
type input "18:00"
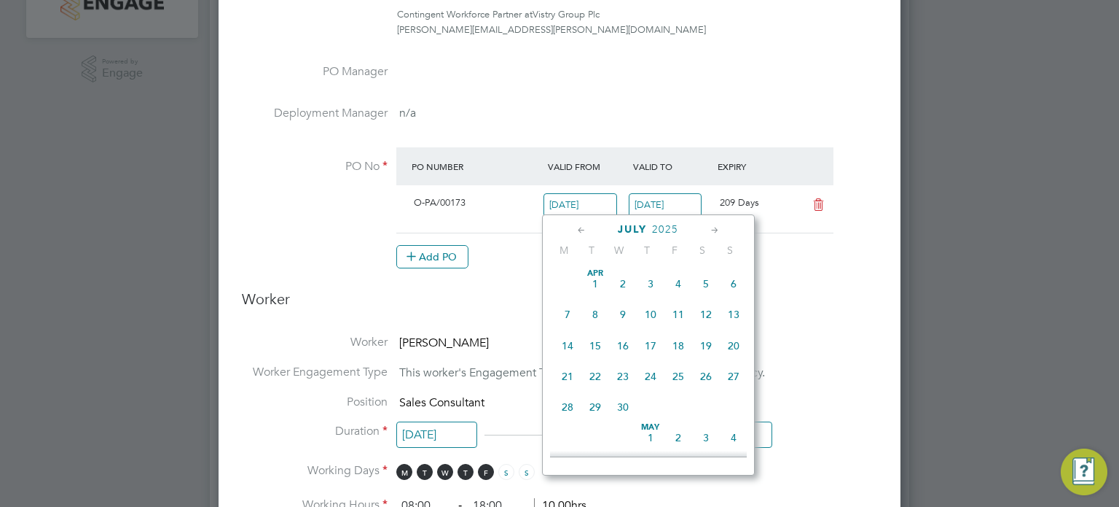
click at [574, 206] on input "14 Jul 2025" at bounding box center [581, 205] width 74 height 24
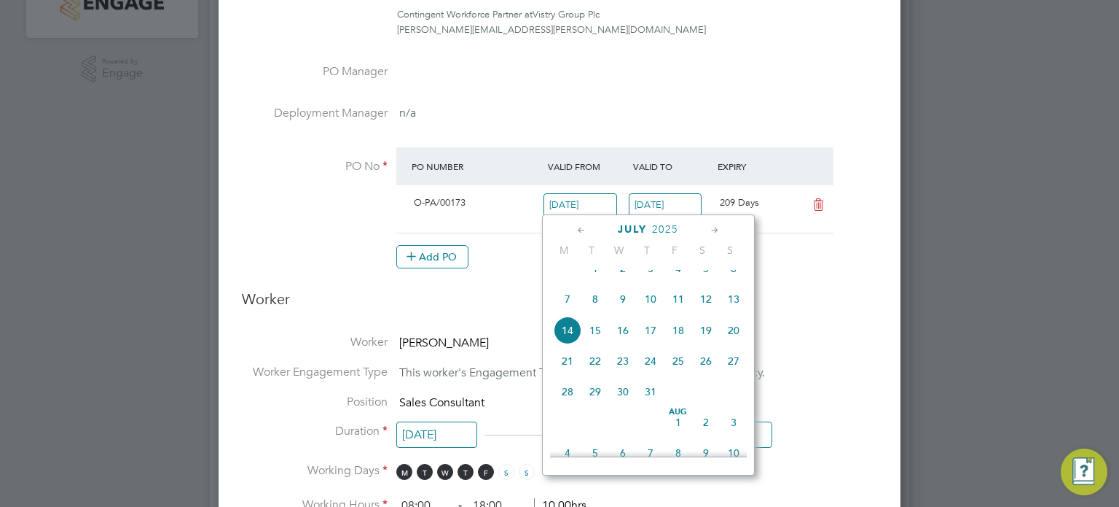
click at [579, 227] on icon at bounding box center [582, 230] width 14 height 16
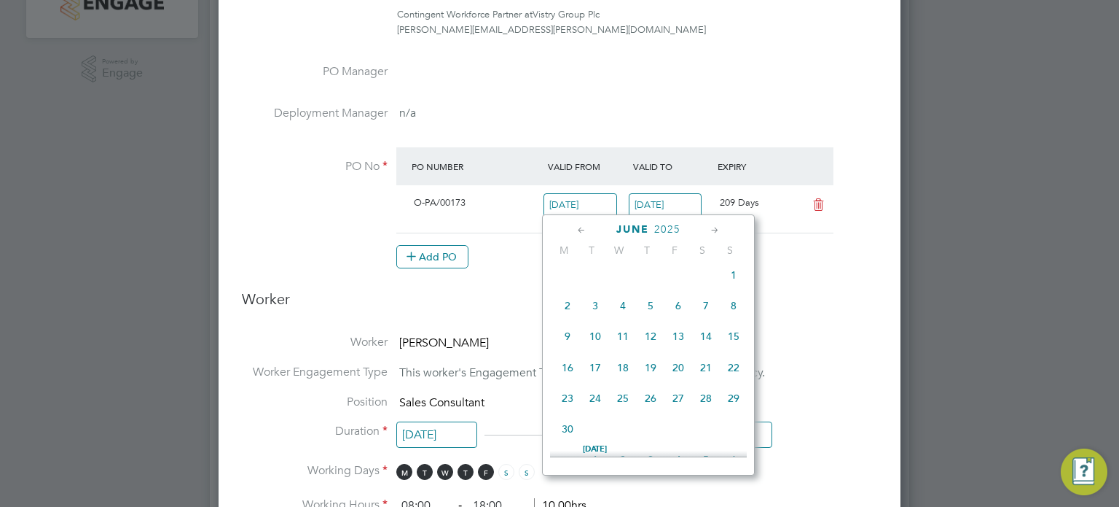
click at [562, 439] on span "30" at bounding box center [568, 429] width 28 height 28
type input "[DATE]"
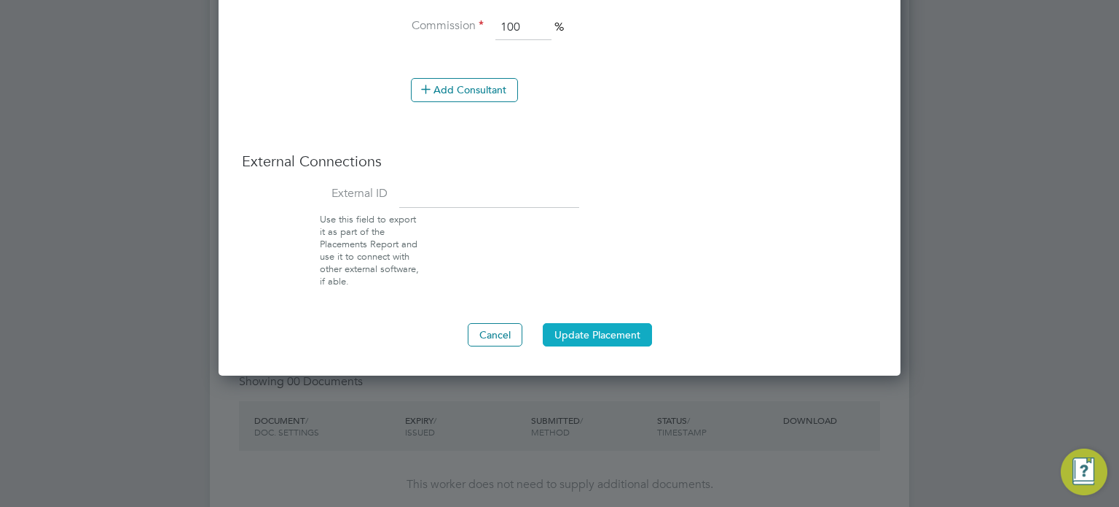
click at [580, 335] on button "Update Placement" at bounding box center [597, 334] width 109 height 23
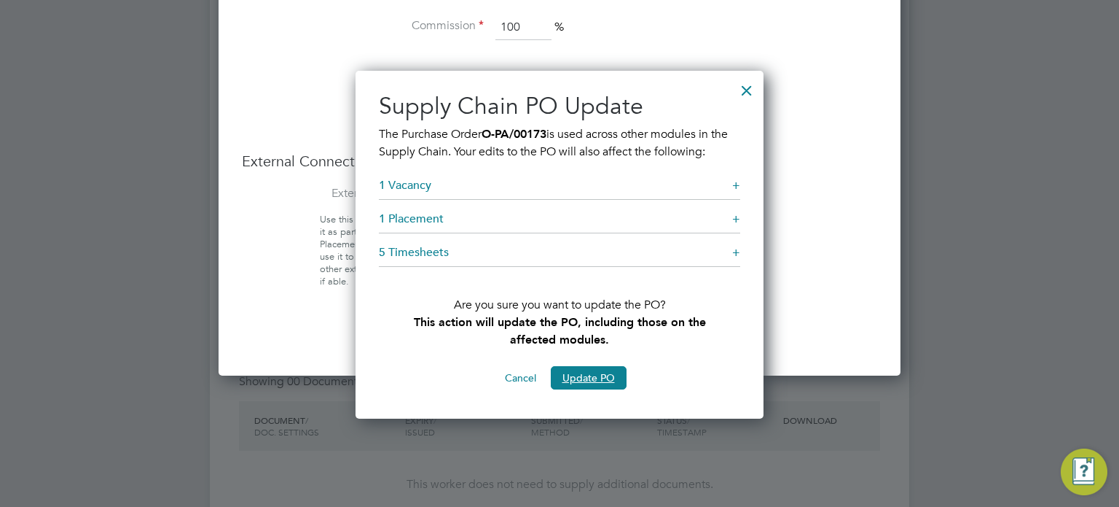
click at [586, 372] on button "Update PO" at bounding box center [589, 377] width 76 height 23
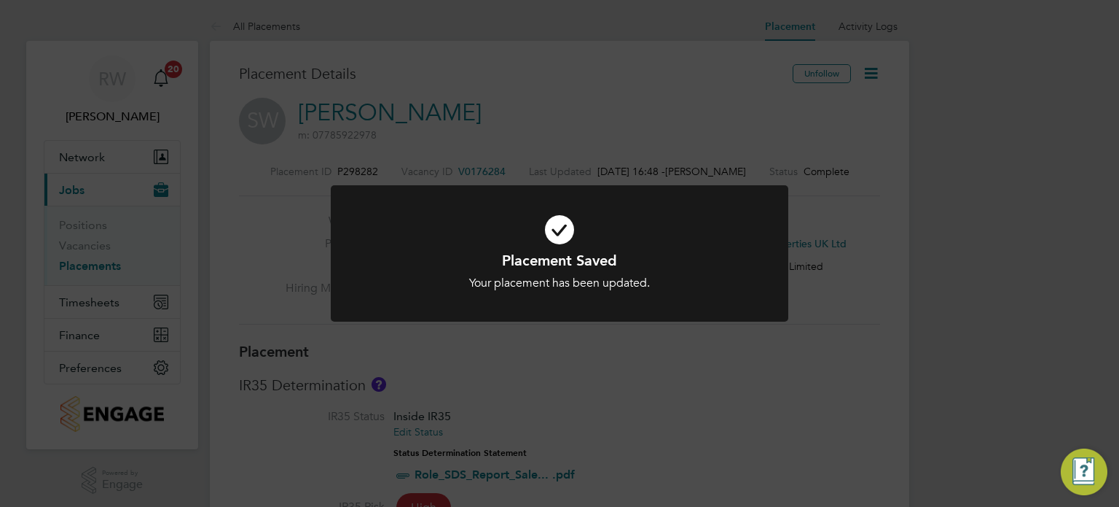
click at [676, 388] on div "Placement Saved Your placement has been updated. Cancel Okay" at bounding box center [559, 253] width 1119 height 507
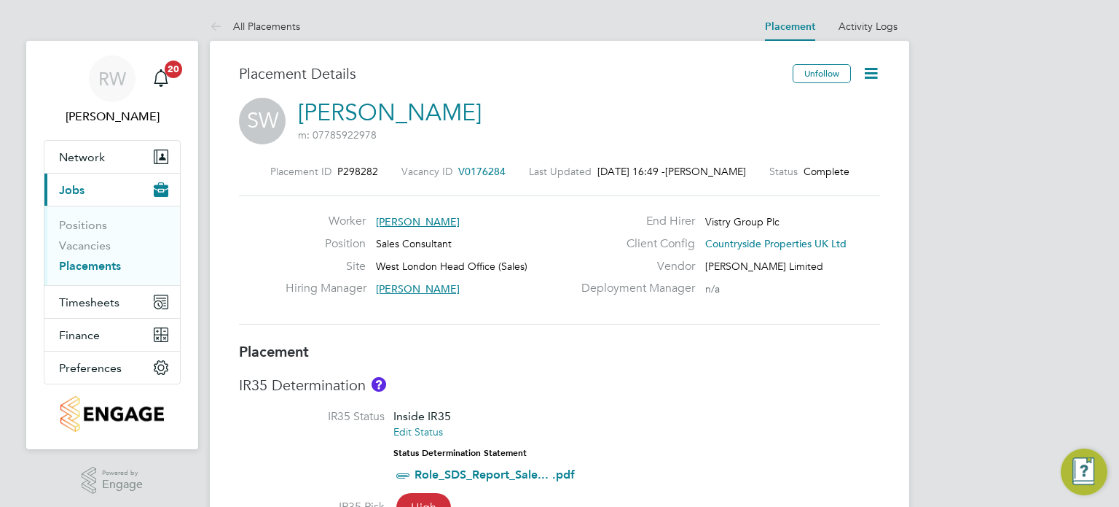
click at [875, 69] on icon at bounding box center [871, 73] width 18 height 18
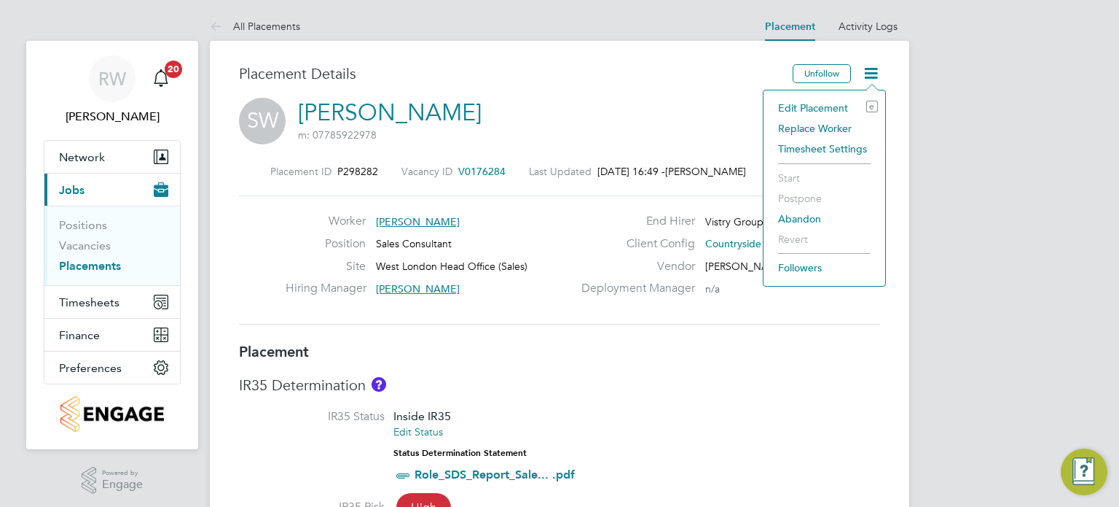
click at [828, 107] on li "Edit Placement e" at bounding box center [824, 108] width 107 height 20
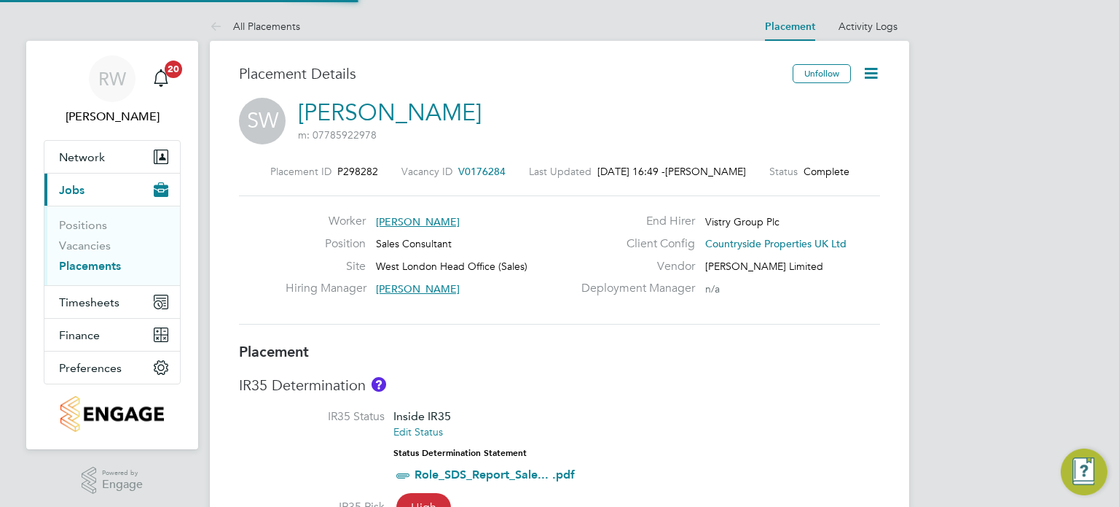
type input "[PERSON_NAME]"
type input "[DATE]"
type input "08:00"
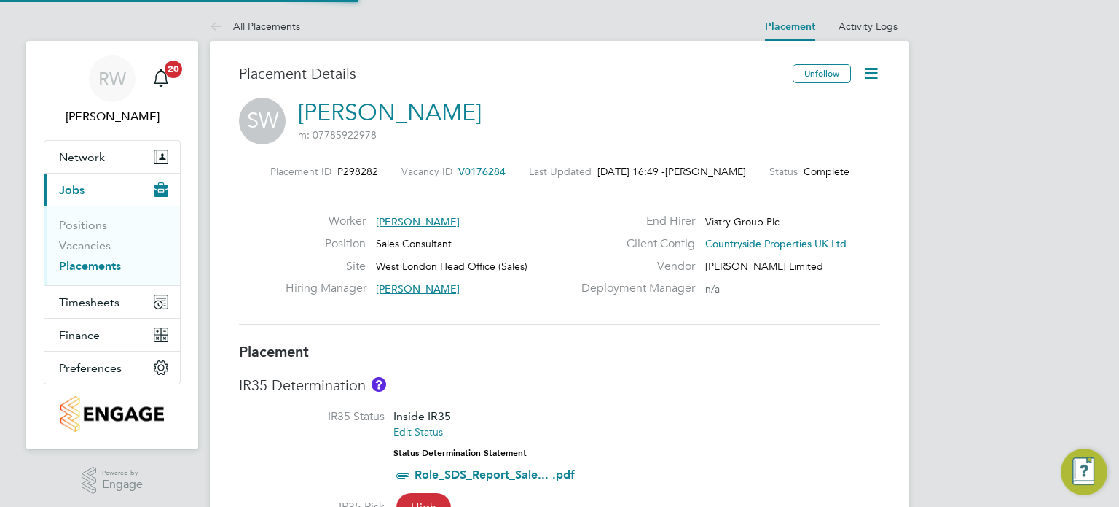
type input "18:00"
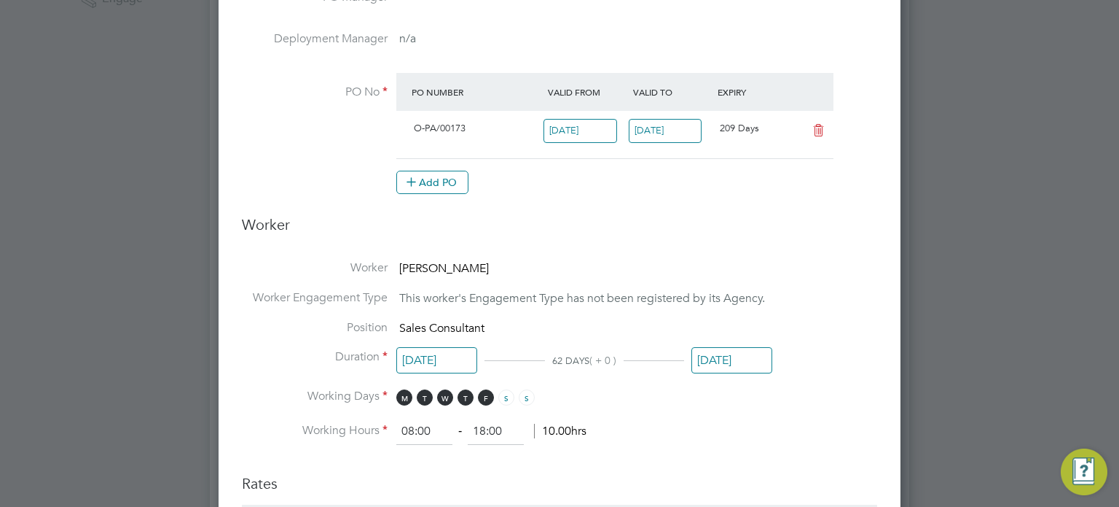
click at [736, 358] on input "[DATE]" at bounding box center [732, 360] width 81 height 27
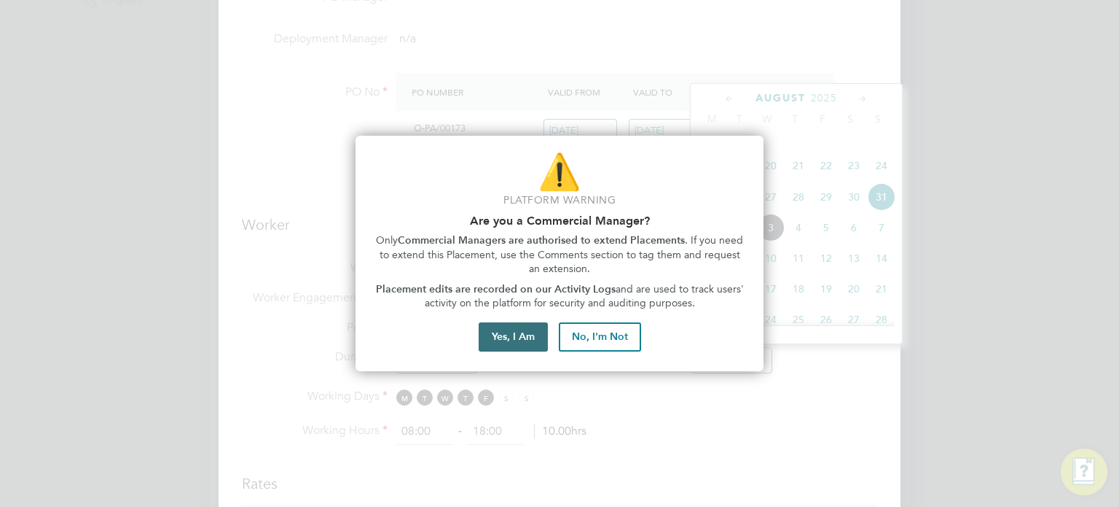
click at [536, 343] on button "Yes, I Am" at bounding box center [513, 336] width 69 height 29
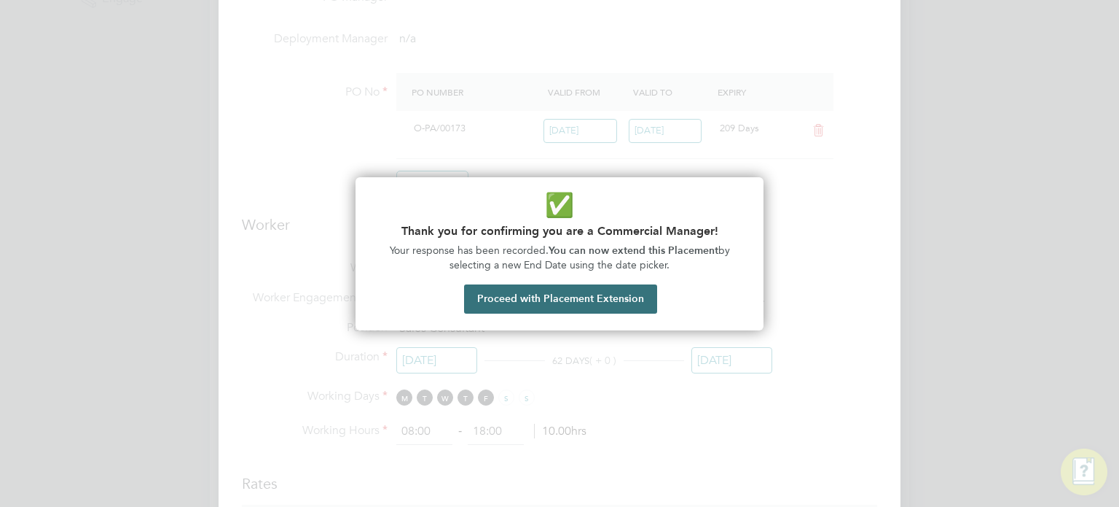
click at [563, 301] on button "Proceed with Placement Extension" at bounding box center [560, 298] width 193 height 29
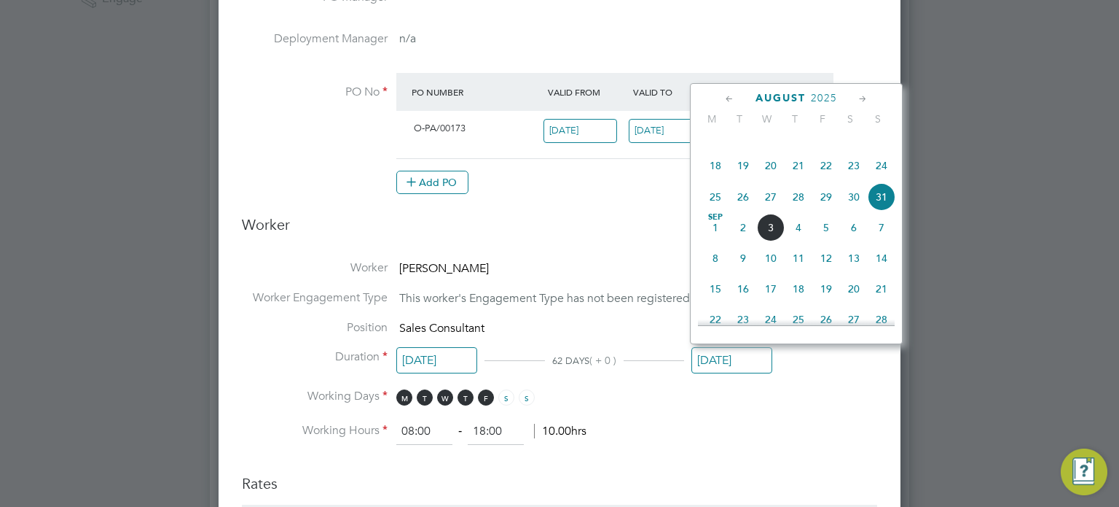
click at [863, 95] on icon at bounding box center [863, 99] width 14 height 16
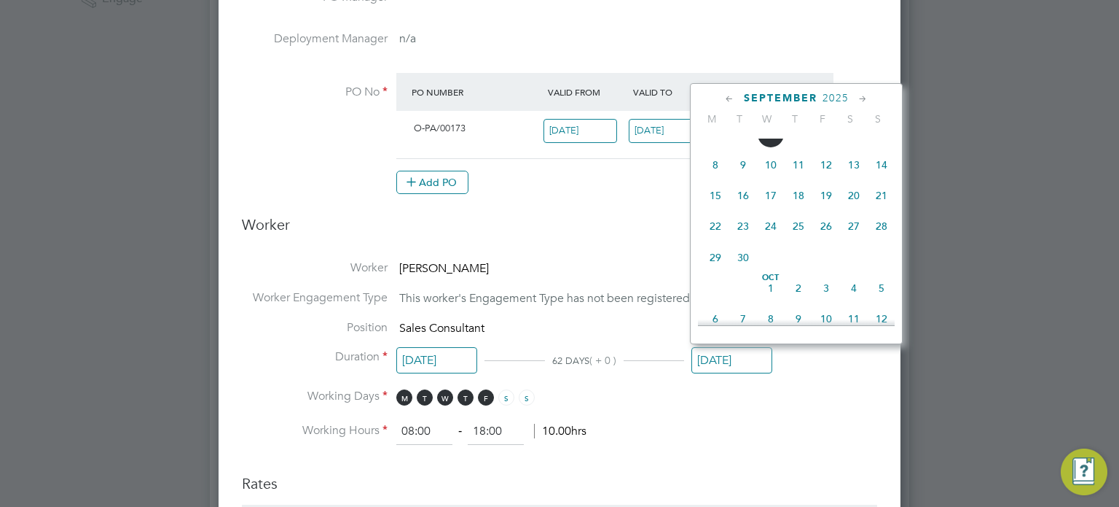
click at [863, 95] on icon at bounding box center [863, 99] width 14 height 16
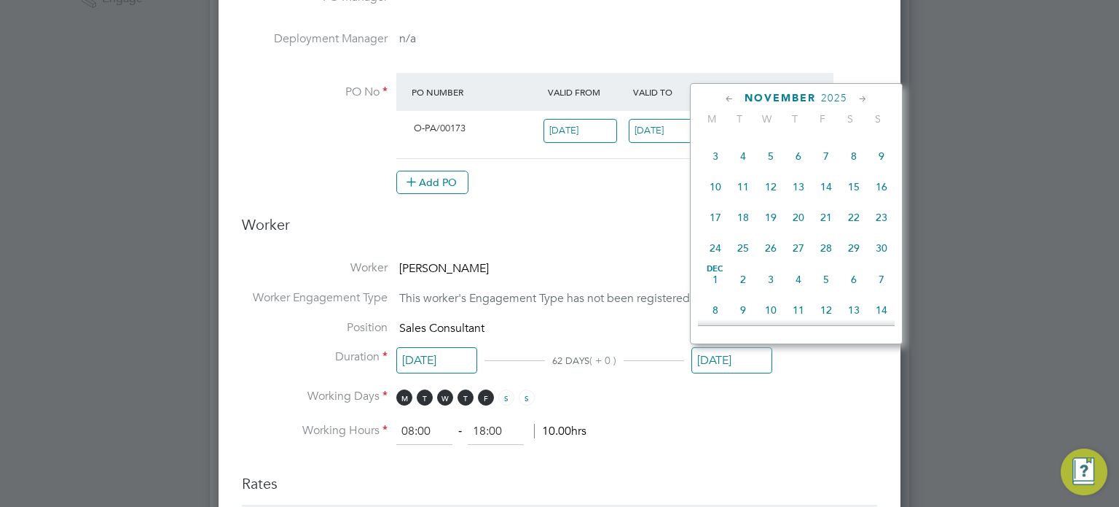
click at [863, 95] on icon at bounding box center [863, 99] width 14 height 16
click at [768, 257] on span "31" at bounding box center [771, 244] width 28 height 28
type input "31 Dec 2025"
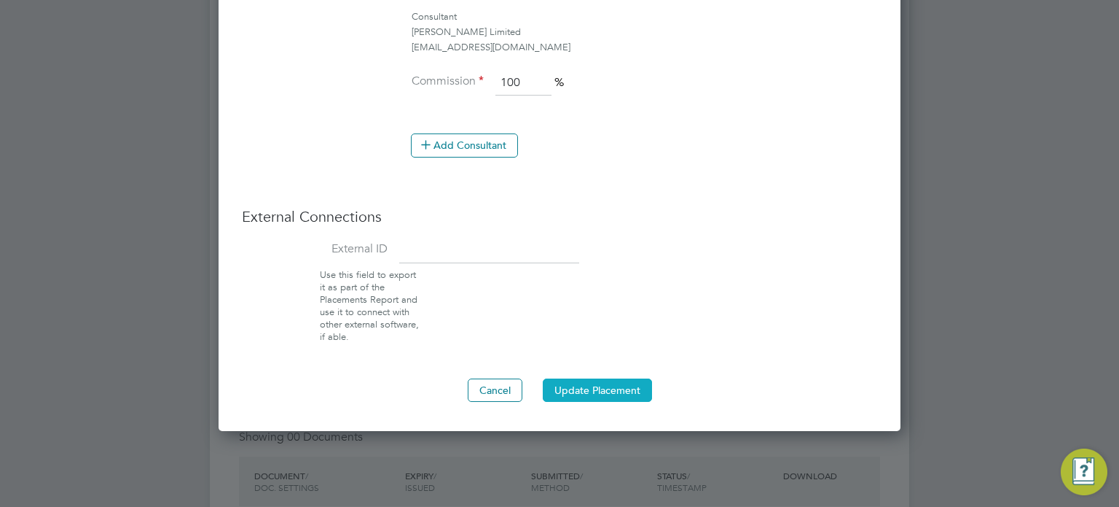
click at [611, 380] on button "Update Placement" at bounding box center [597, 389] width 109 height 23
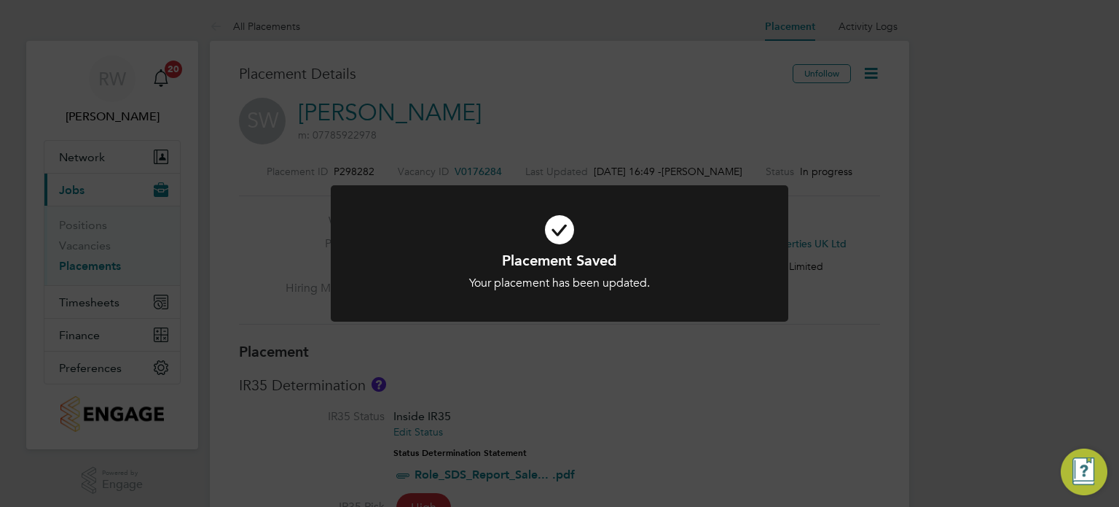
click at [715, 393] on div "Placement Saved Your placement has been updated. Cancel Okay" at bounding box center [559, 253] width 1119 height 507
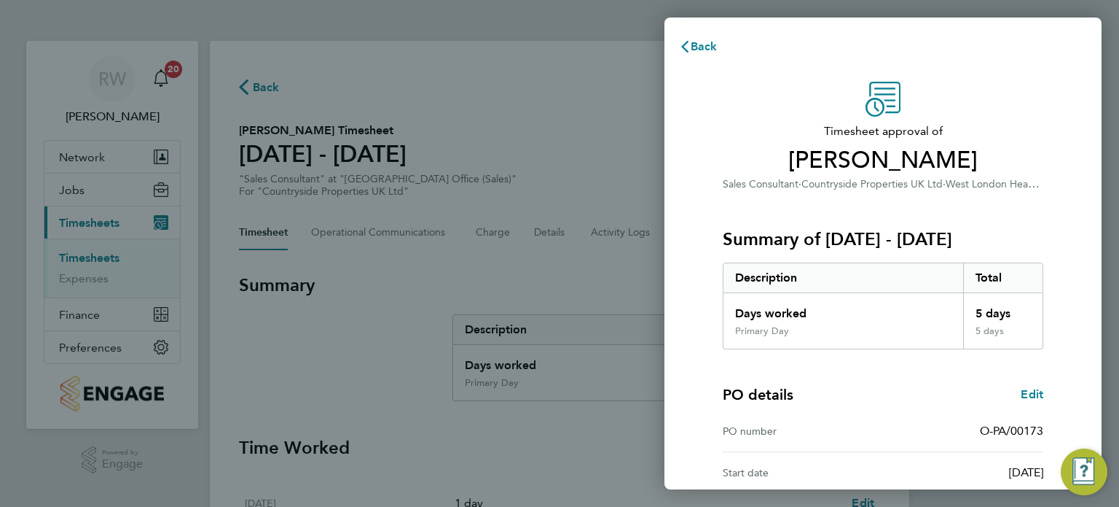
scroll to position [190, 0]
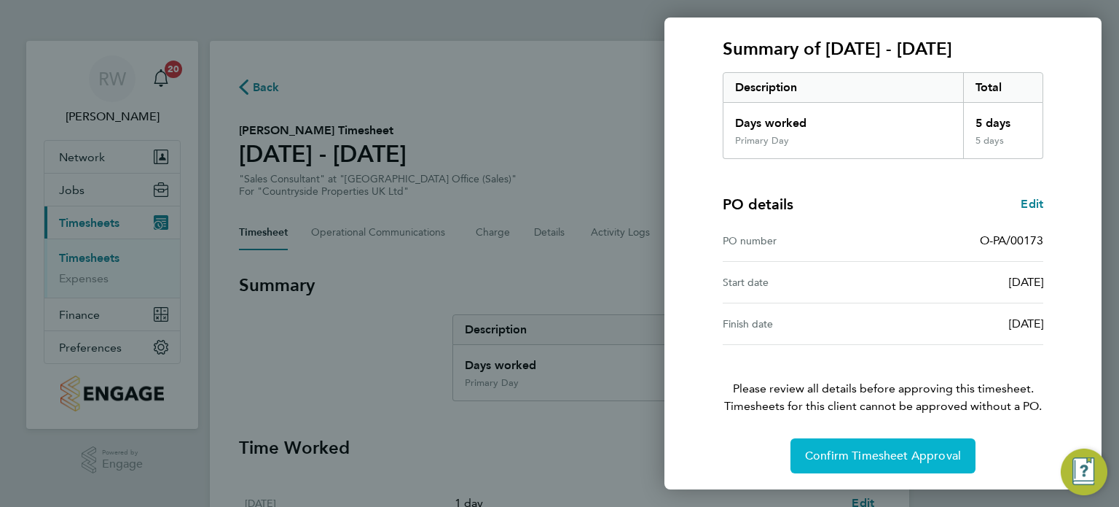
click at [859, 458] on span "Confirm Timesheet Approval" at bounding box center [883, 455] width 156 height 15
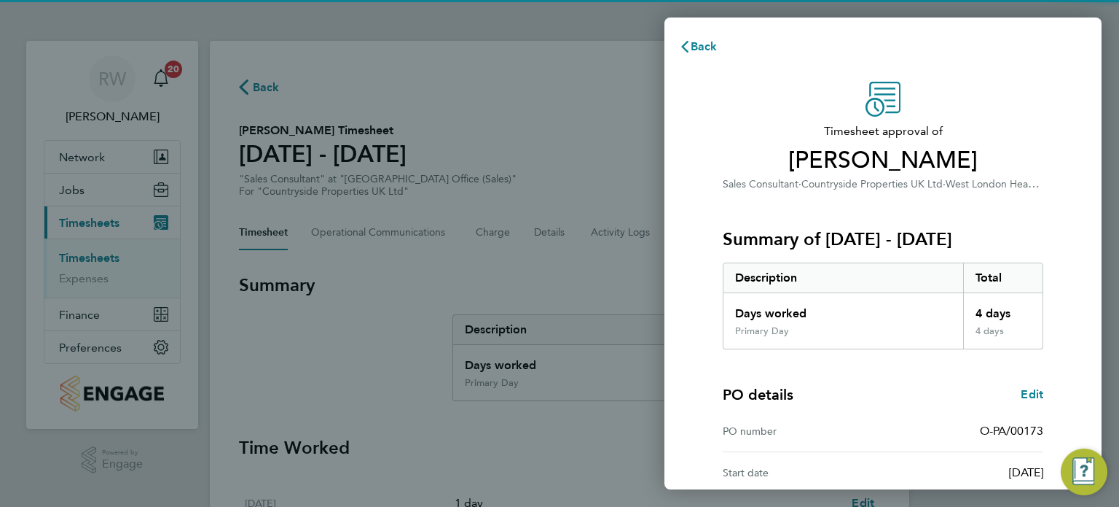
scroll to position [190, 0]
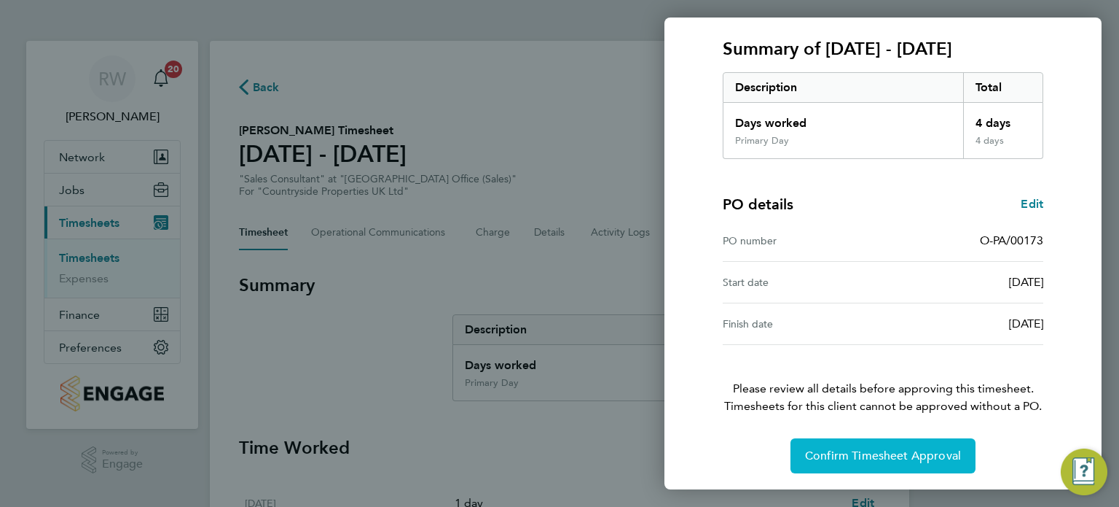
click at [840, 457] on span "Confirm Timesheet Approval" at bounding box center [883, 455] width 156 height 15
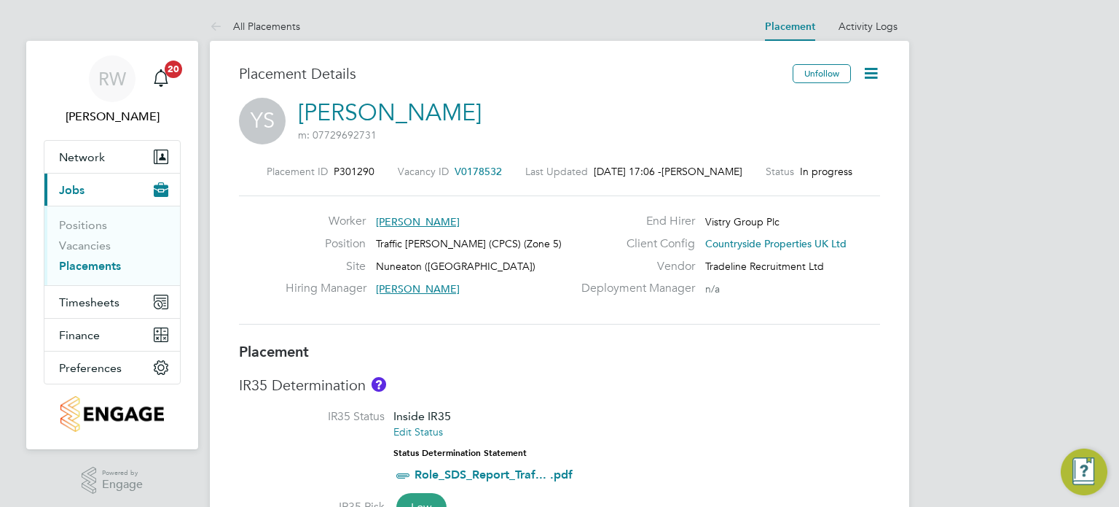
click at [472, 165] on span "V0178532" at bounding box center [478, 171] width 47 height 13
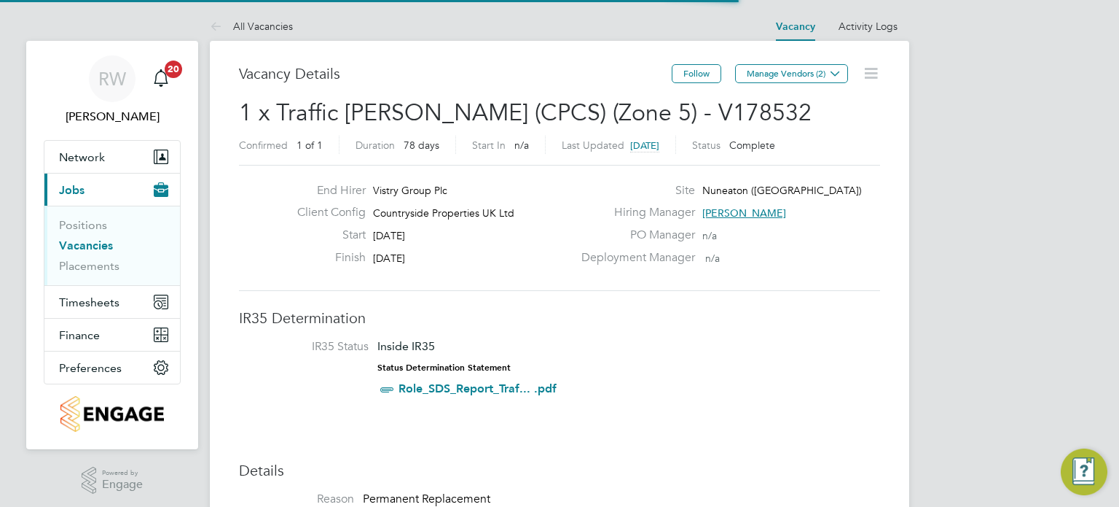
scroll to position [7, 7]
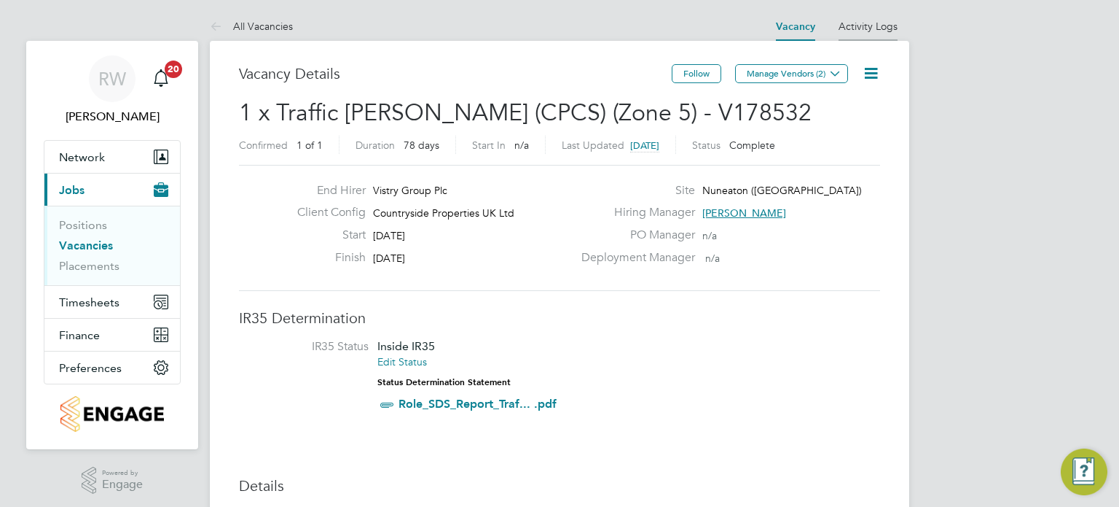
click at [881, 19] on li "Activity Logs" at bounding box center [868, 26] width 59 height 29
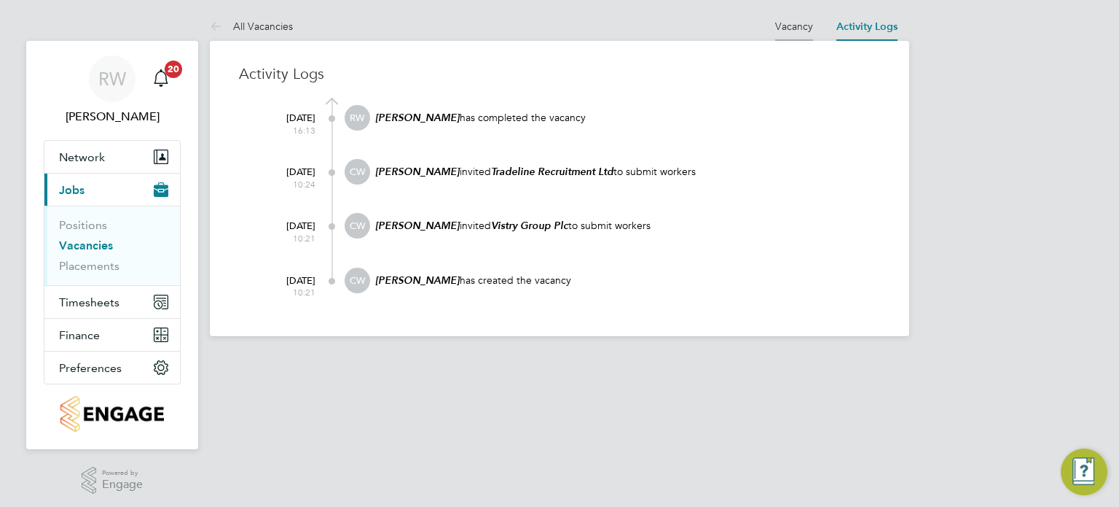
click at [797, 26] on link "Vacancy" at bounding box center [794, 26] width 38 height 13
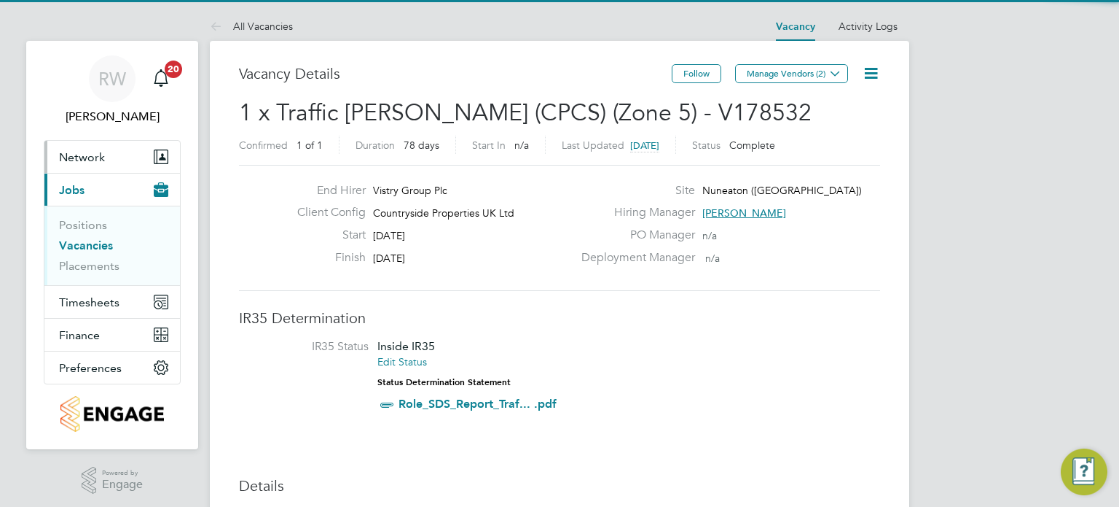
click at [74, 157] on span "Network" at bounding box center [82, 157] width 46 height 14
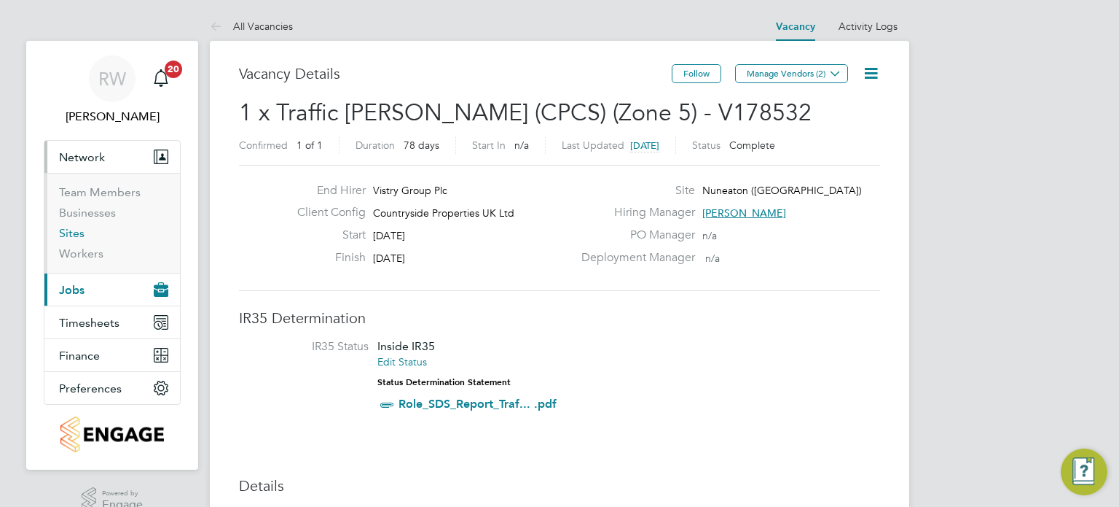
click at [61, 238] on link "Sites" at bounding box center [72, 233] width 26 height 14
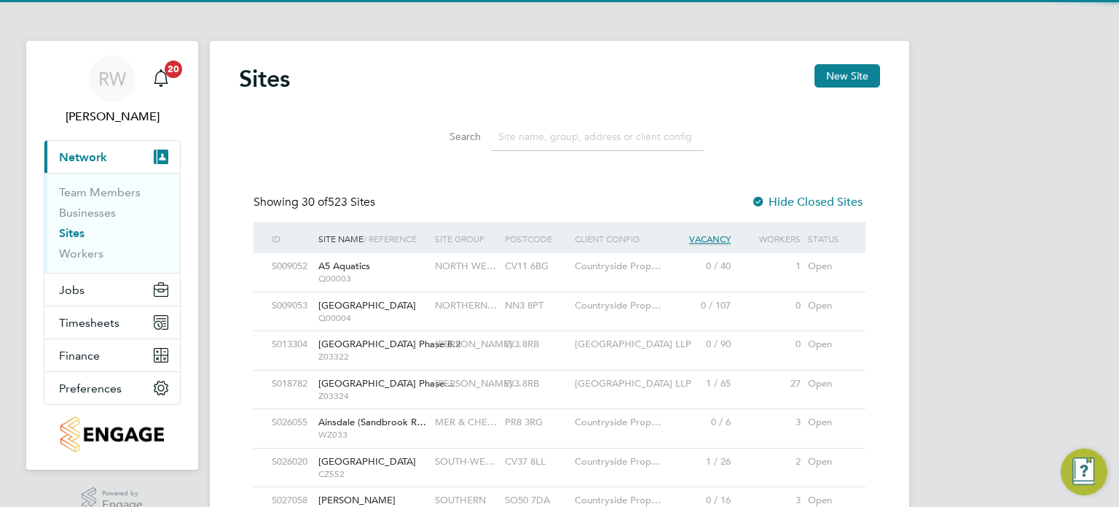
click at [568, 142] on input at bounding box center [597, 136] width 213 height 28
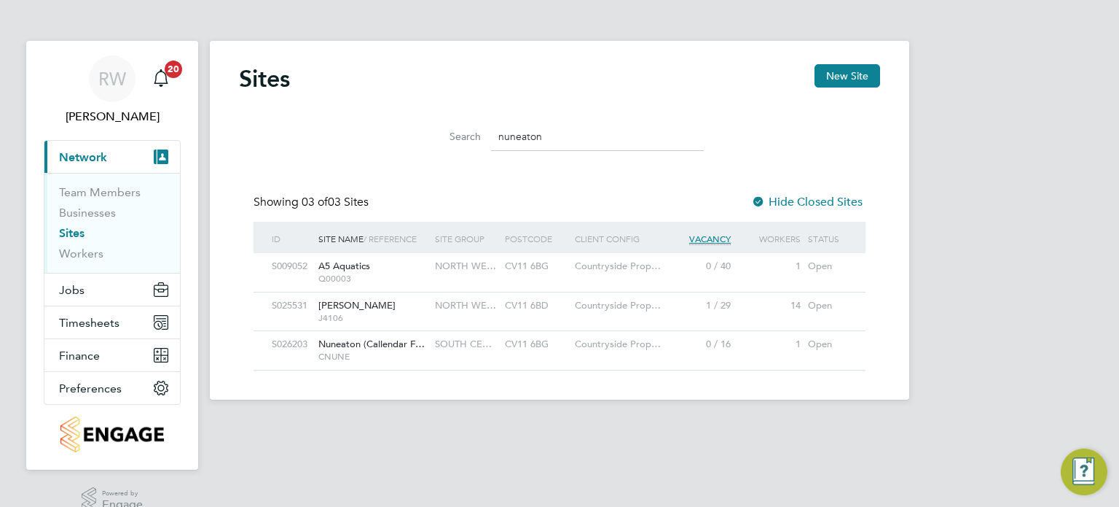
type input "nuneaton"
click at [456, 346] on span "SOUTH CE…" at bounding box center [463, 343] width 57 height 12
click at [105, 316] on span "Timesheets" at bounding box center [89, 323] width 60 height 14
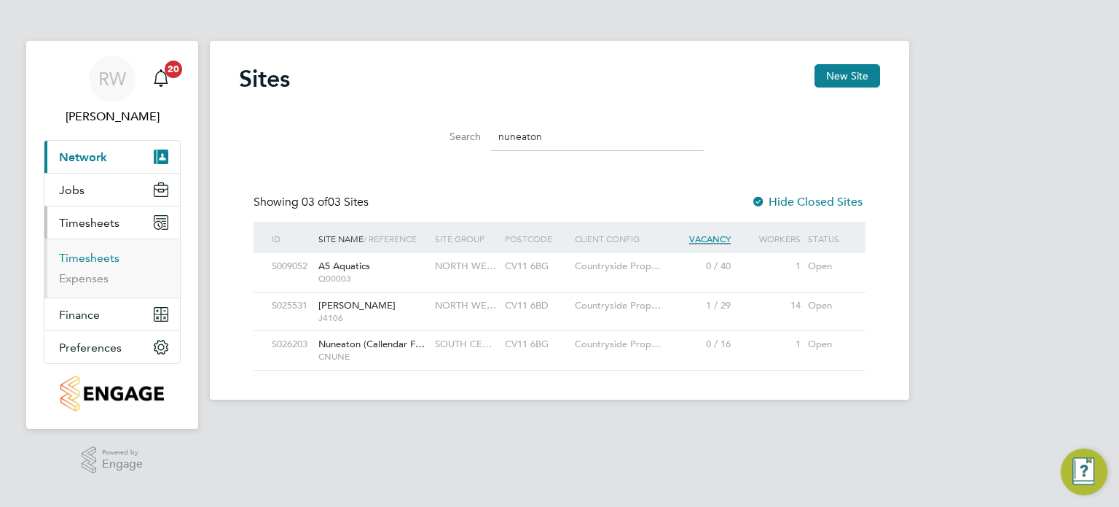
click at [107, 259] on link "Timesheets" at bounding box center [89, 258] width 60 height 14
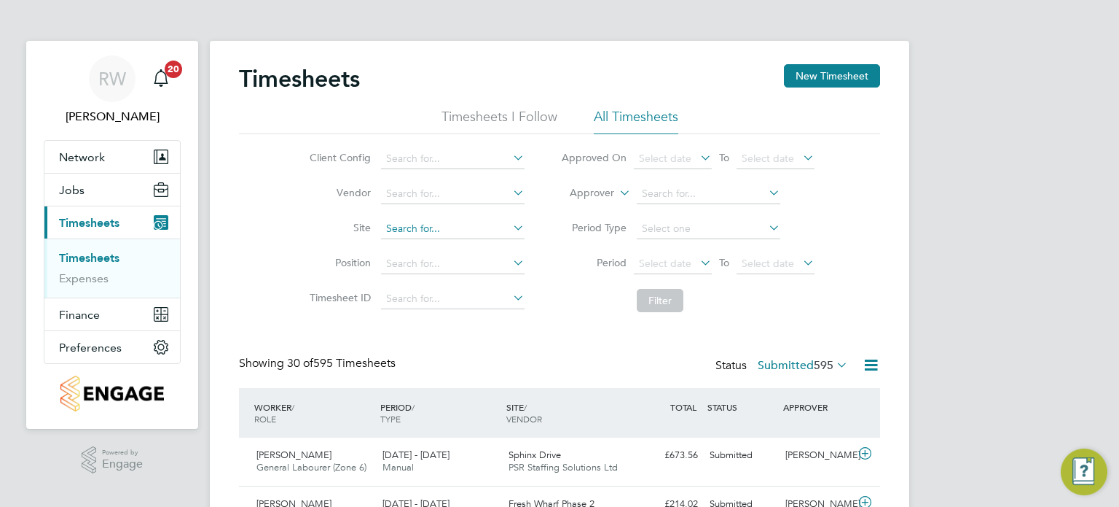
click at [411, 227] on input at bounding box center [453, 229] width 144 height 20
click at [431, 281] on b "Nuneaton" at bounding box center [409, 287] width 47 height 12
type input "Nuneaton ([GEOGRAPHIC_DATA])"
click at [667, 294] on button "Filter" at bounding box center [660, 300] width 47 height 23
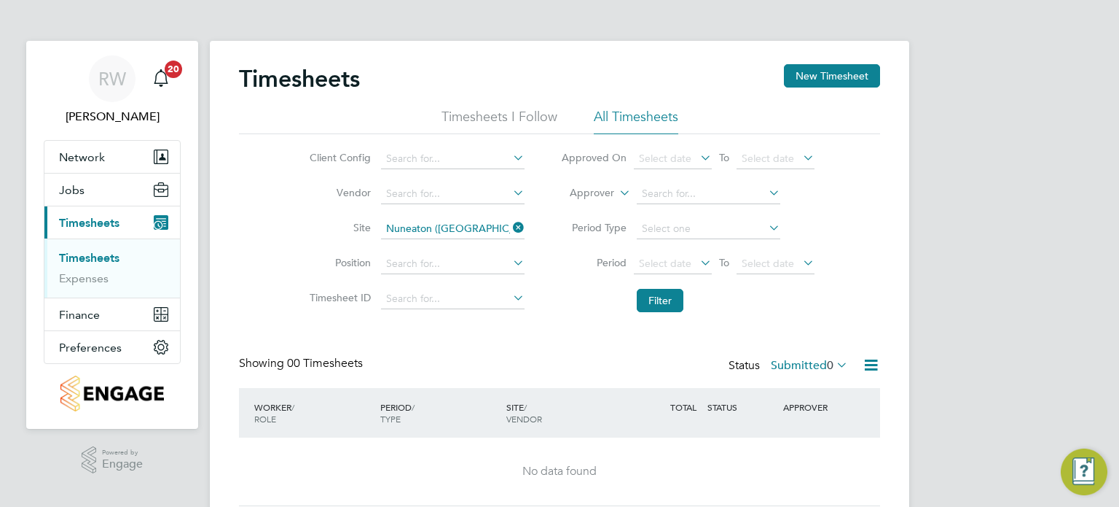
click at [805, 362] on label "Submitted 0" at bounding box center [809, 365] width 77 height 15
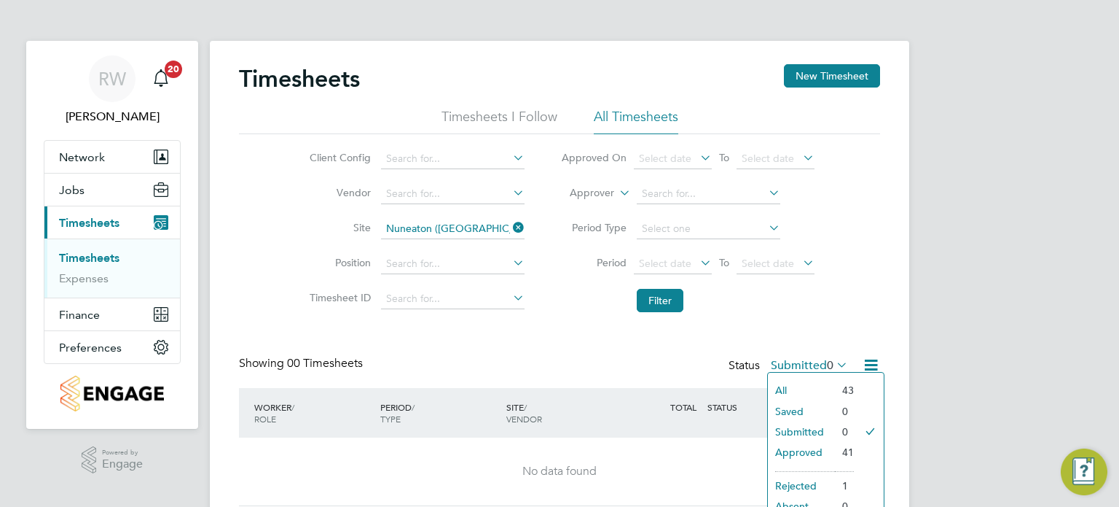
click at [796, 385] on li "All" at bounding box center [801, 390] width 67 height 20
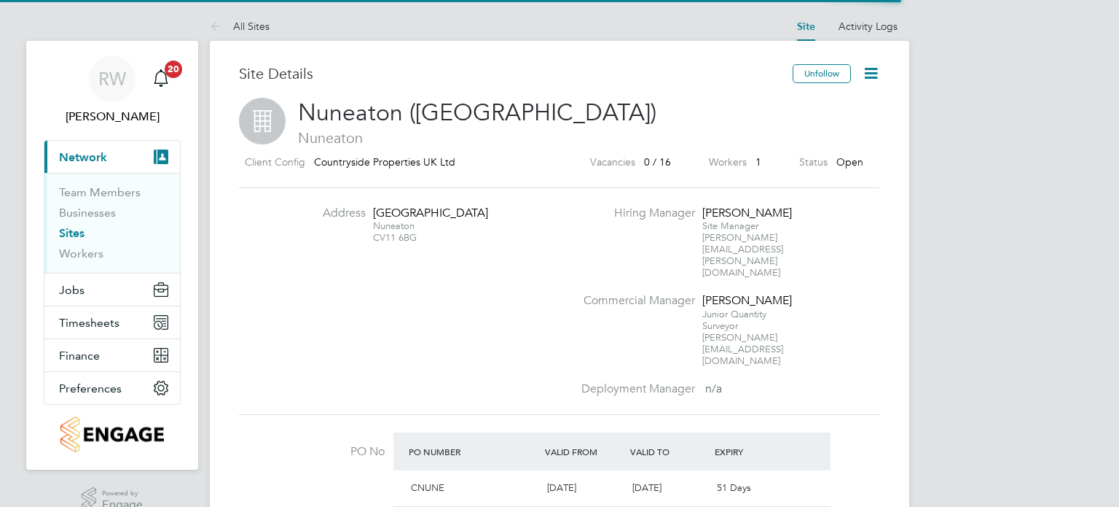
scroll to position [25, 137]
click at [877, 72] on icon at bounding box center [871, 73] width 18 height 18
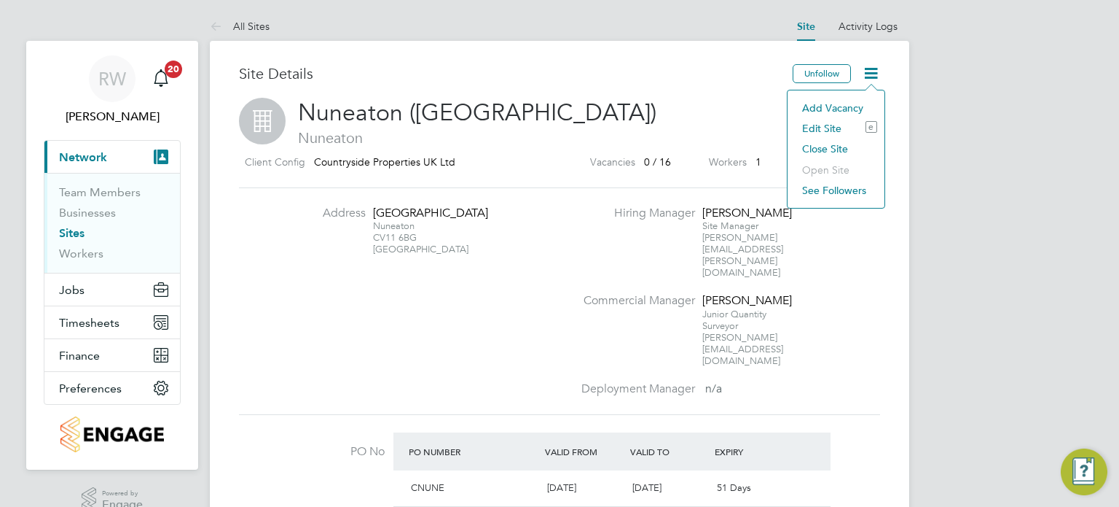
click at [829, 125] on li "Edit Site e" at bounding box center [836, 128] width 82 height 20
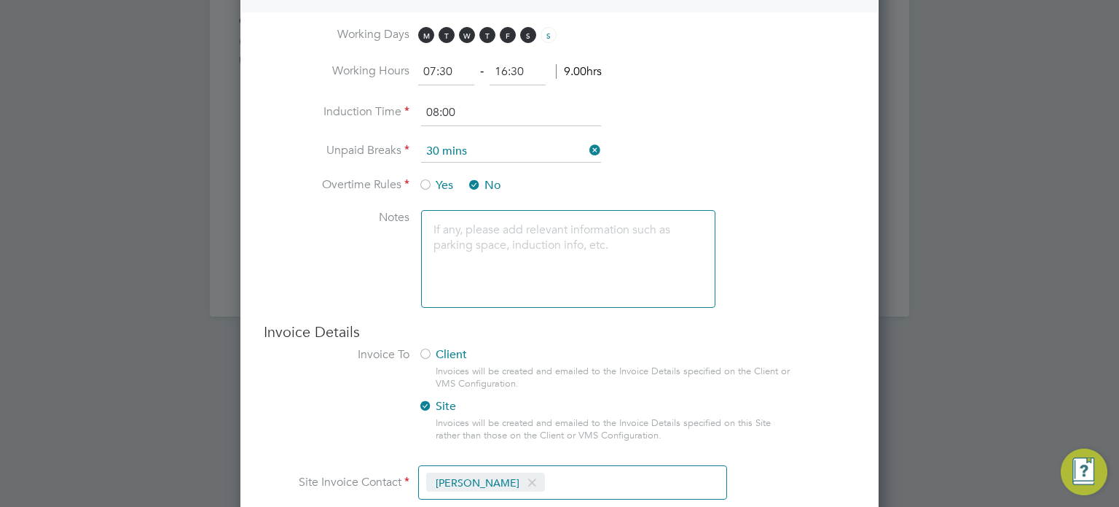
scroll to position [1278, 0]
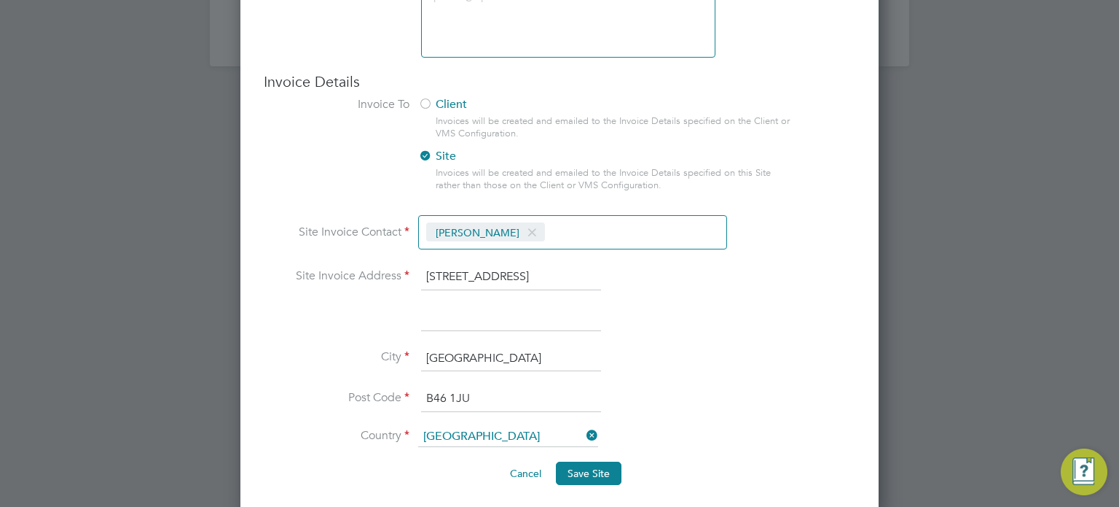
click at [528, 224] on span at bounding box center [532, 233] width 21 height 28
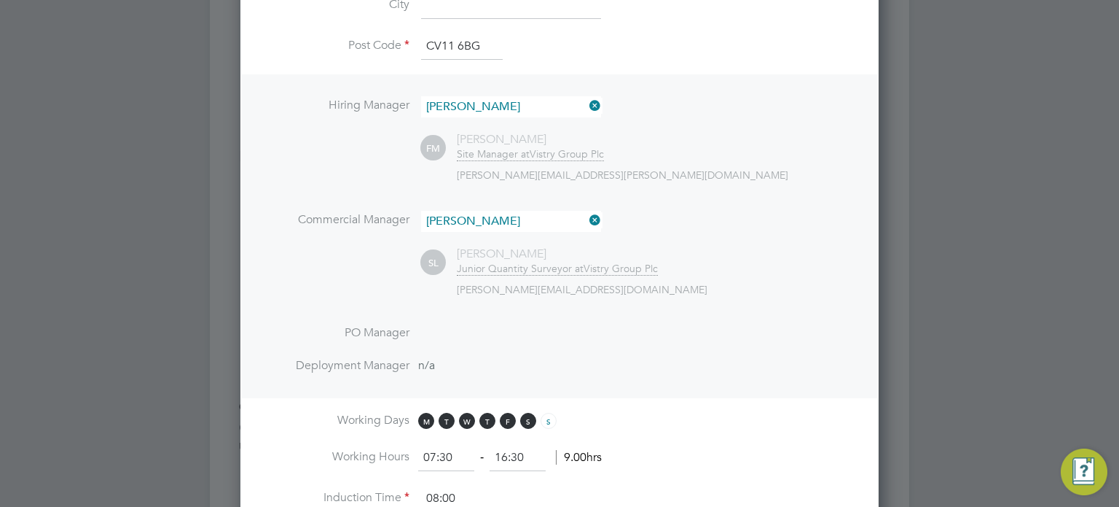
scroll to position [545, 0]
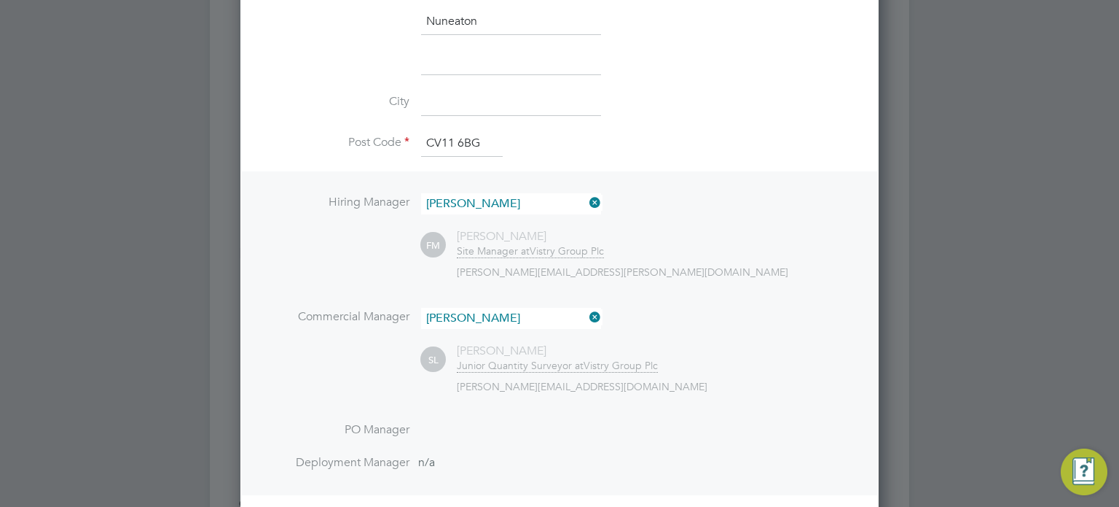
click at [587, 314] on icon at bounding box center [587, 317] width 0 height 20
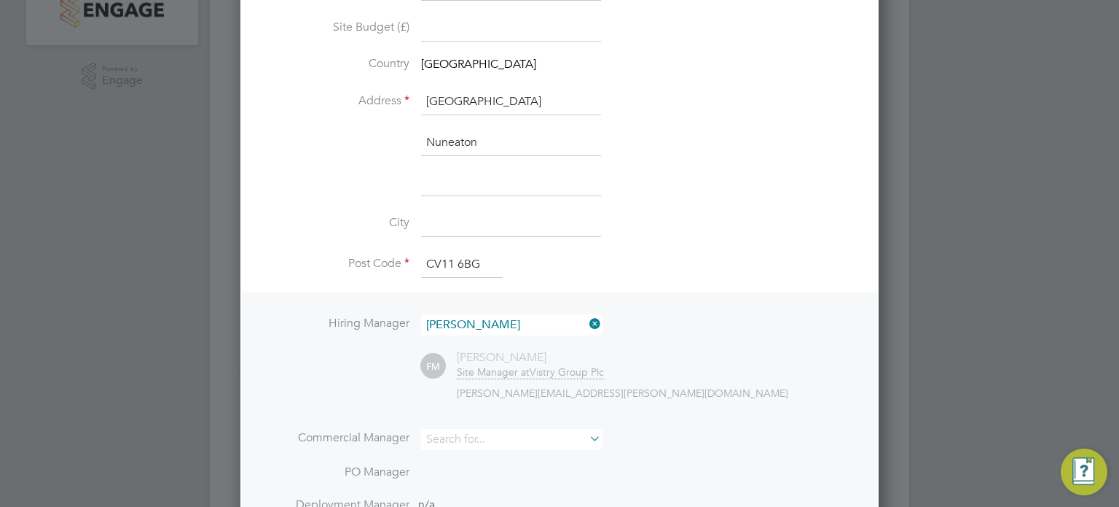
scroll to position [447, 0]
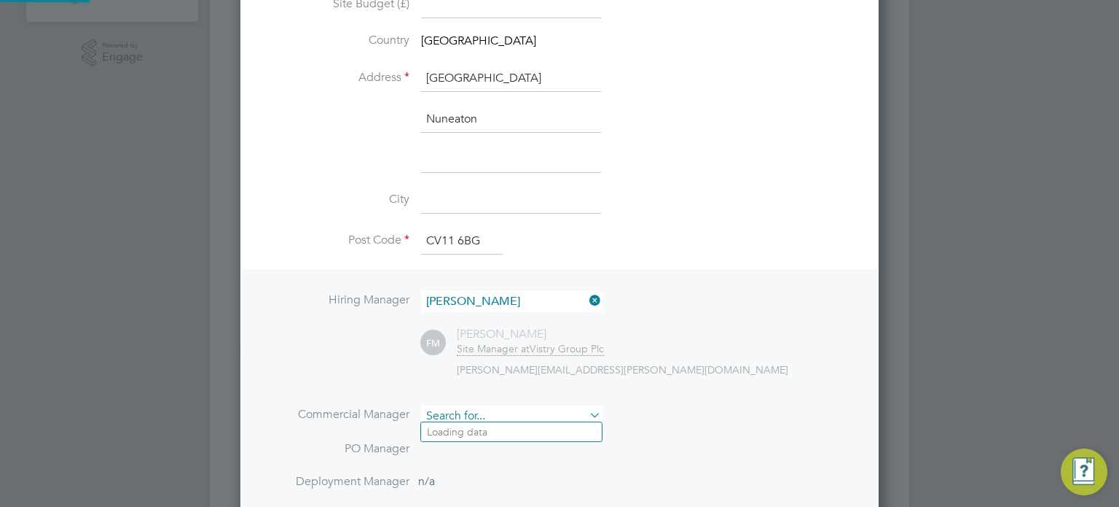
click at [480, 411] on input at bounding box center [511, 415] width 180 height 21
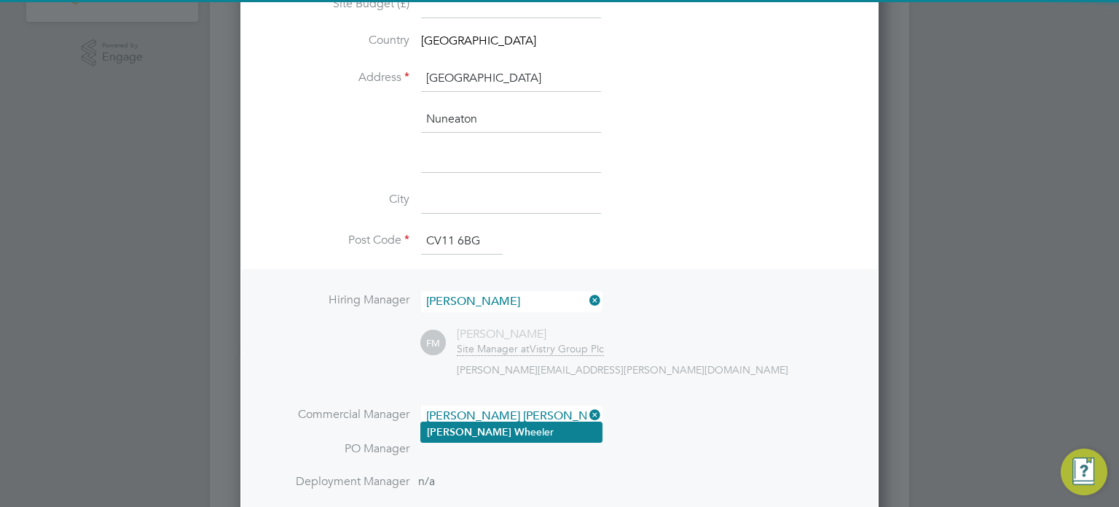
click at [483, 428] on li "Charlie Wh eeler" at bounding box center [511, 432] width 181 height 20
type input "[PERSON_NAME]"
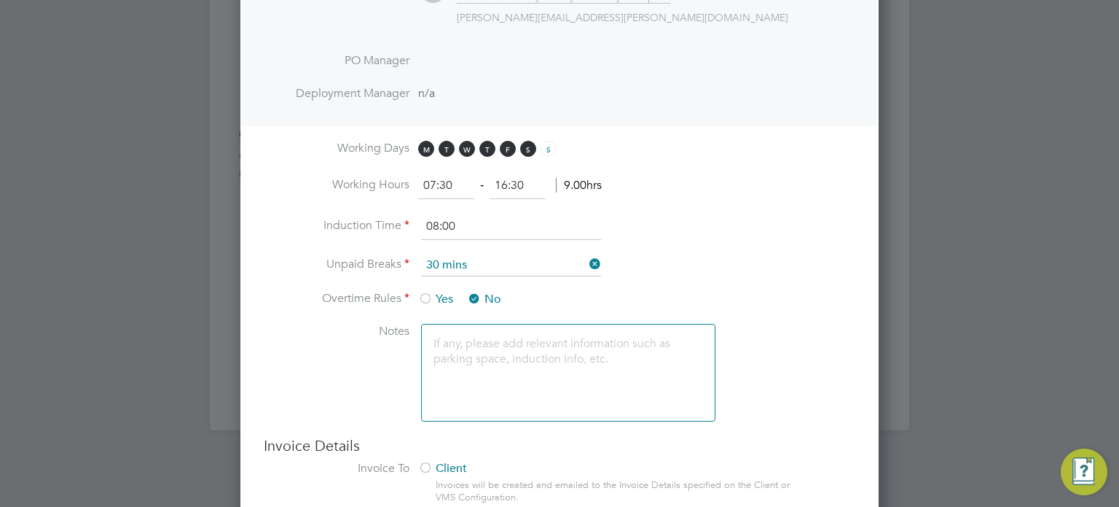
scroll to position [1090, 0]
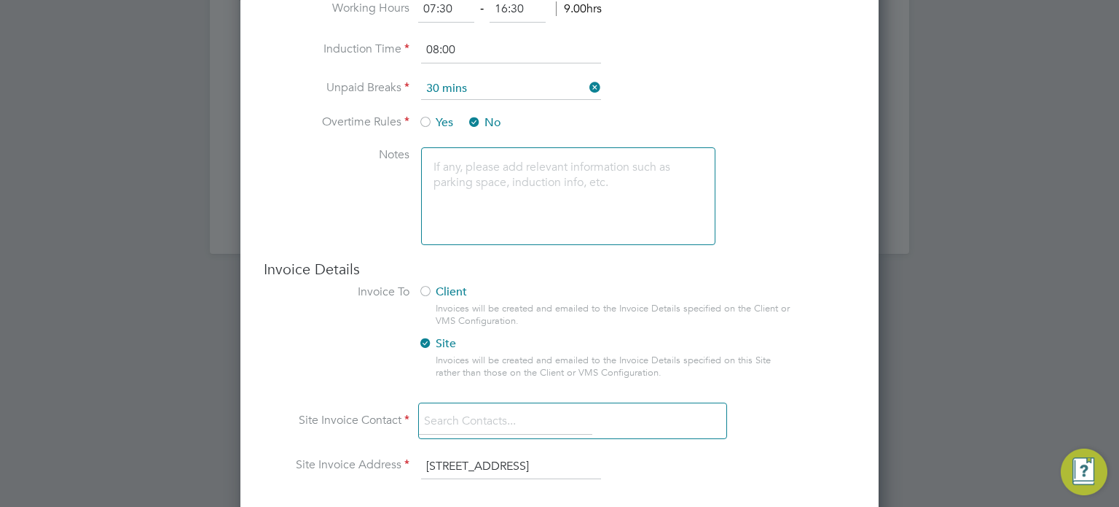
click at [499, 409] on input at bounding box center [505, 421] width 173 height 26
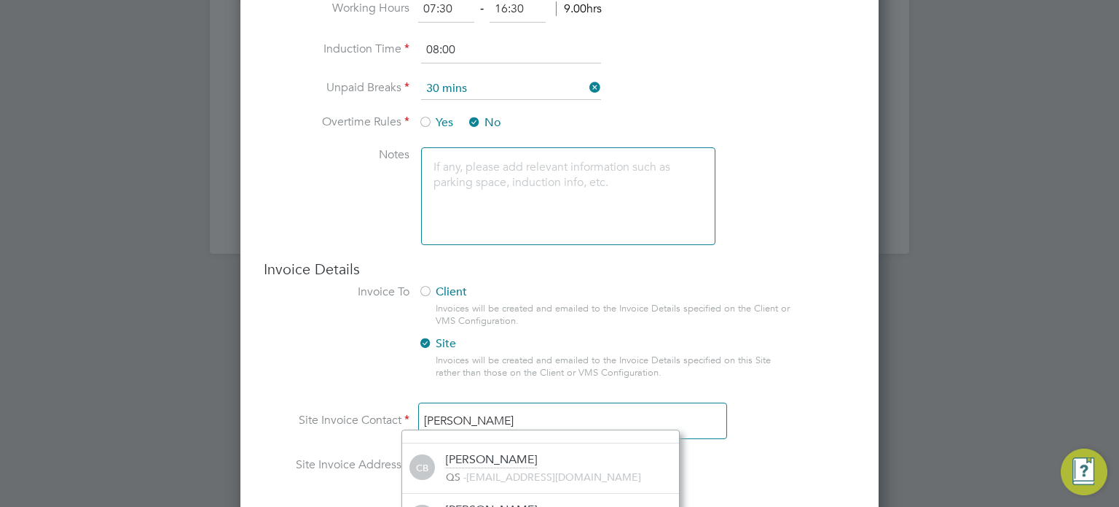
scroll to position [9, 9]
type input "charlie w"
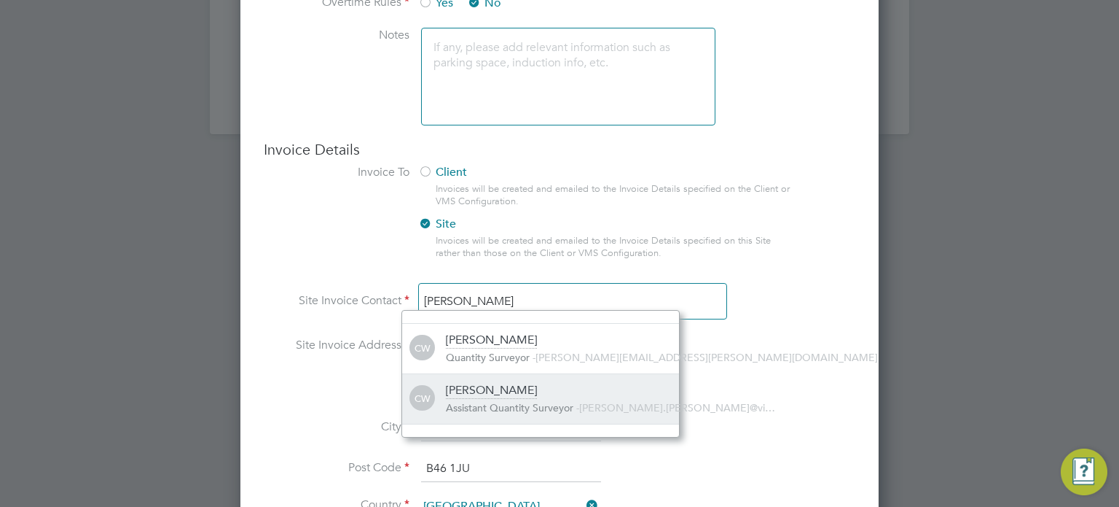
click at [525, 383] on div "[PERSON_NAME]" at bounding box center [491, 391] width 91 height 16
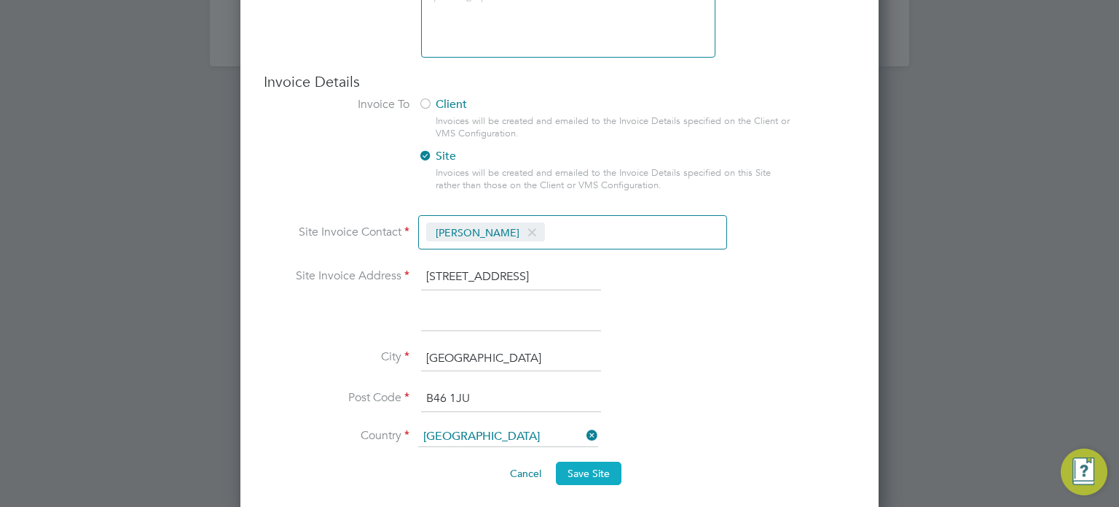
click at [581, 477] on button "Save Site" at bounding box center [589, 472] width 66 height 23
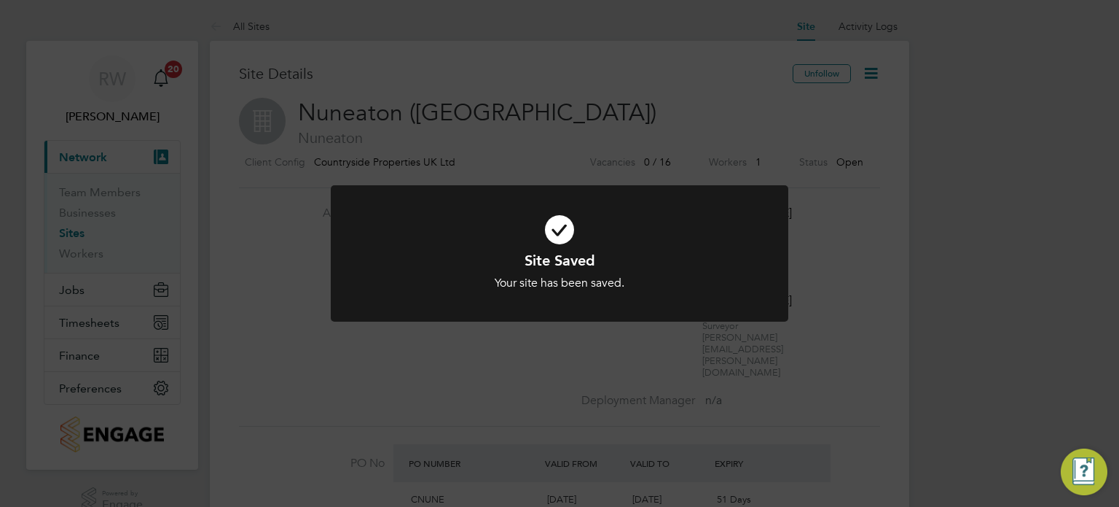
click at [994, 58] on div "Site Saved Your site has been saved. Cancel Okay" at bounding box center [559, 253] width 1119 height 507
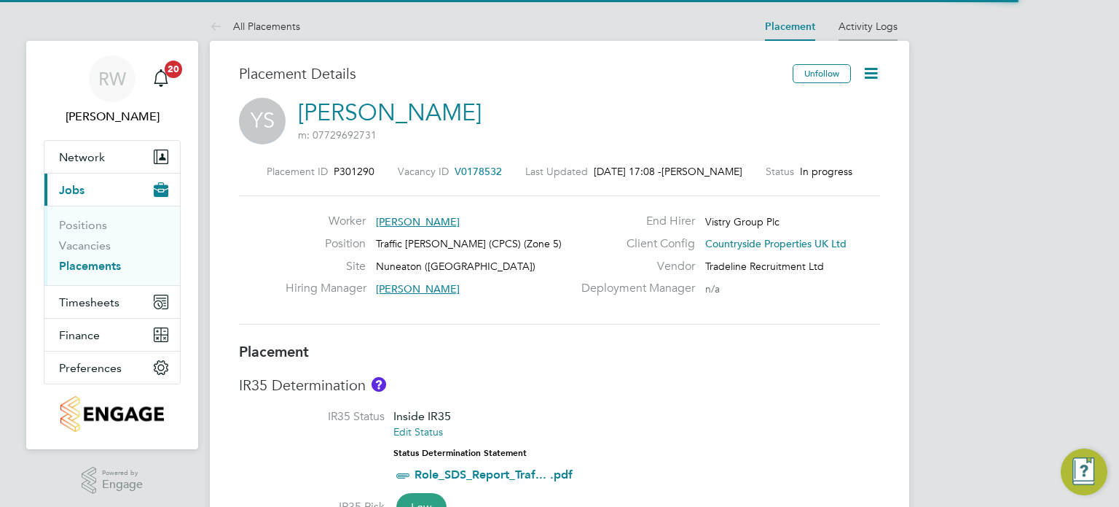
click at [866, 29] on link "Activity Logs" at bounding box center [868, 26] width 59 height 13
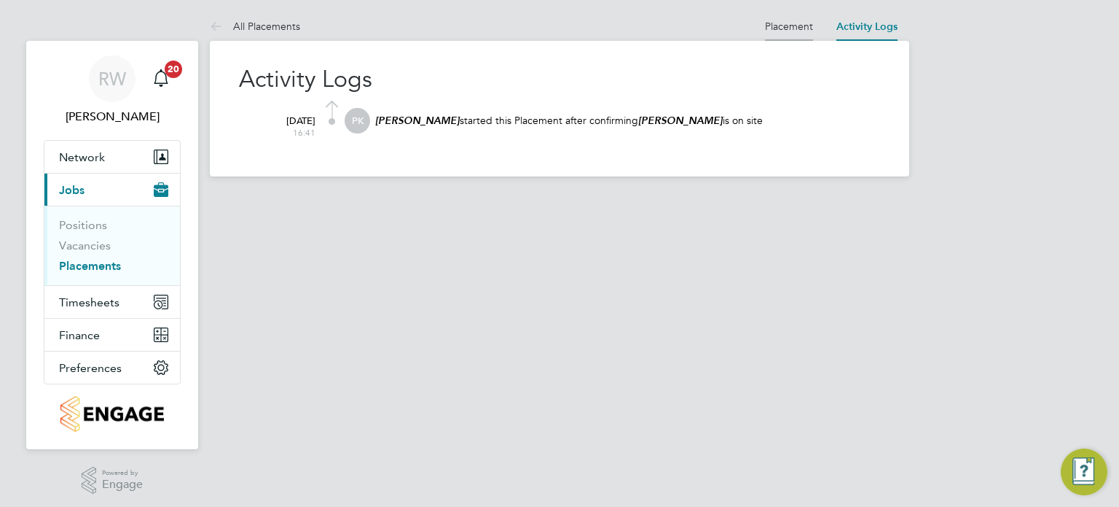
click at [799, 23] on link "Placement" at bounding box center [789, 26] width 48 height 13
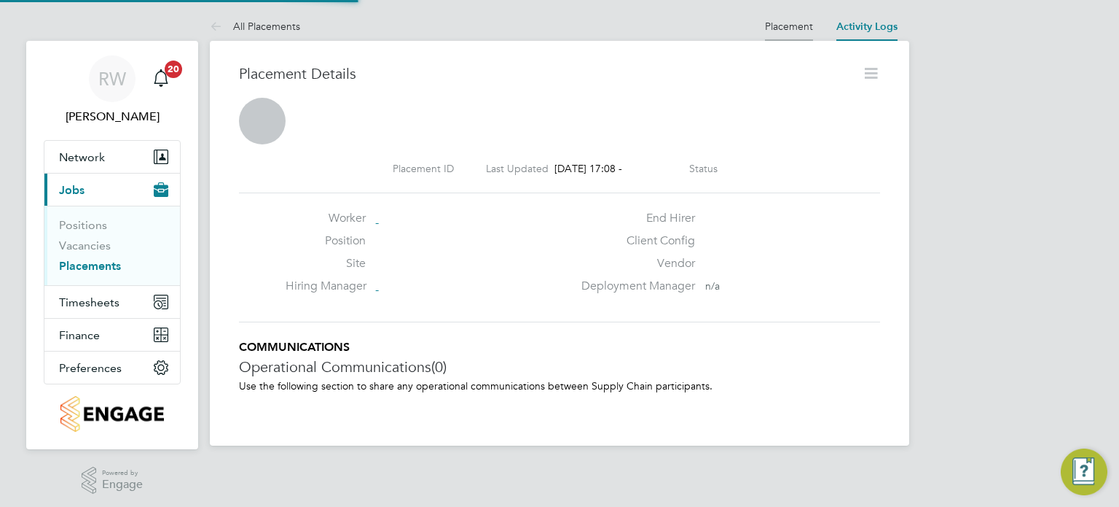
scroll to position [7, 7]
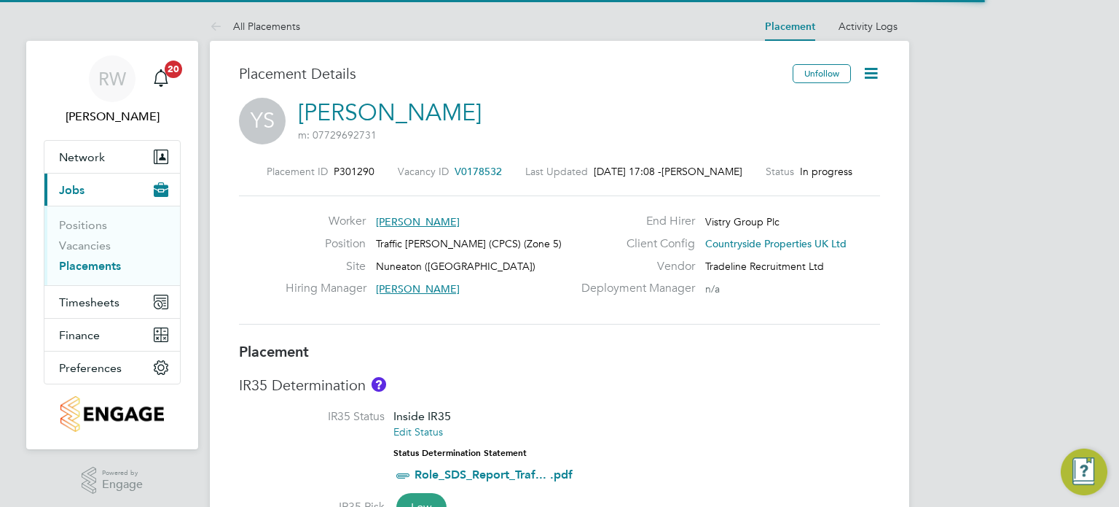
click at [457, 168] on span "V0178532" at bounding box center [478, 171] width 47 height 13
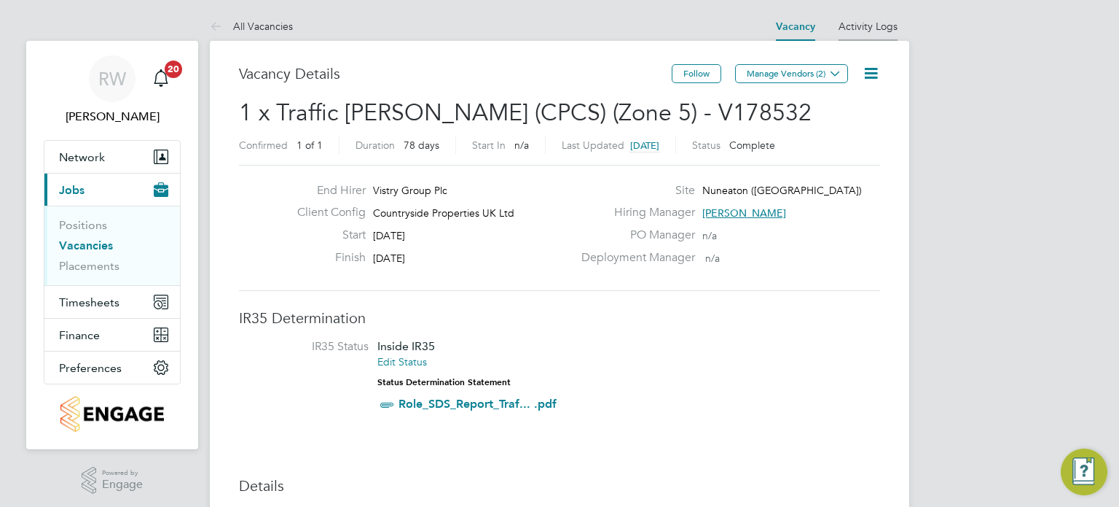
click at [892, 26] on link "Activity Logs" at bounding box center [868, 26] width 59 height 13
